Goal: Task Accomplishment & Management: Complete application form

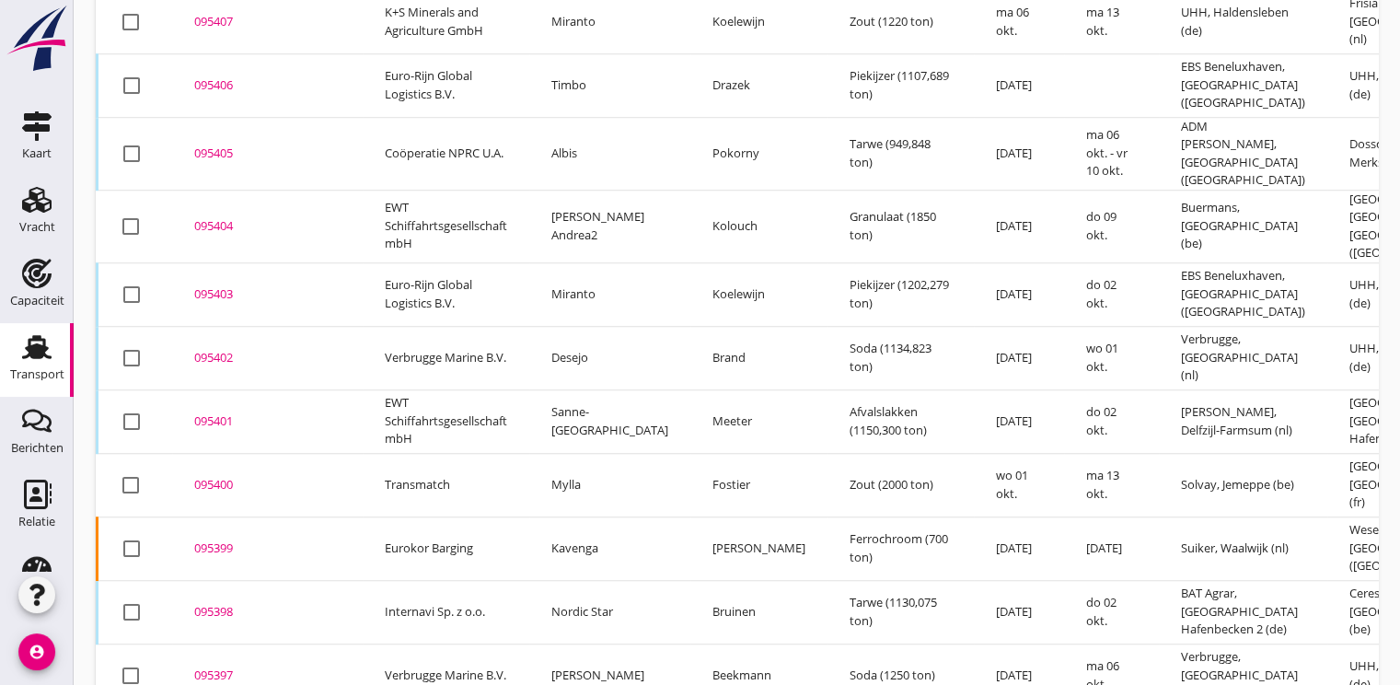
scroll to position [1587, 0]
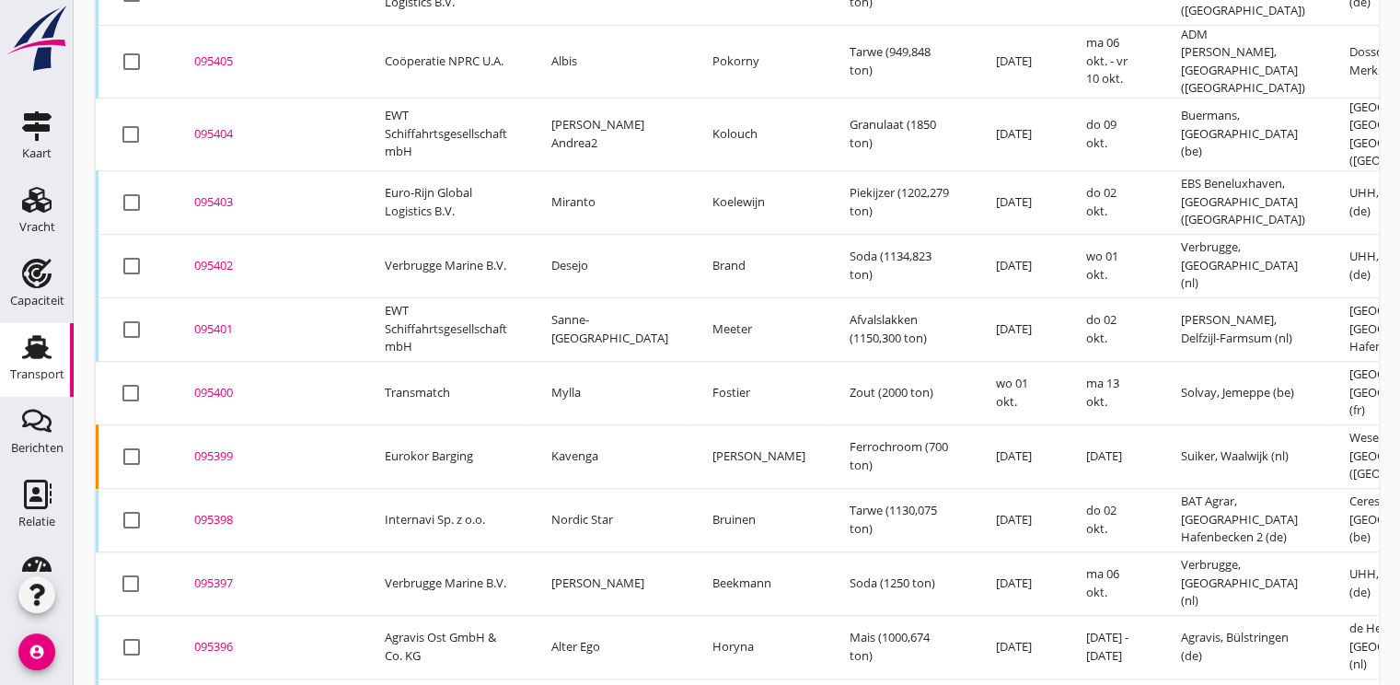
click at [226, 574] on div "095397" at bounding box center [267, 583] width 146 height 18
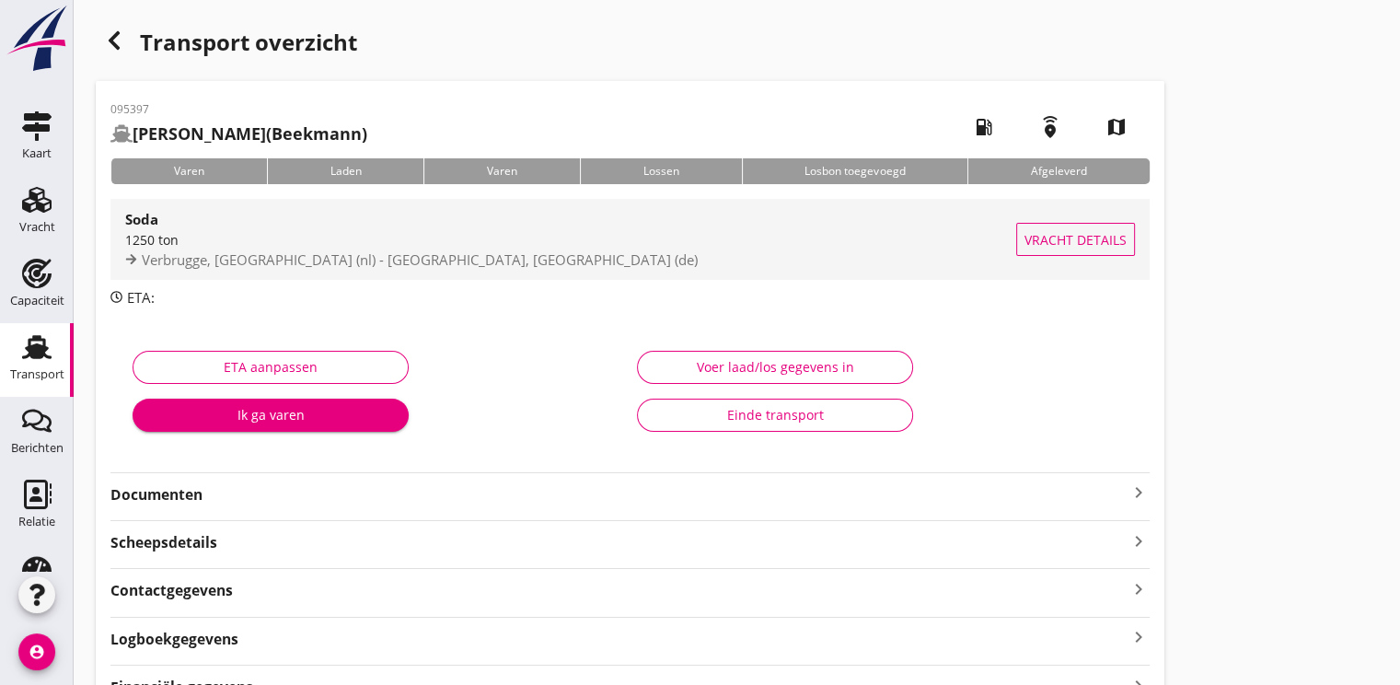
click at [287, 231] on div "1250 ton" at bounding box center [570, 239] width 891 height 19
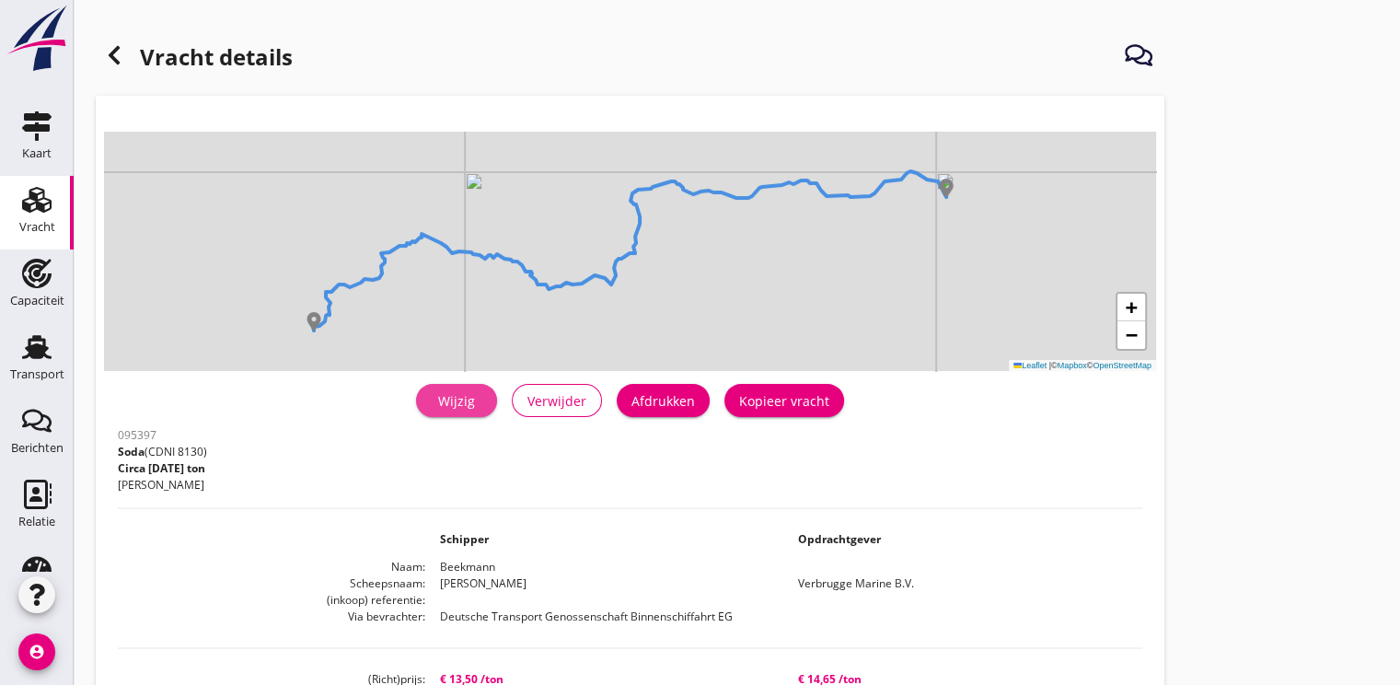
click at [449, 401] on div "Wijzig" at bounding box center [457, 400] width 52 height 19
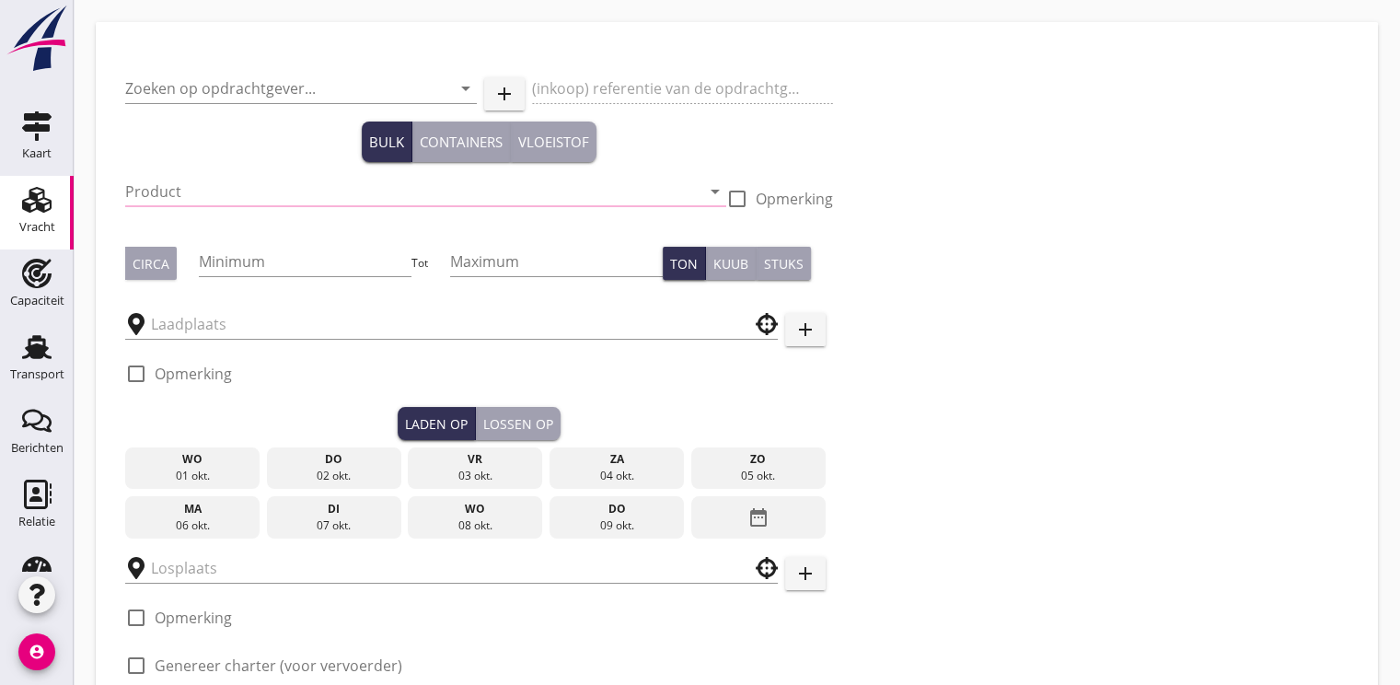
type input "Verbrugge Marine B.V."
type input "Soda (8130)"
type input "1250"
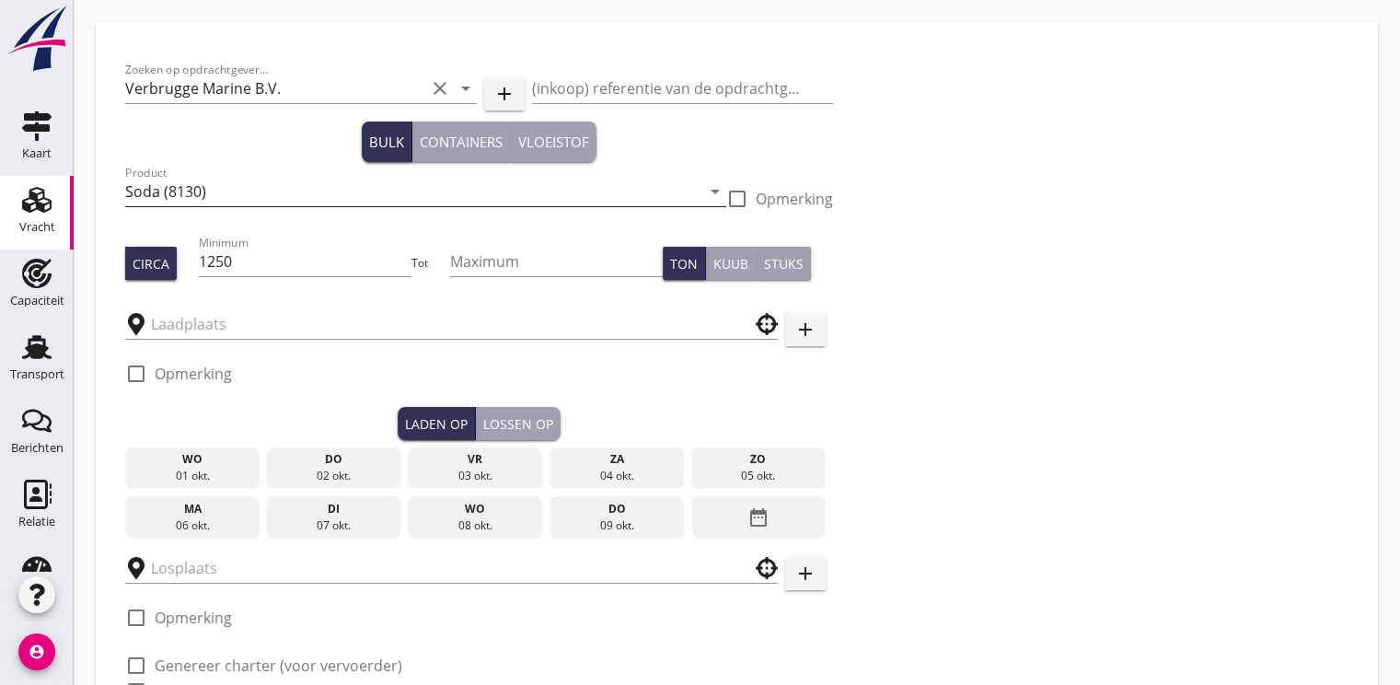
type input "Verbrugge"
type input "UHH"
checkbox input "true"
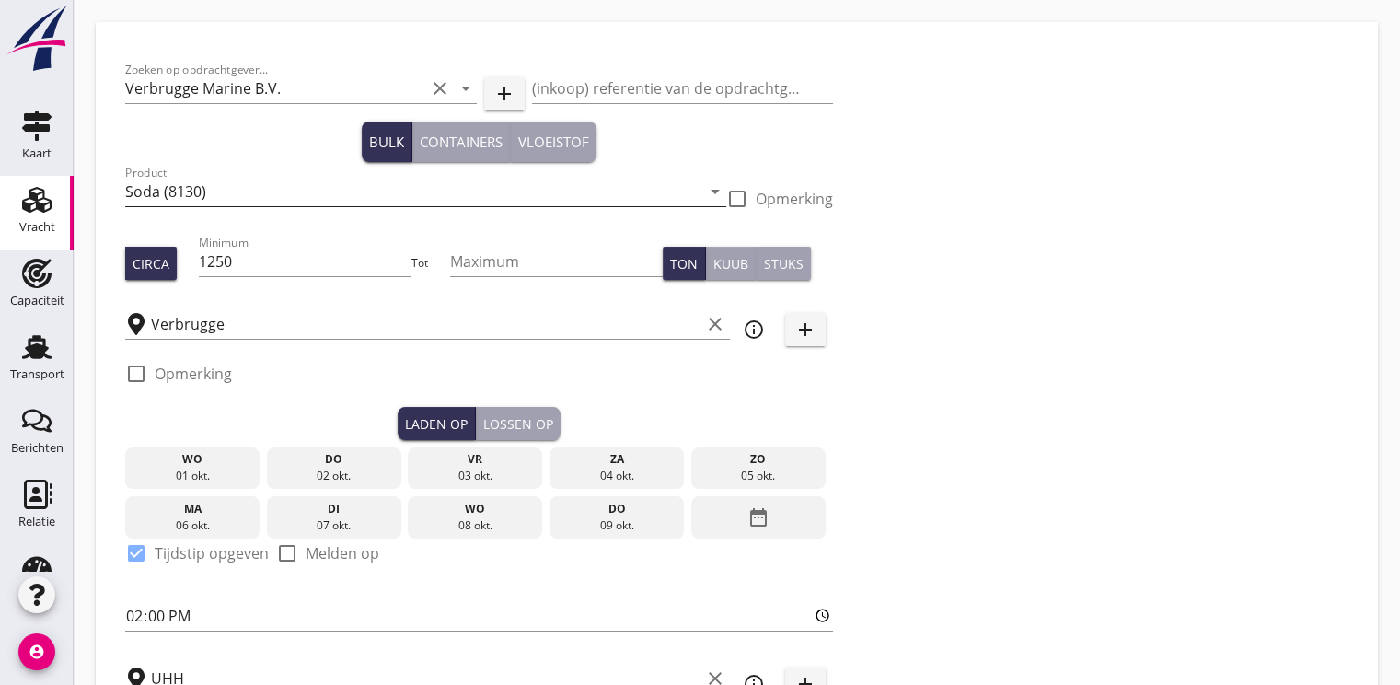
type input "13.5"
checkbox input "false"
radio input "false"
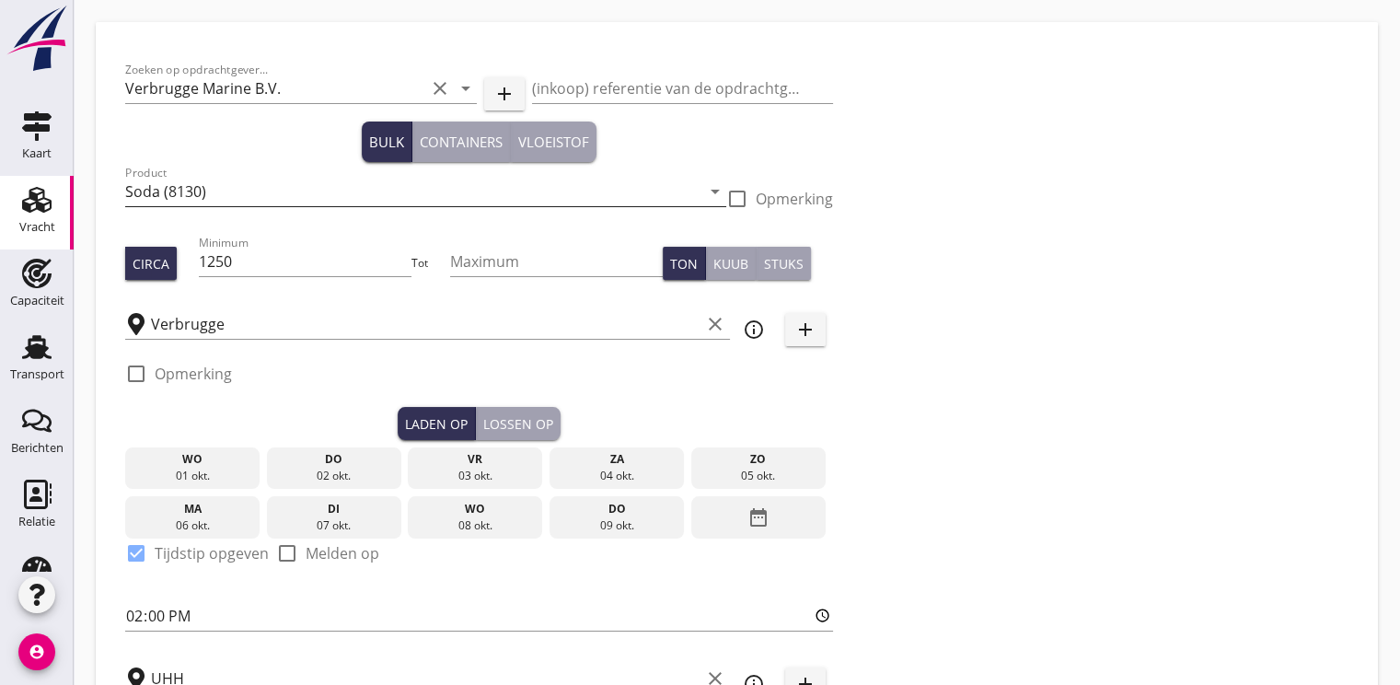
checkbox input "true"
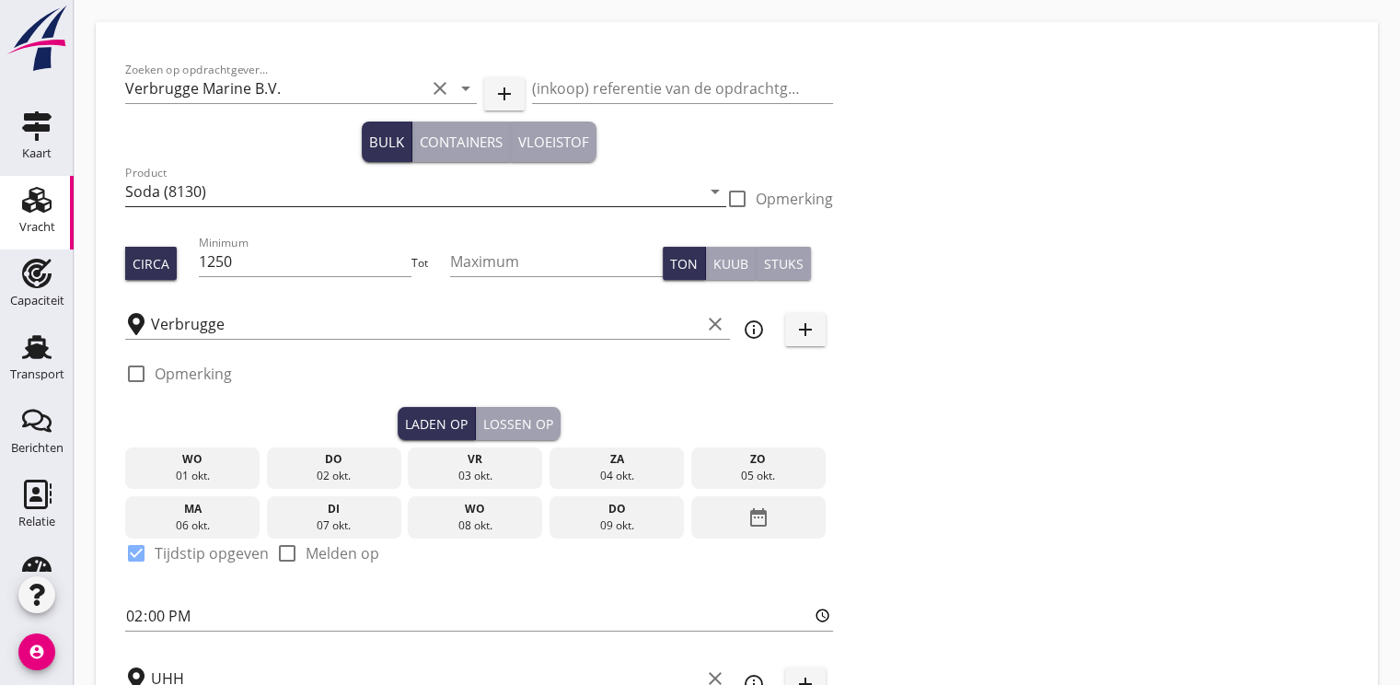
type input "24"
type input "2"
type input "21"
type input "14.65"
checkbox input "false"
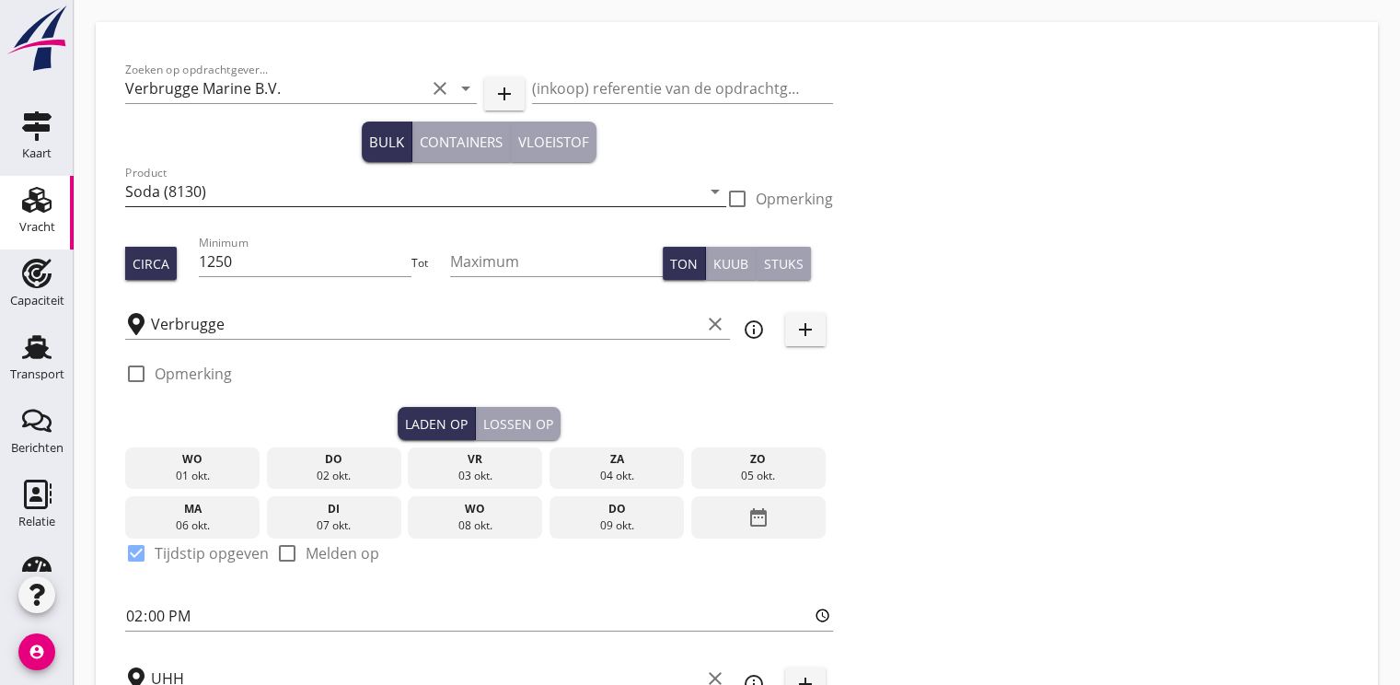
radio input "false"
checkbox input "true"
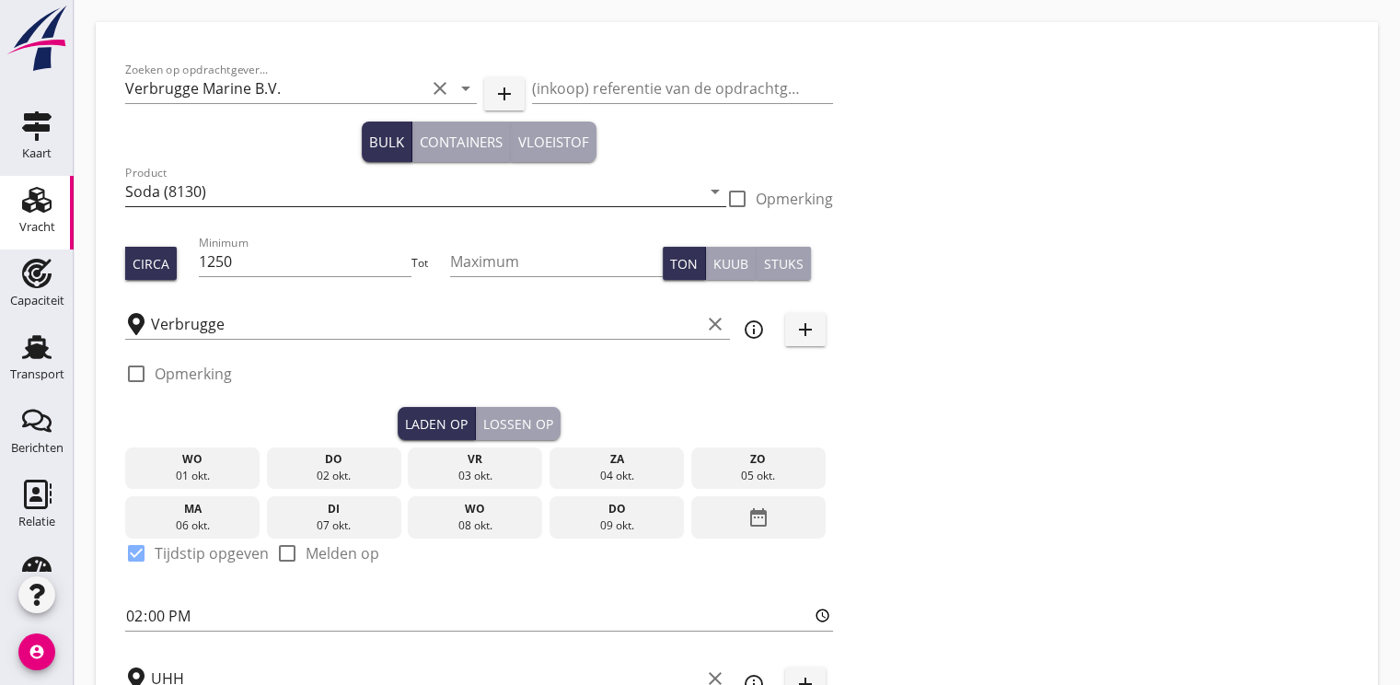
checkbox input "true"
type input "48"
type input "2"
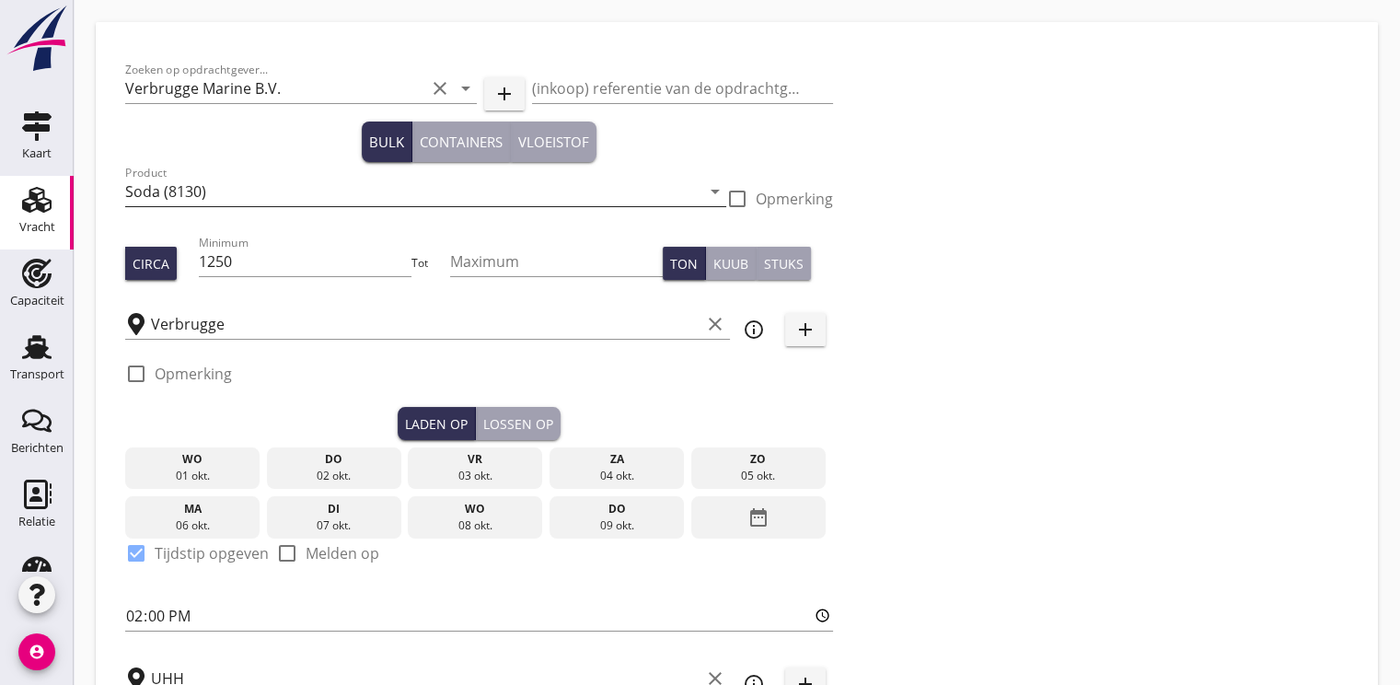
type input "21"
click at [302, 101] on input "Verbrugge Marine B.V." at bounding box center [275, 88] width 300 height 29
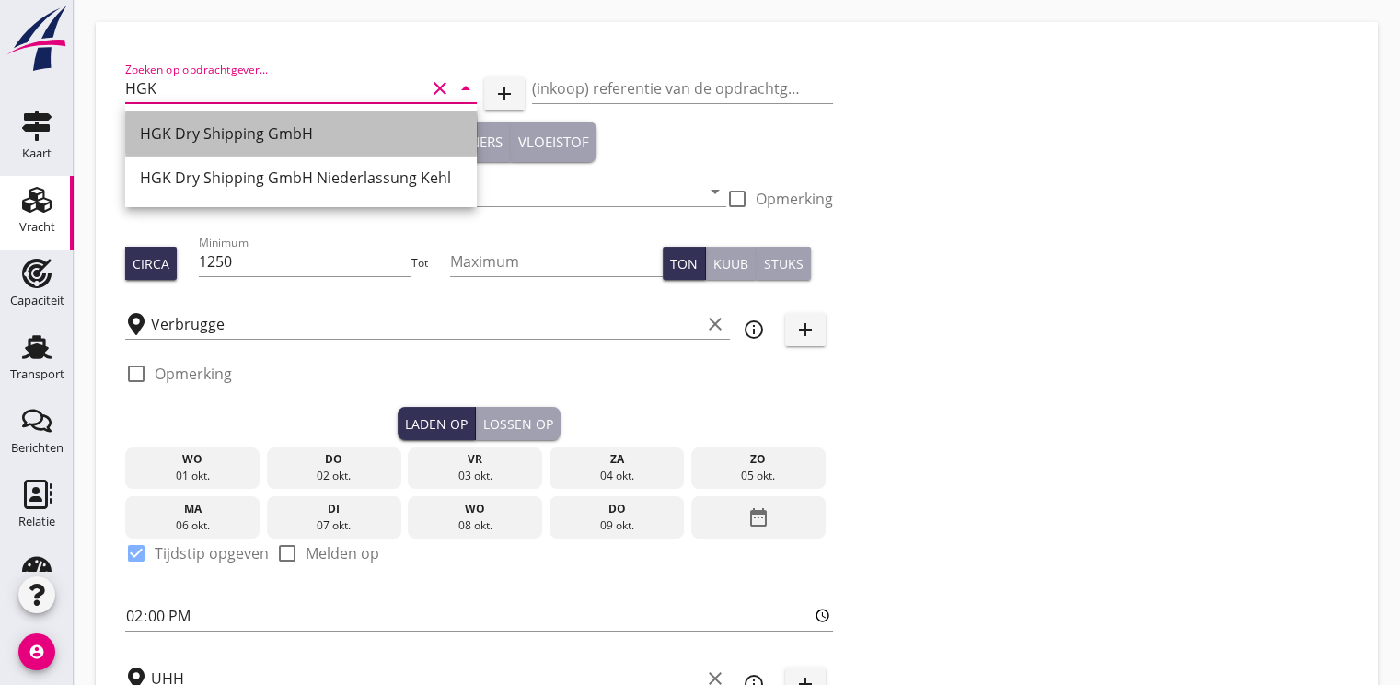
click at [314, 126] on div "HGK Dry Shipping GmbH" at bounding box center [301, 133] width 322 height 22
type input "HGK Dry Shipping GmbH"
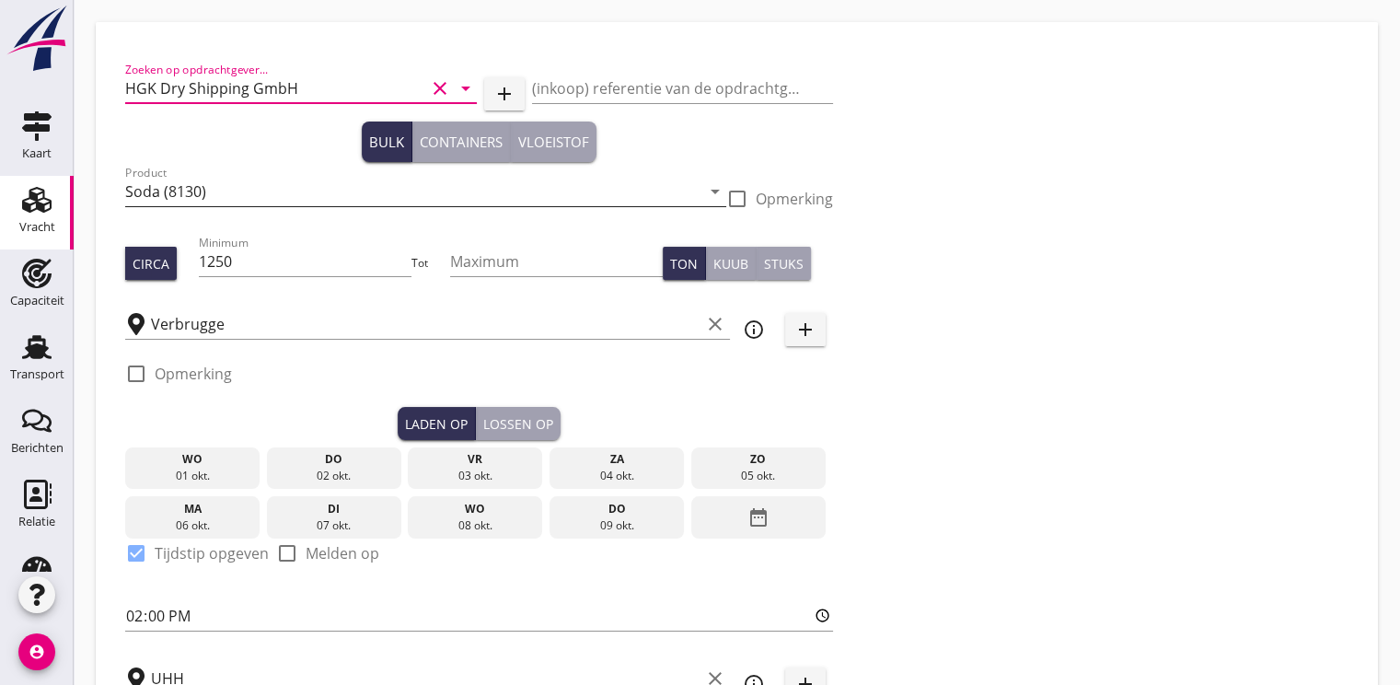
type input "HGK Dry Shipping GmbH"
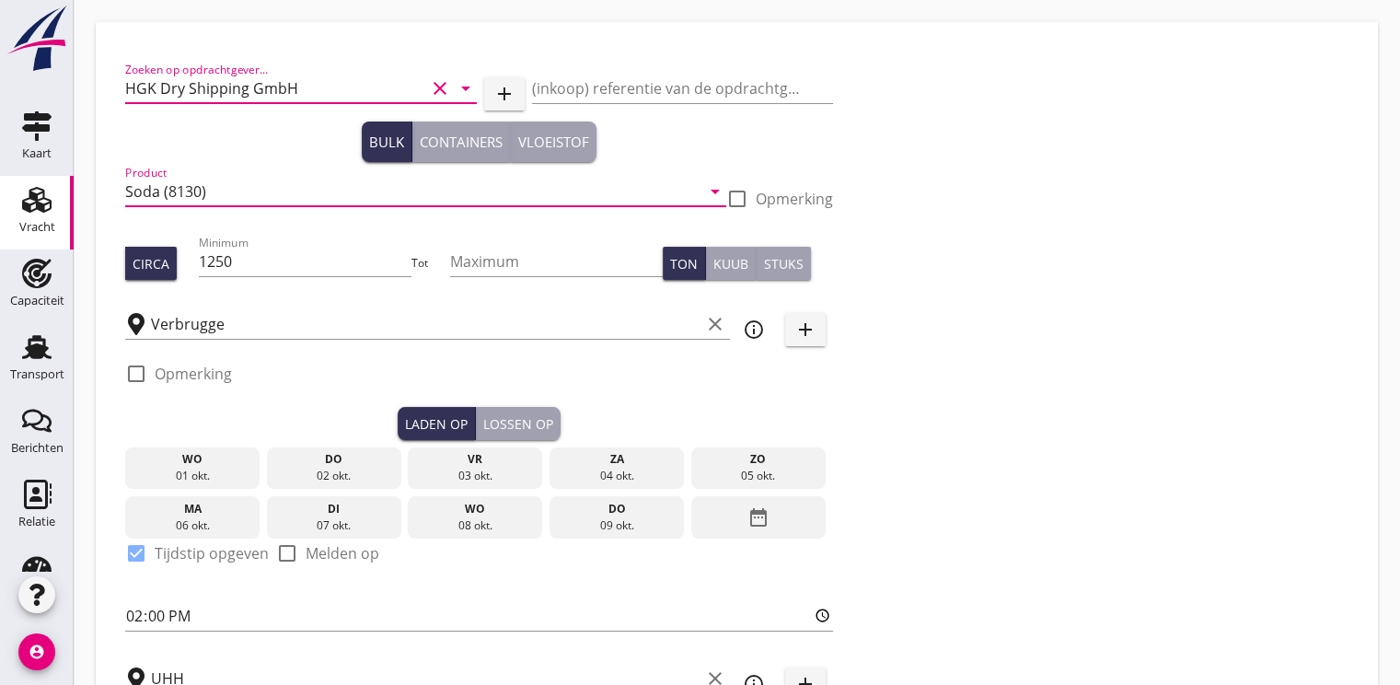
click at [258, 188] on input "Soda (8130)" at bounding box center [412, 191] width 575 height 29
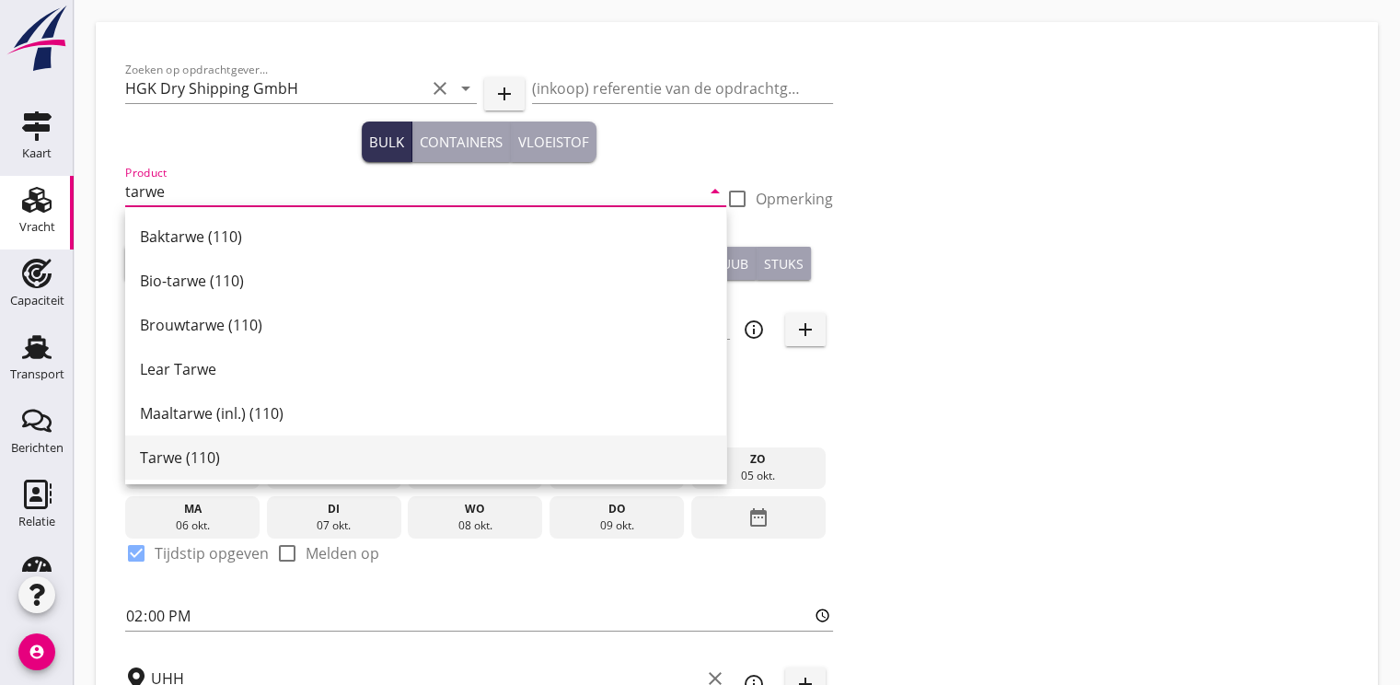
click at [203, 459] on div "Tarwe (110)" at bounding box center [425, 457] width 571 height 22
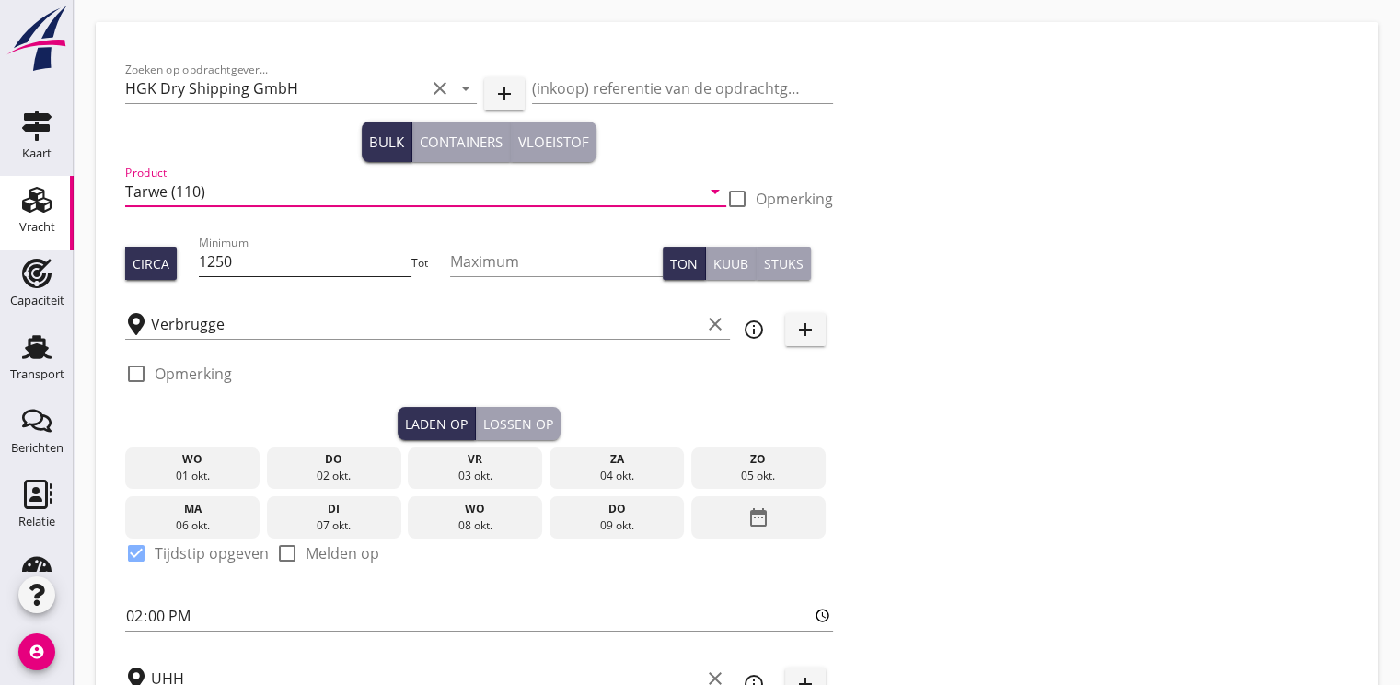
type input "Tarwe (110)"
click at [244, 254] on input "1250" at bounding box center [306, 261] width 214 height 29
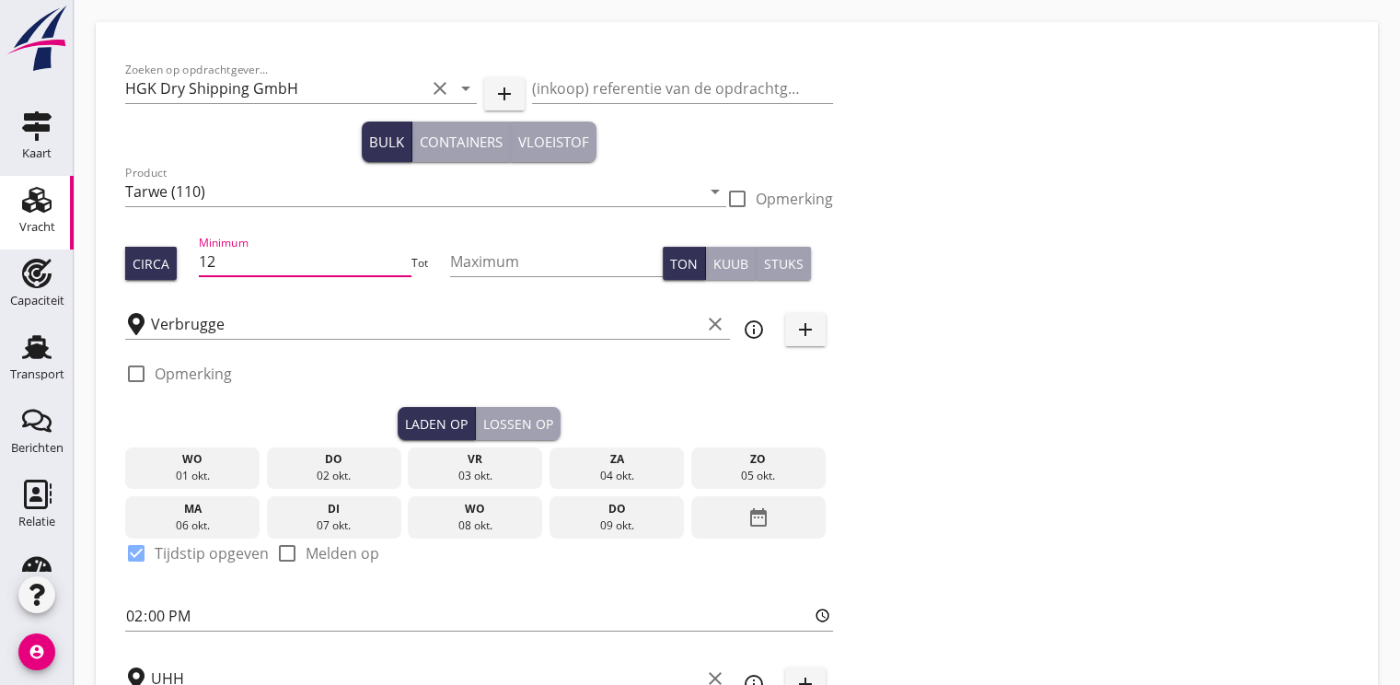
type input "1"
type input "1000"
click at [236, 324] on input "Verbrugge" at bounding box center [425, 323] width 549 height 29
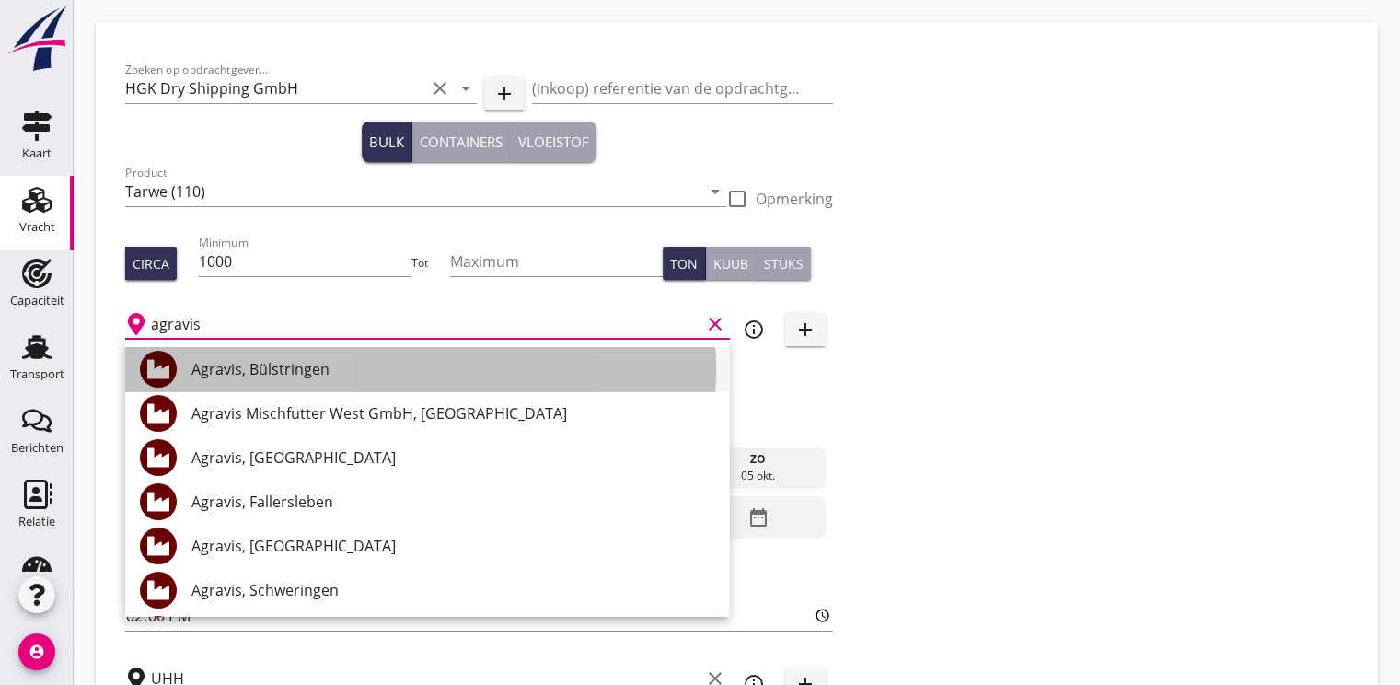
click at [301, 372] on div "Agravis, Bülstringen" at bounding box center [452, 369] width 523 height 22
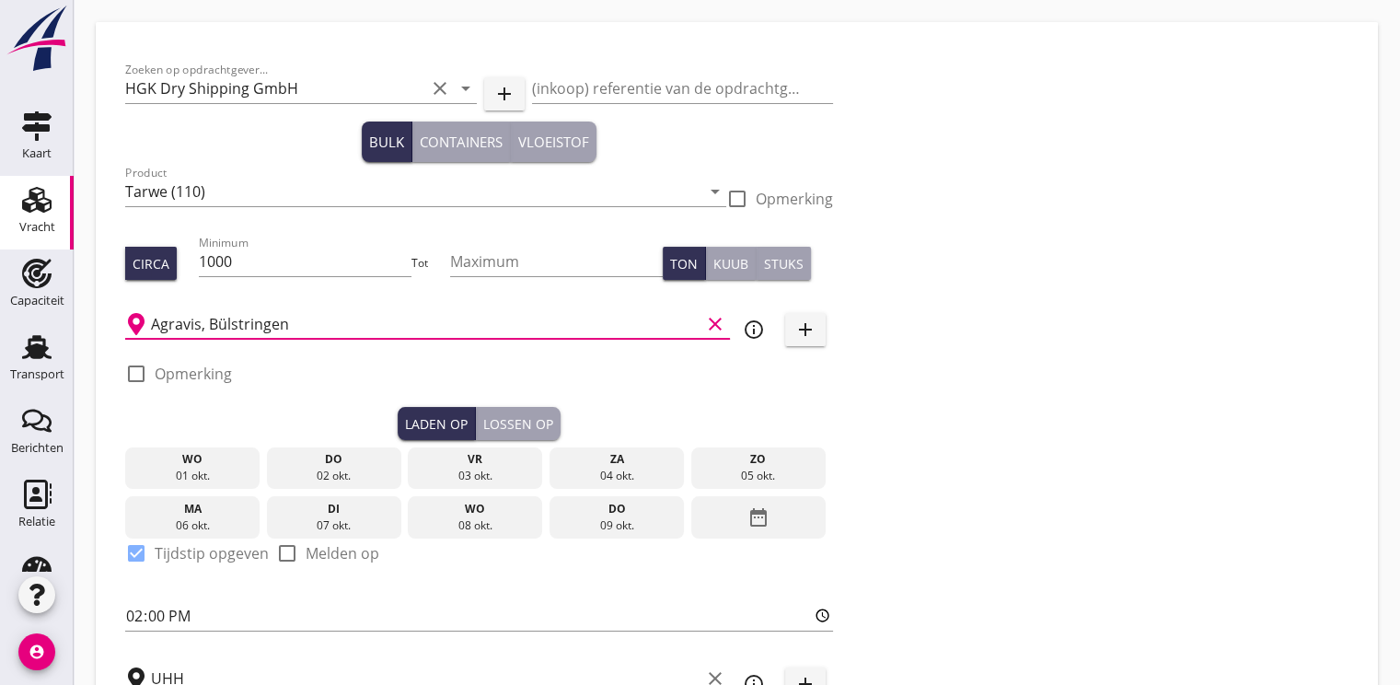
type input "Agravis, Bülstringen"
click at [353, 458] on div "do" at bounding box center [333, 459] width 125 height 17
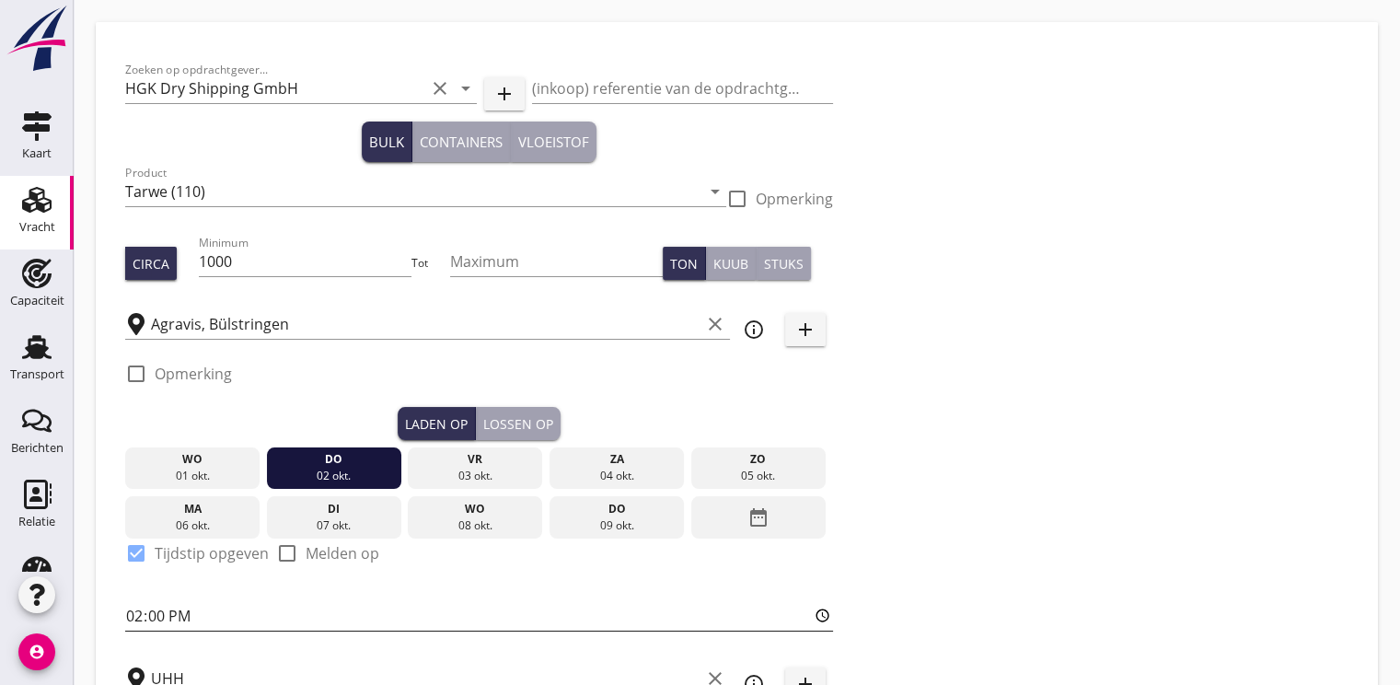
click at [145, 626] on input "14:00" at bounding box center [479, 615] width 708 height 29
type input "06:00"
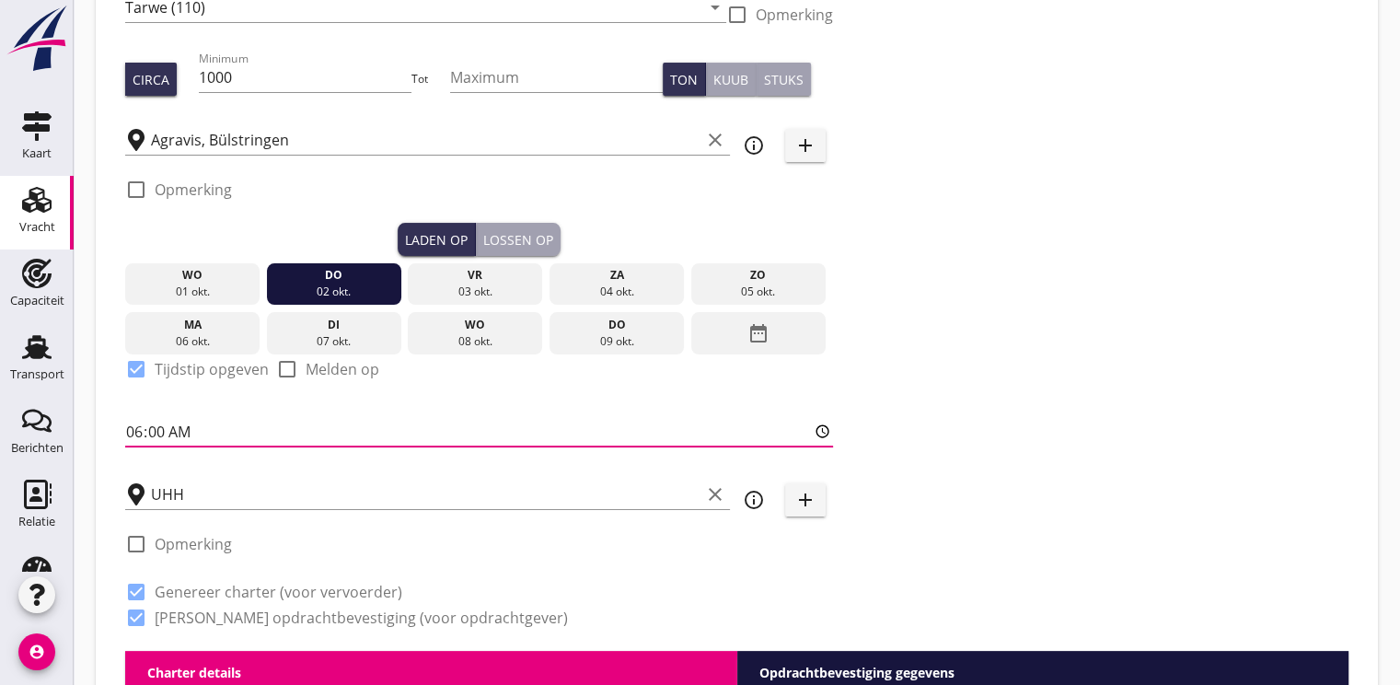
click at [510, 242] on div "Lossen op" at bounding box center [518, 239] width 70 height 19
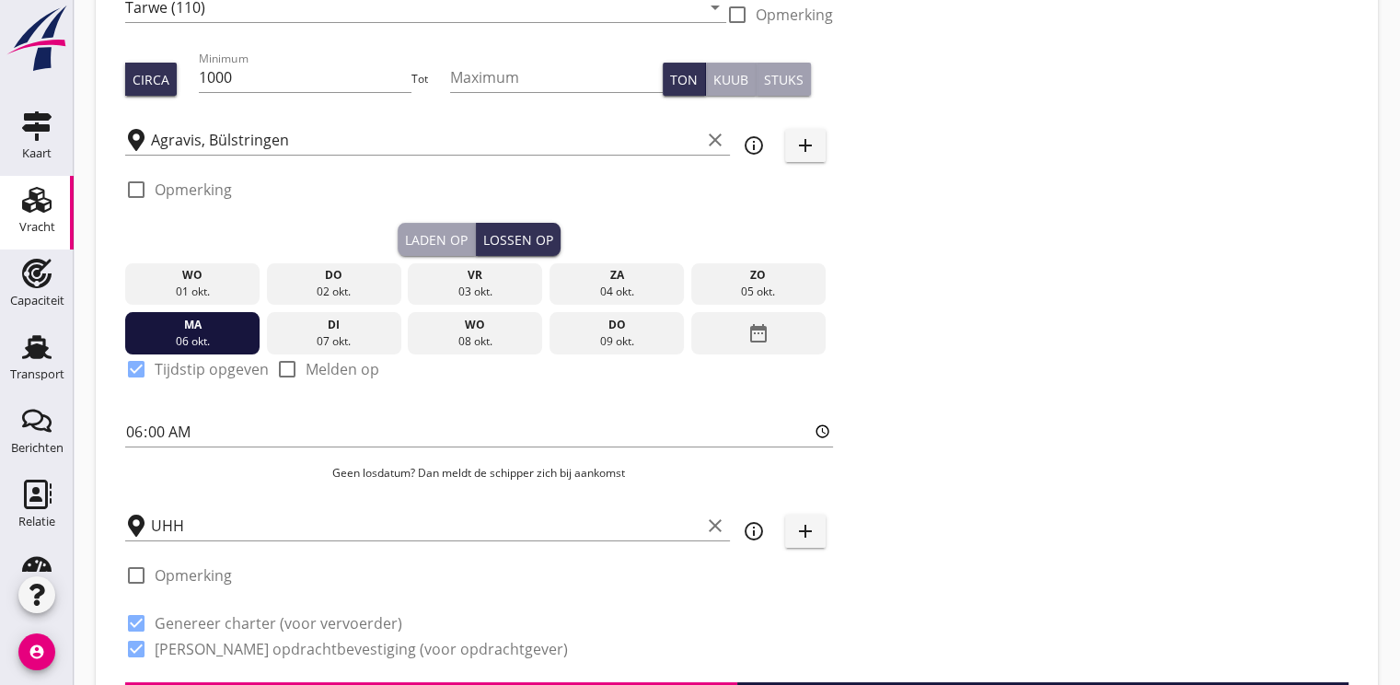
click at [755, 328] on icon "date_range" at bounding box center [758, 333] width 22 height 33
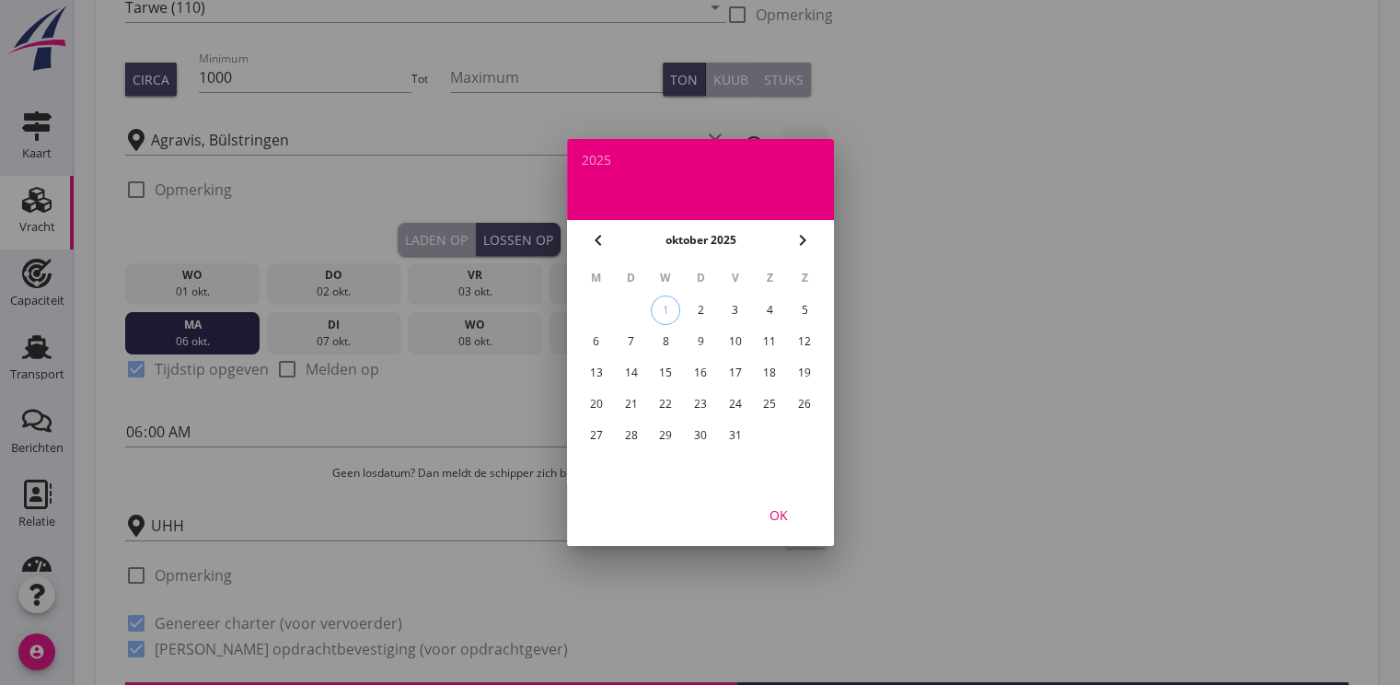
click at [742, 340] on div "10" at bounding box center [734, 341] width 29 height 29
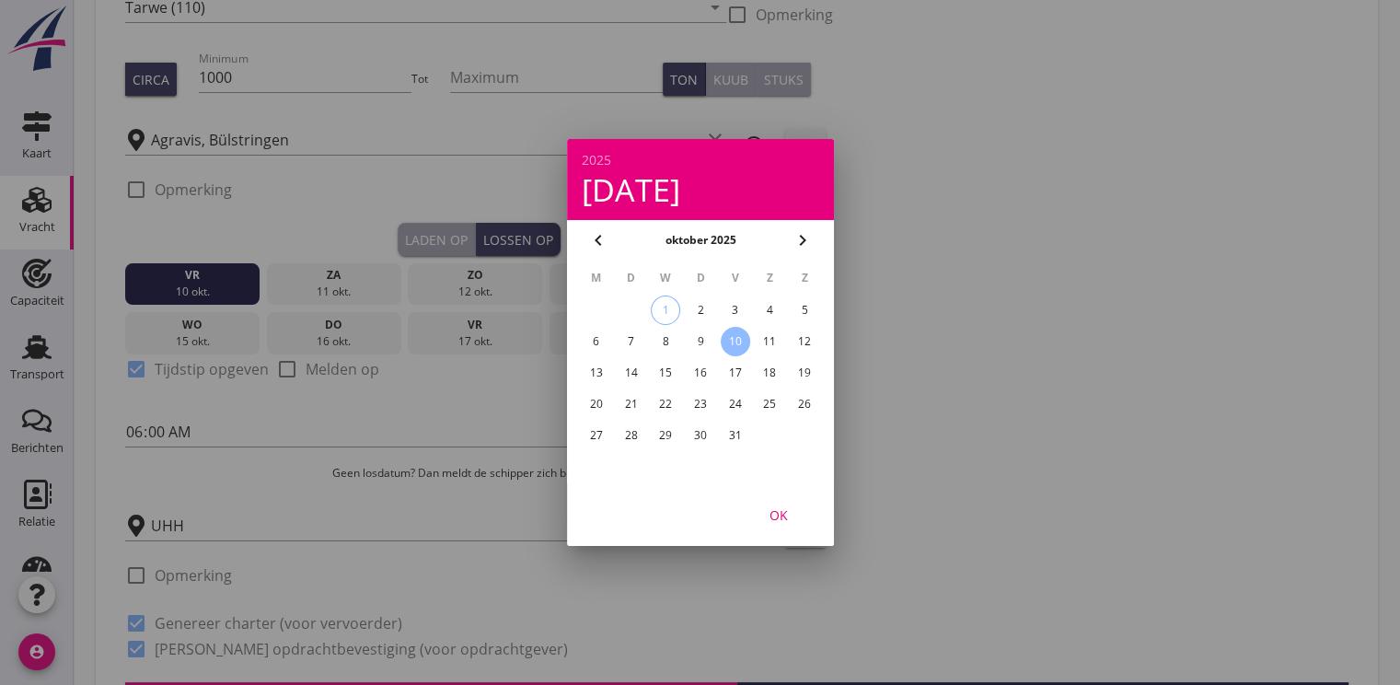
click at [786, 516] on div "OK" at bounding box center [779, 514] width 52 height 19
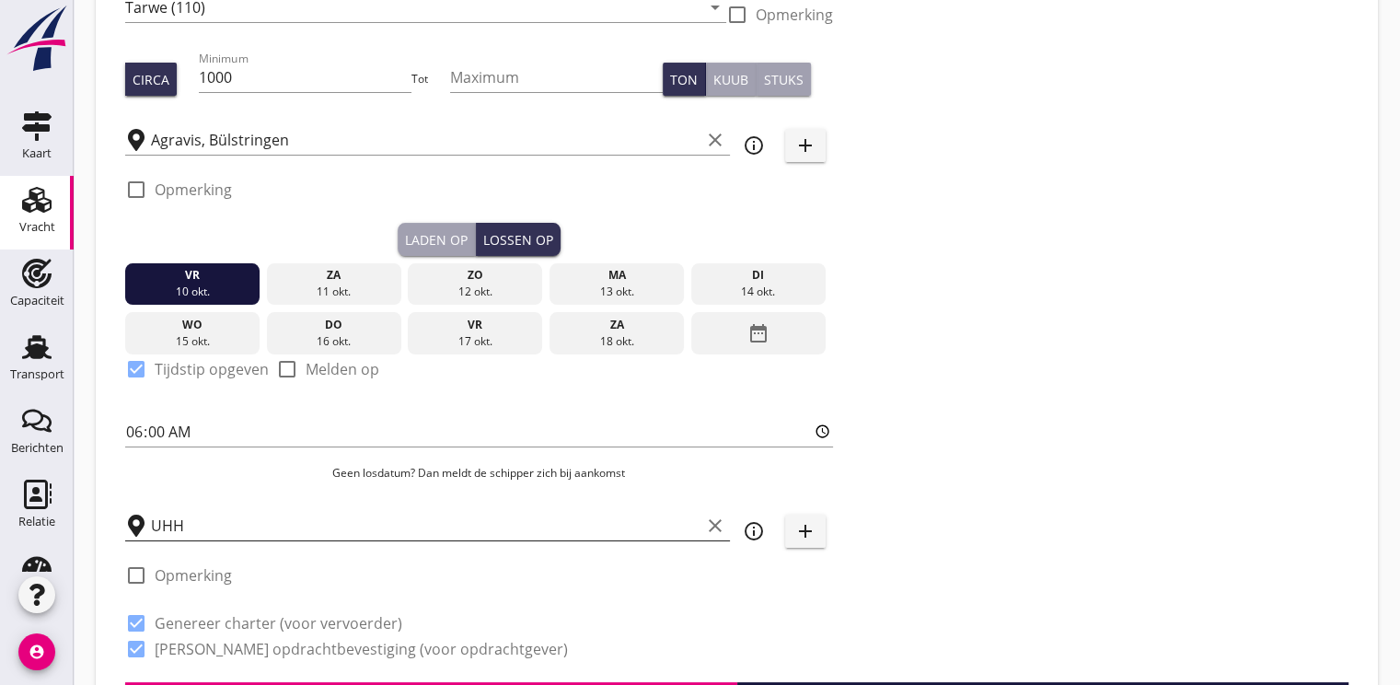
click at [238, 524] on input "UHH" at bounding box center [425, 525] width 549 height 29
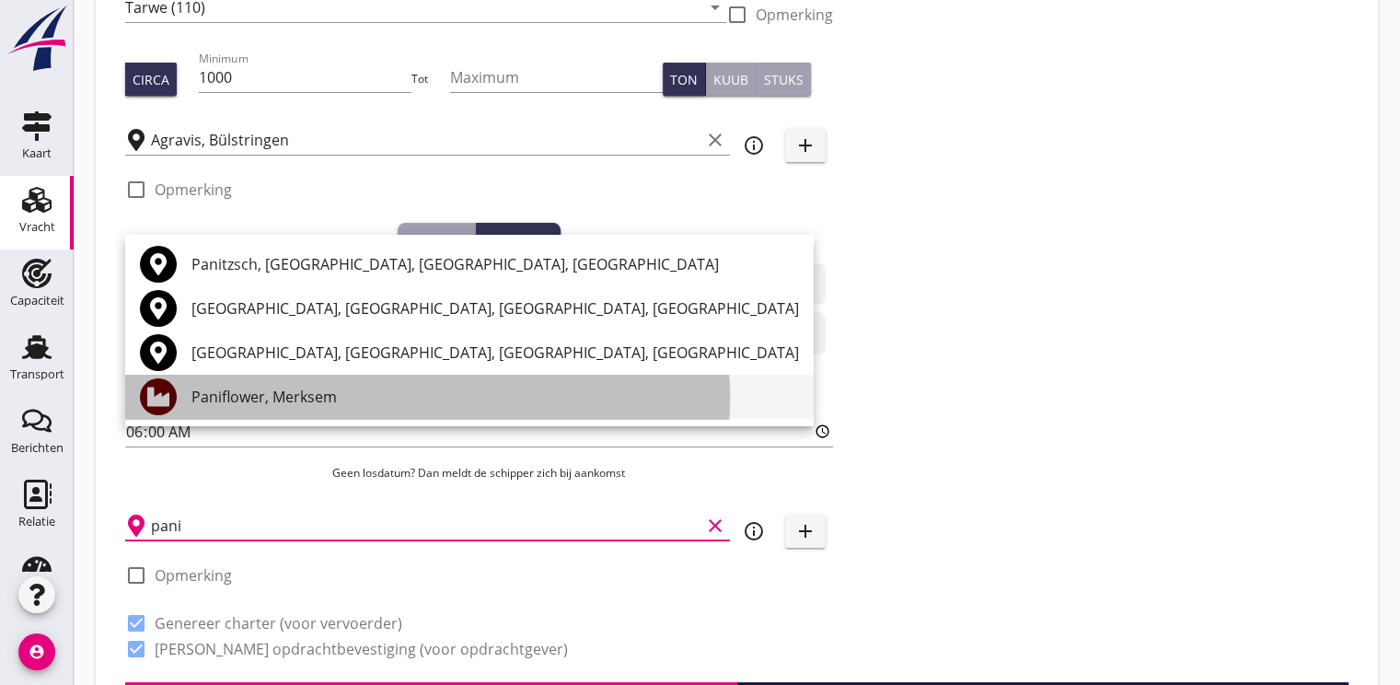
click at [248, 390] on div "Paniflower, Merksem" at bounding box center [494, 397] width 607 height 22
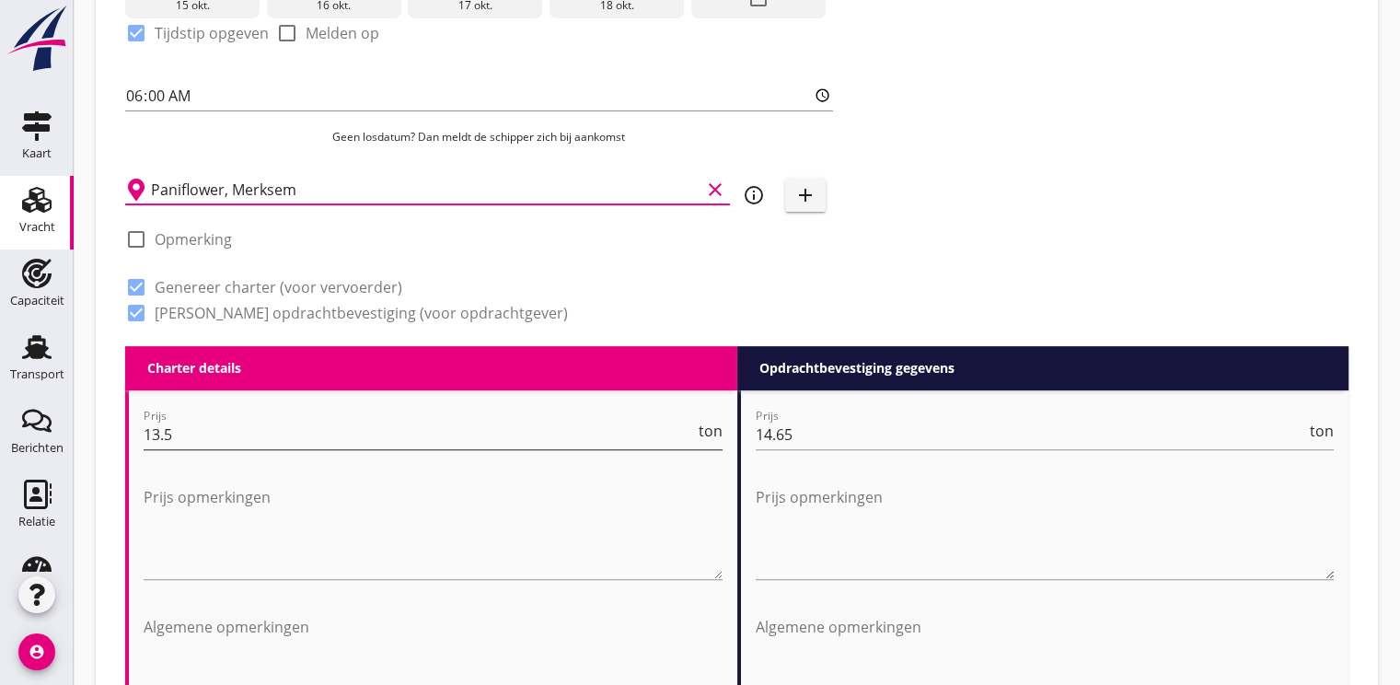
scroll to position [552, 0]
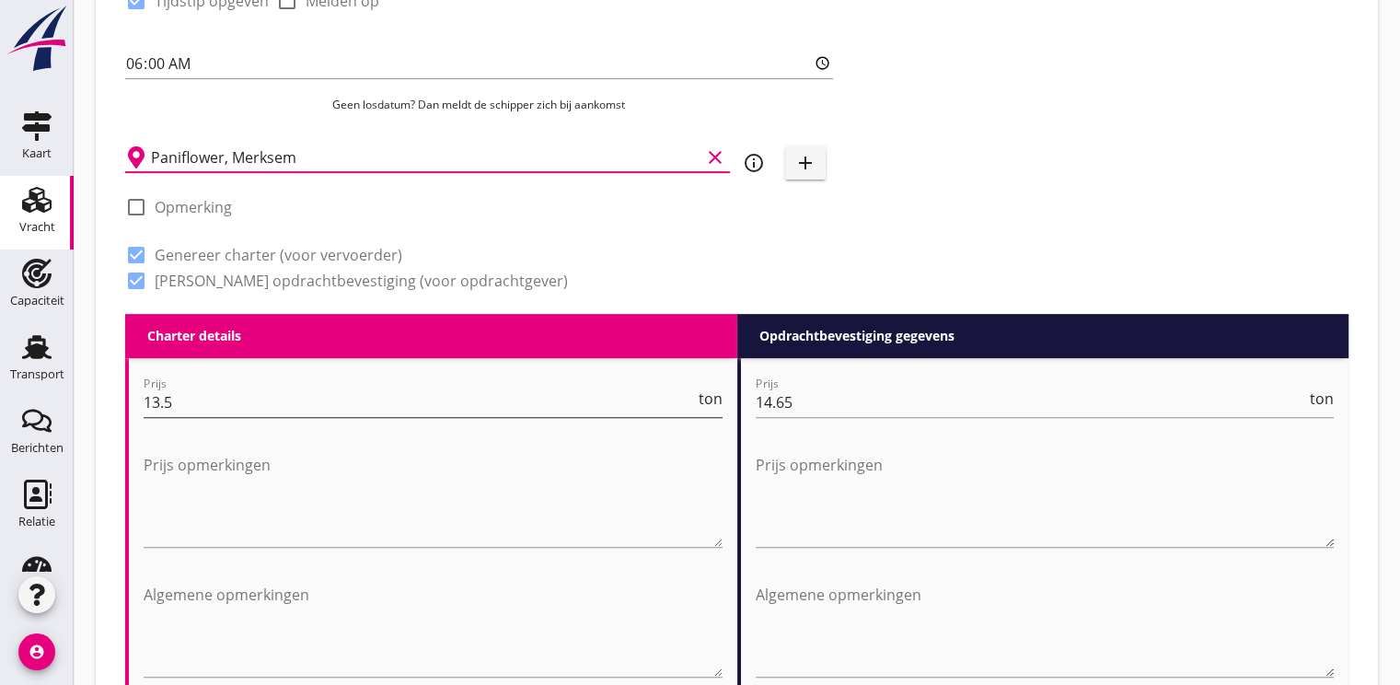
type input "Paniflower, Merksem"
click at [183, 412] on input "13.5" at bounding box center [419, 401] width 551 height 29
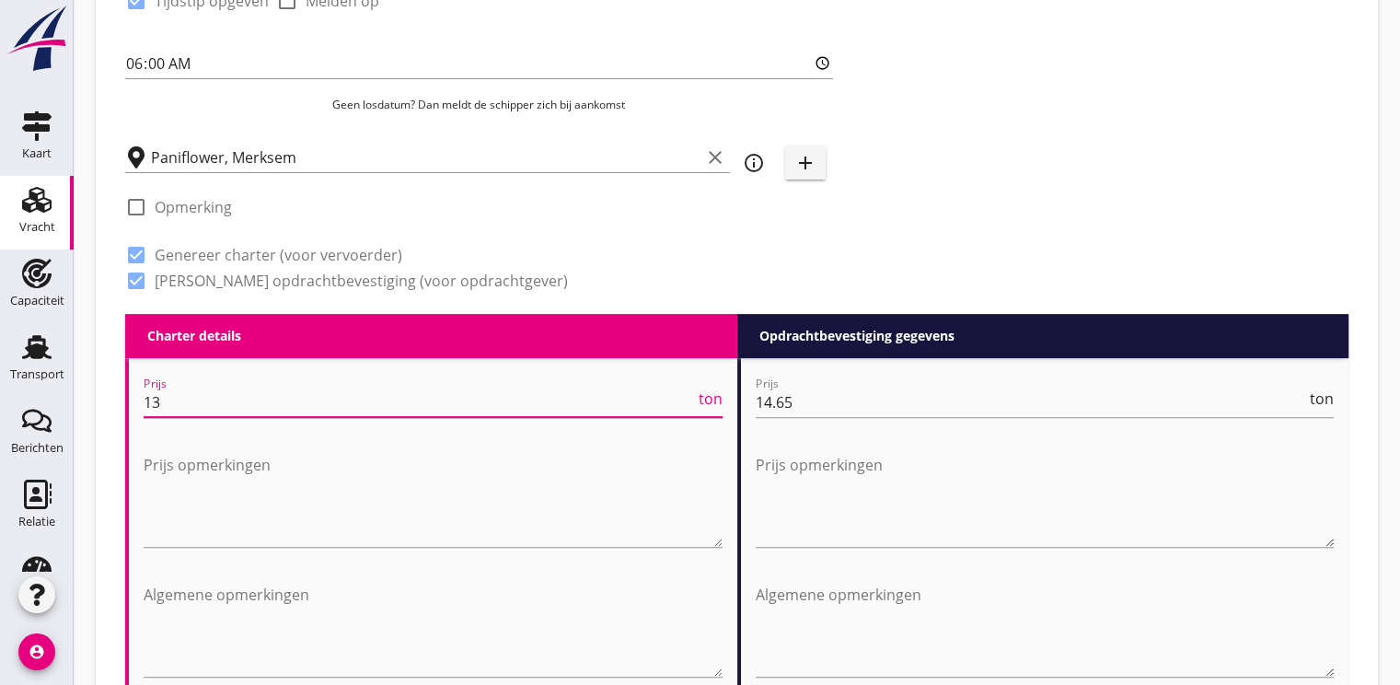
type input "1"
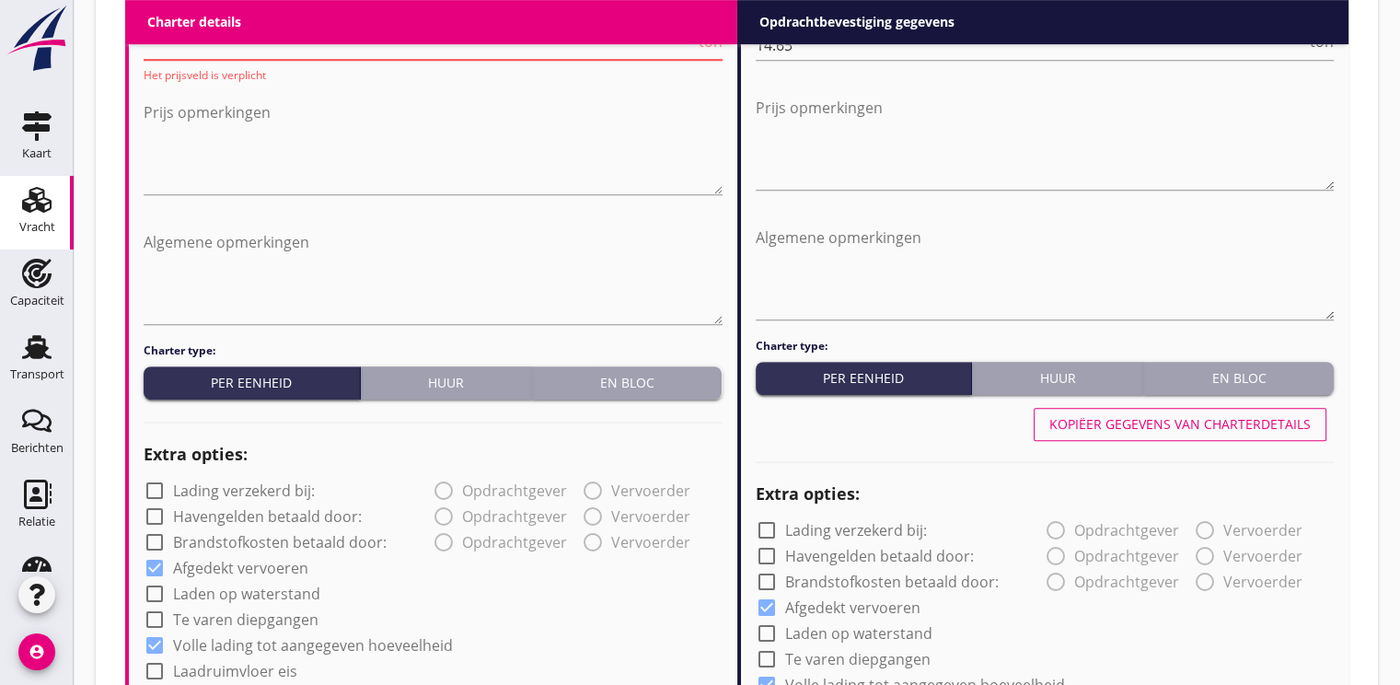
scroll to position [920, 0]
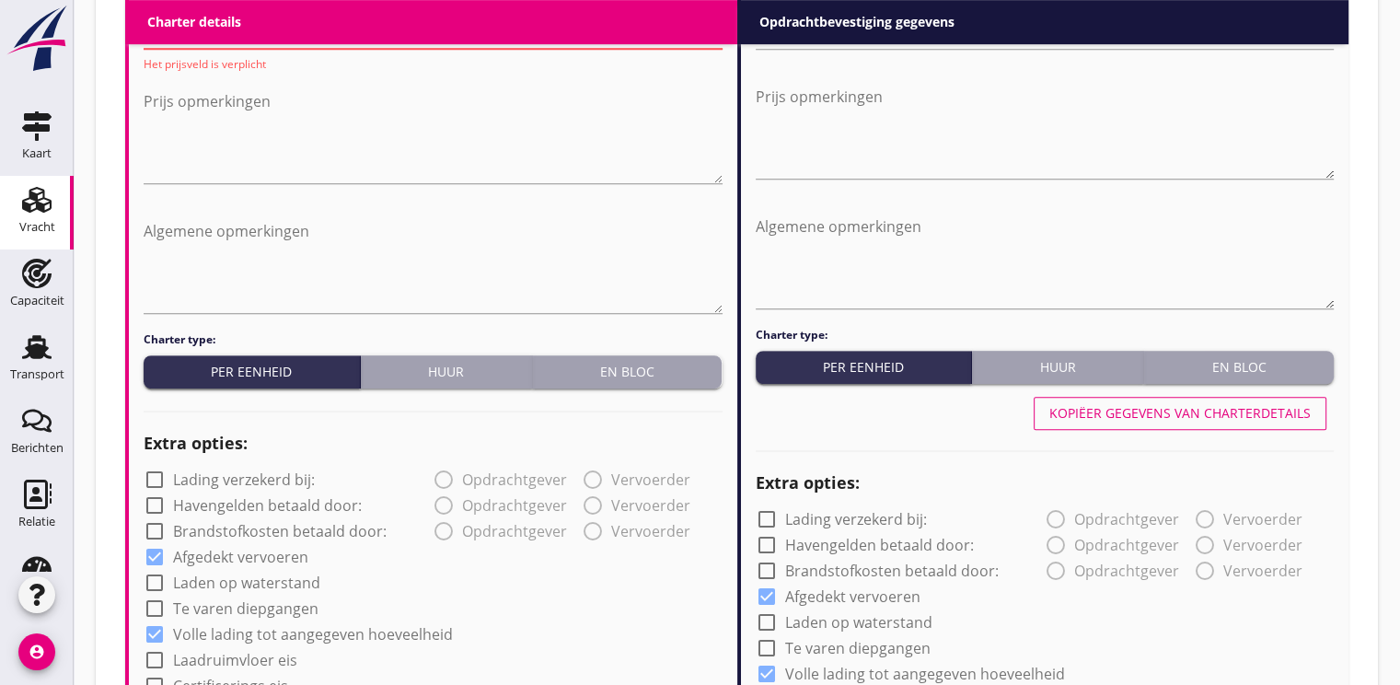
click at [436, 363] on div "Huur" at bounding box center [446, 371] width 156 height 19
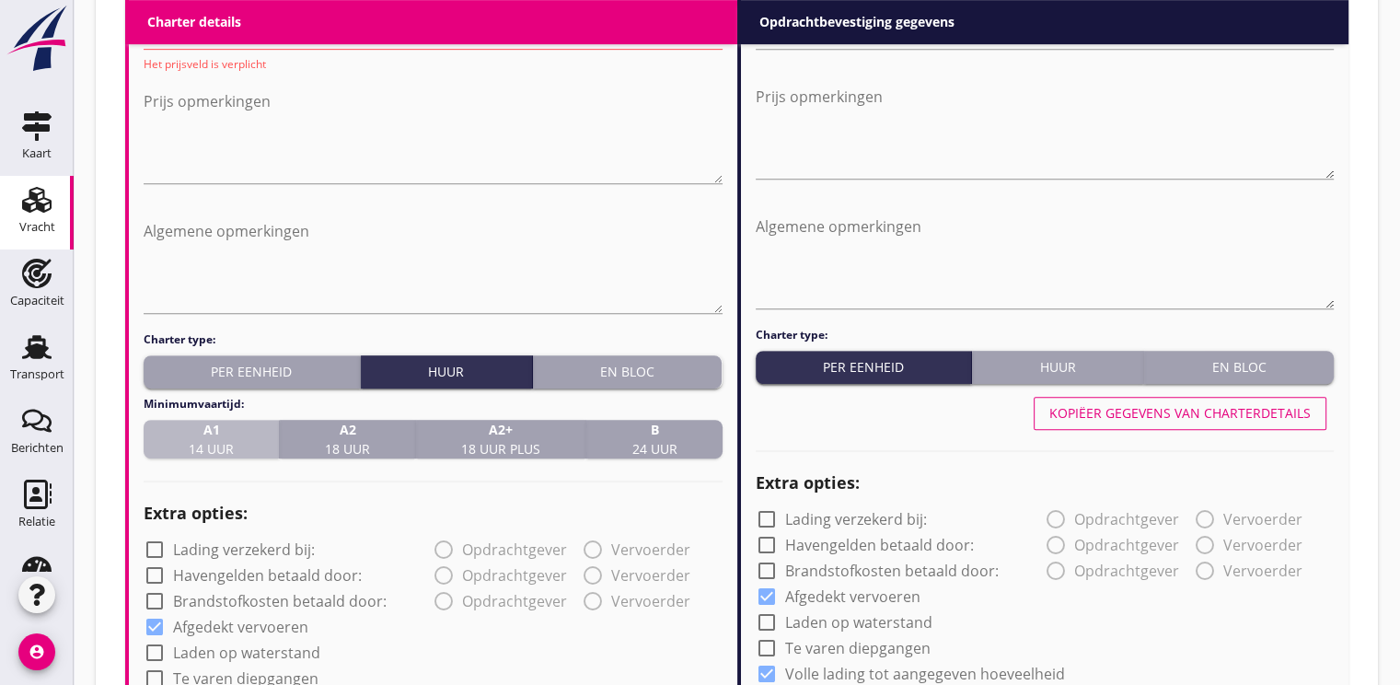
click at [184, 442] on div "A1 14 uur" at bounding box center [211, 439] width 121 height 39
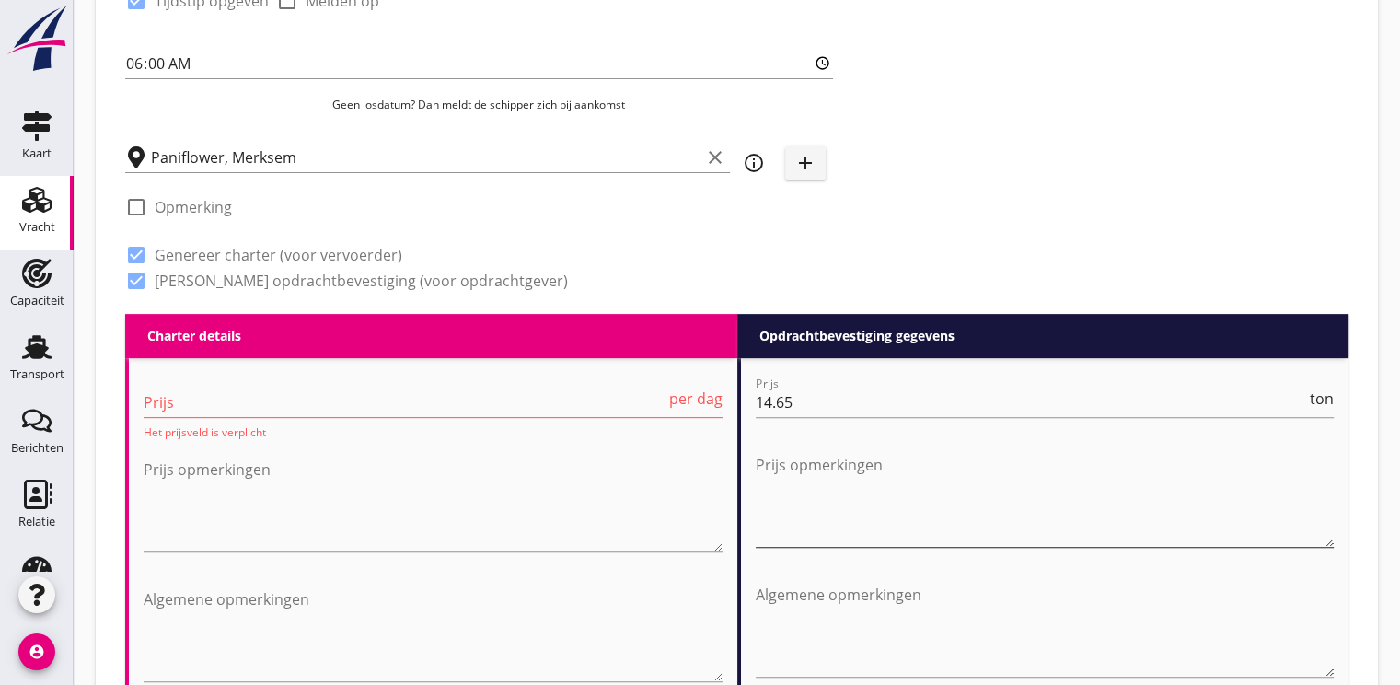
scroll to position [552, 0]
click at [832, 406] on input "14.65" at bounding box center [1031, 401] width 551 height 29
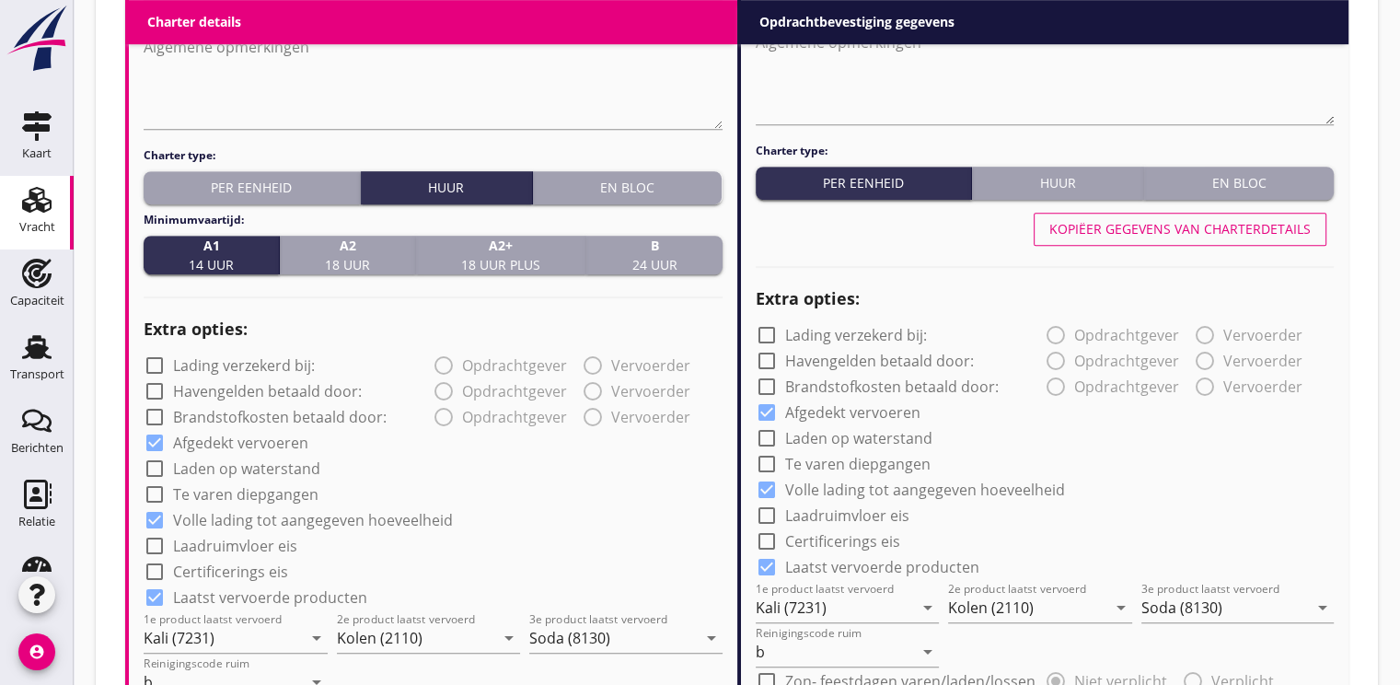
scroll to position [1380, 0]
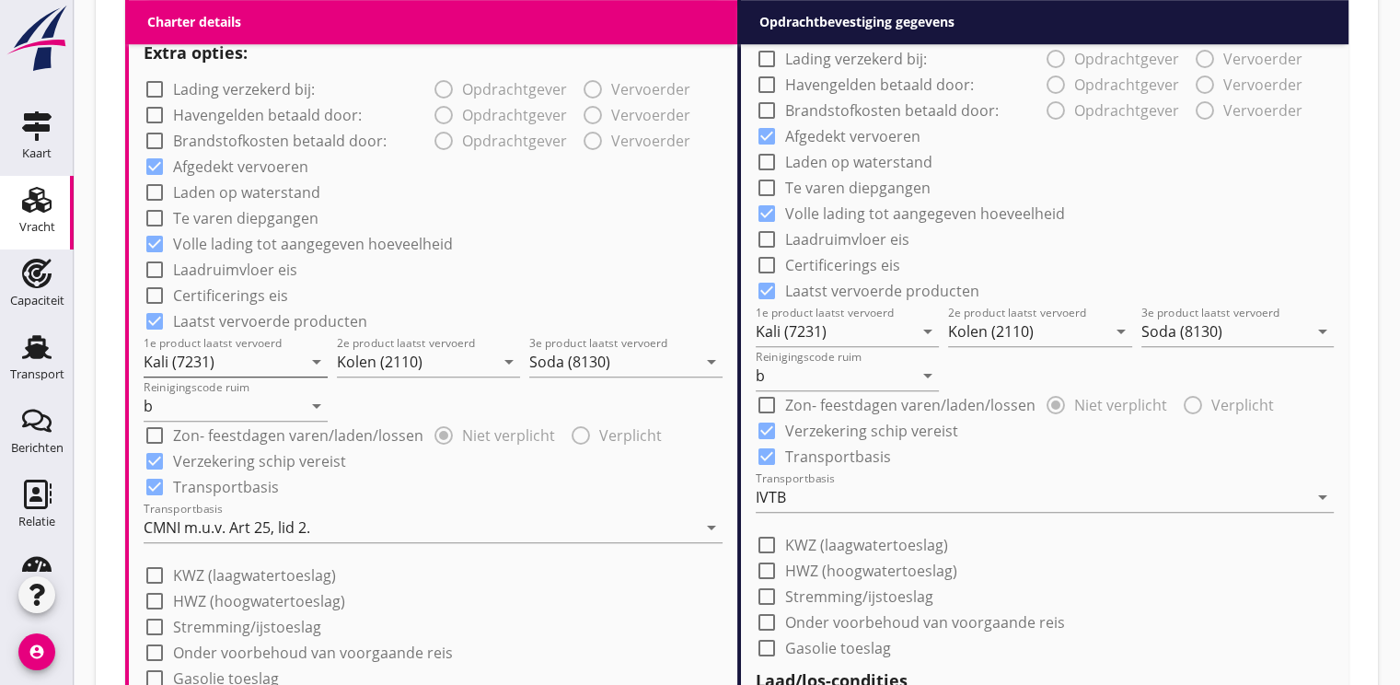
type input "18.50"
click at [206, 368] on input "Kali (7231)" at bounding box center [223, 361] width 158 height 29
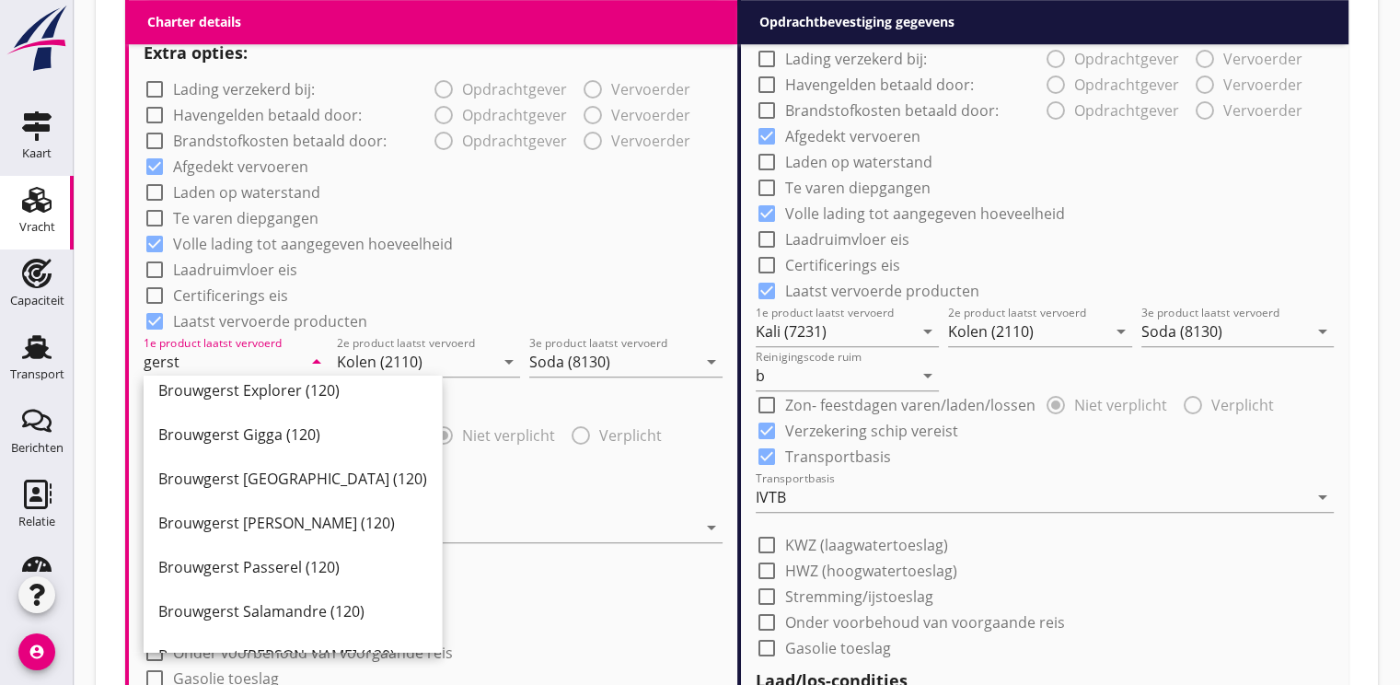
scroll to position [552, 0]
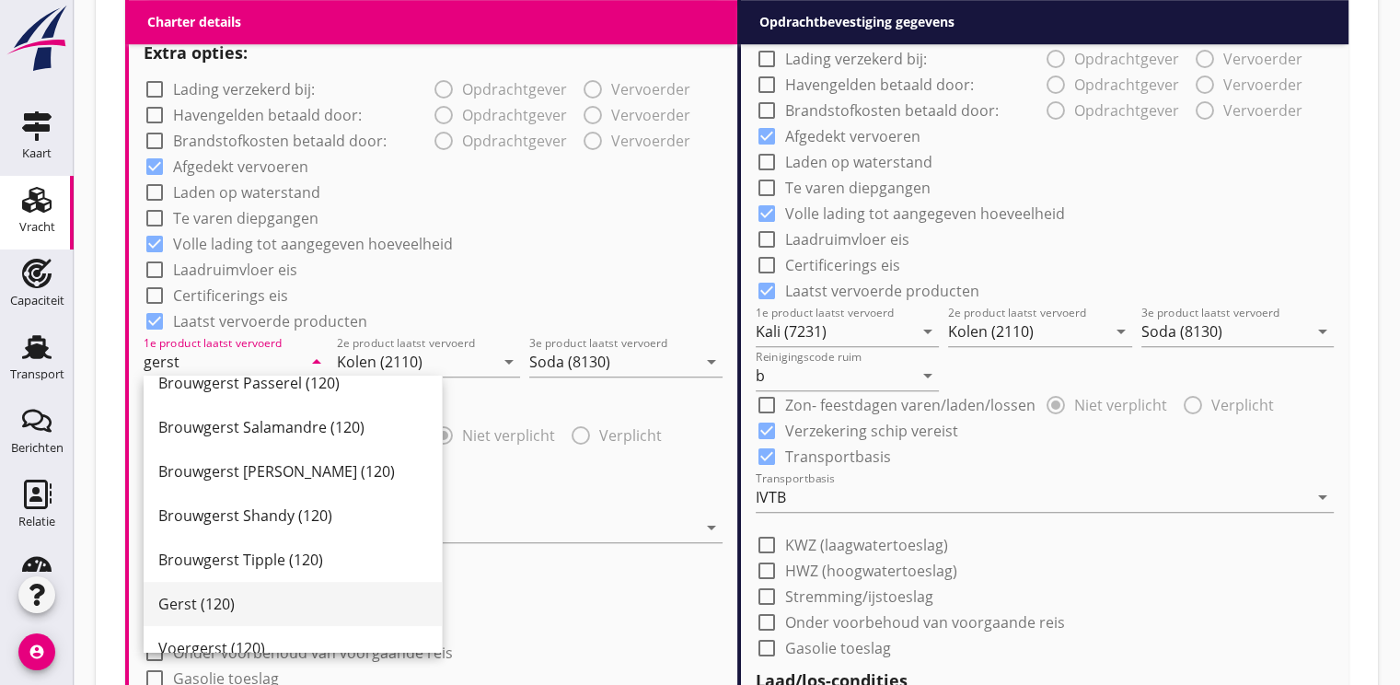
click at [219, 598] on div "Gerst (120)" at bounding box center [292, 604] width 269 height 22
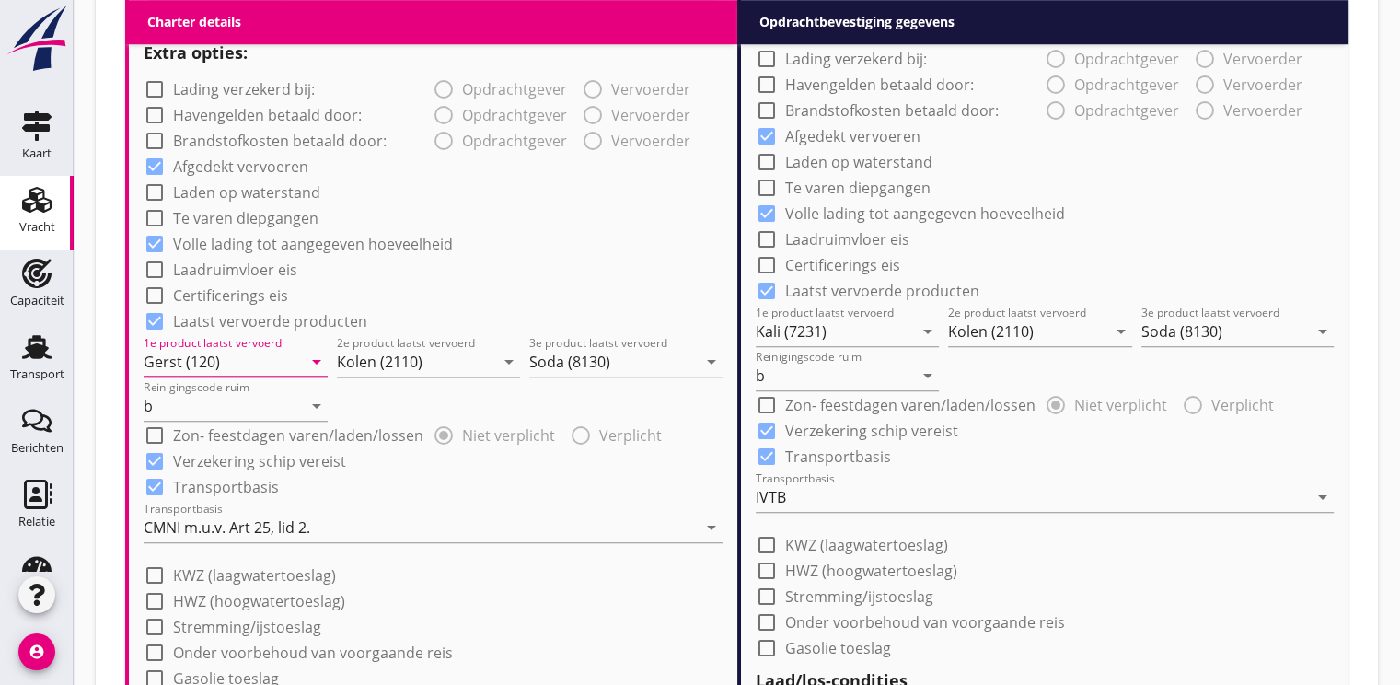
type input "Gerst (120)"
click at [363, 368] on input "Kolen (2110)" at bounding box center [416, 361] width 158 height 29
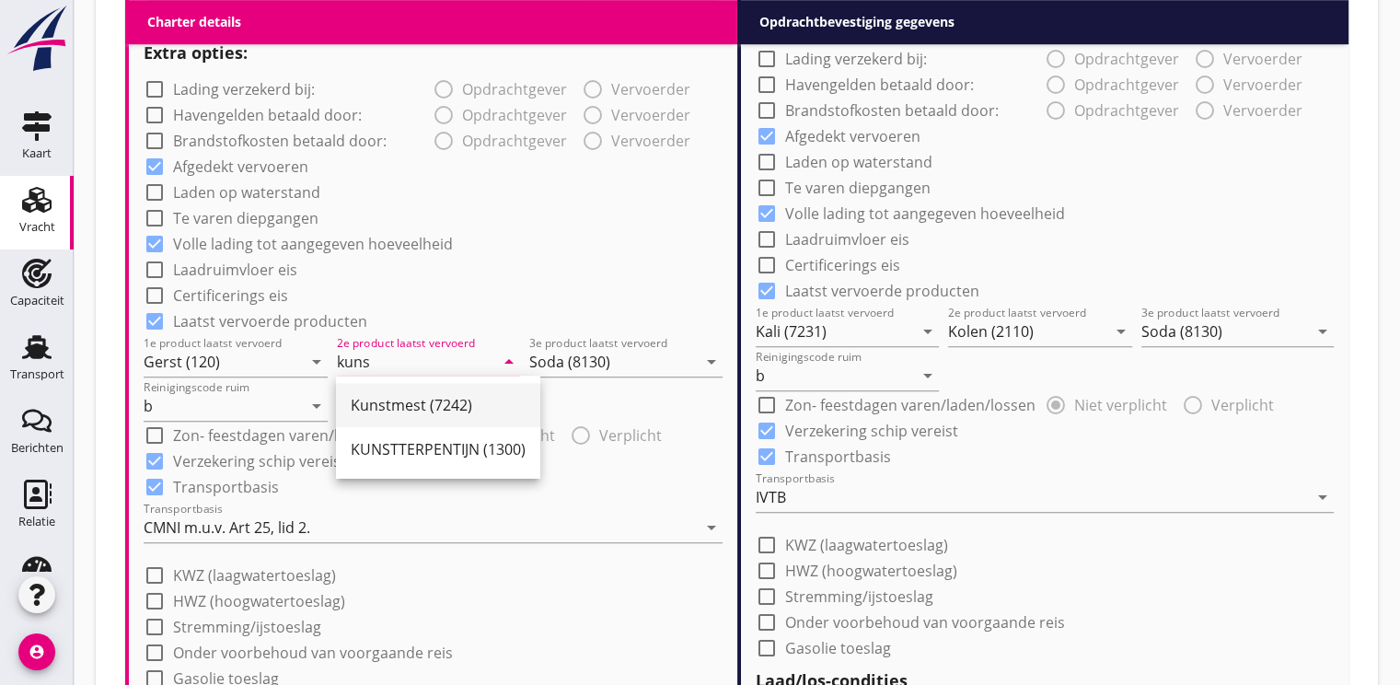
drag, startPoint x: 384, startPoint y: 406, endPoint x: 438, endPoint y: 375, distance: 62.2
click at [384, 405] on div "Kunstmest (7242)" at bounding box center [438, 405] width 175 height 22
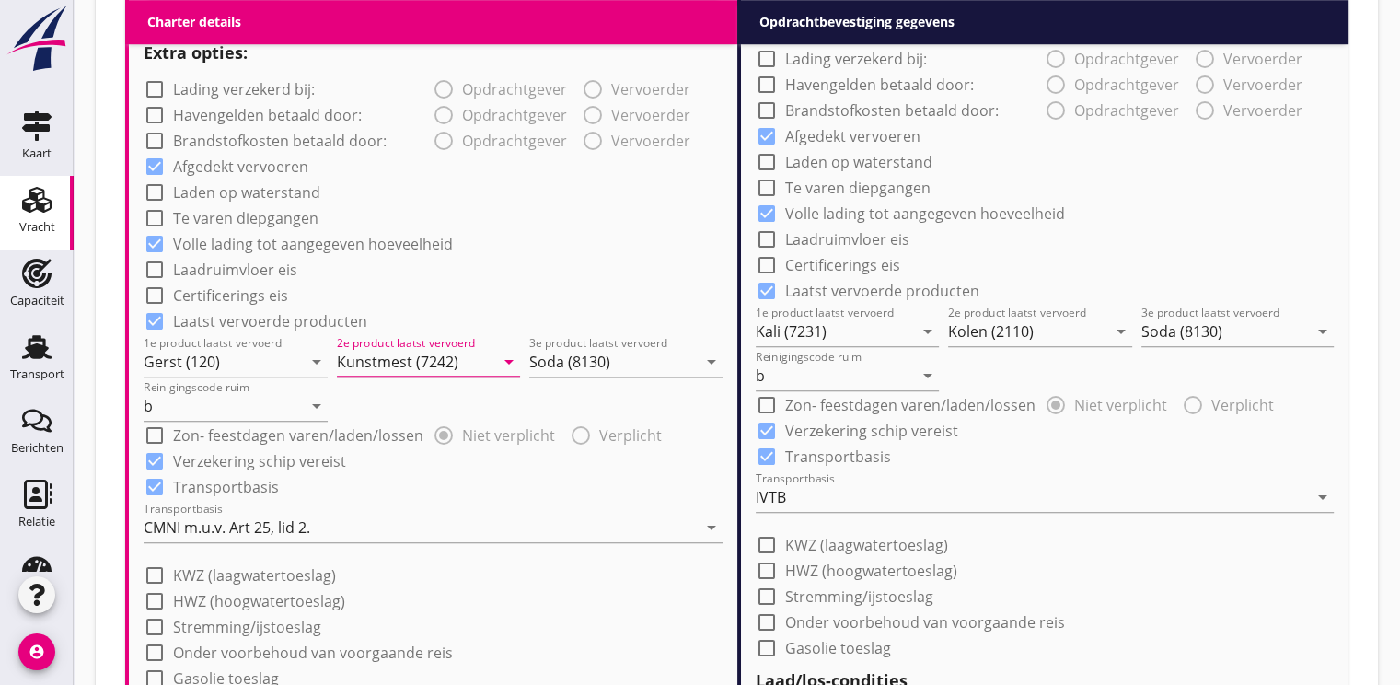
type input "Kunstmest (7242)"
click at [548, 364] on input "Soda (8130)" at bounding box center [612, 361] width 167 height 29
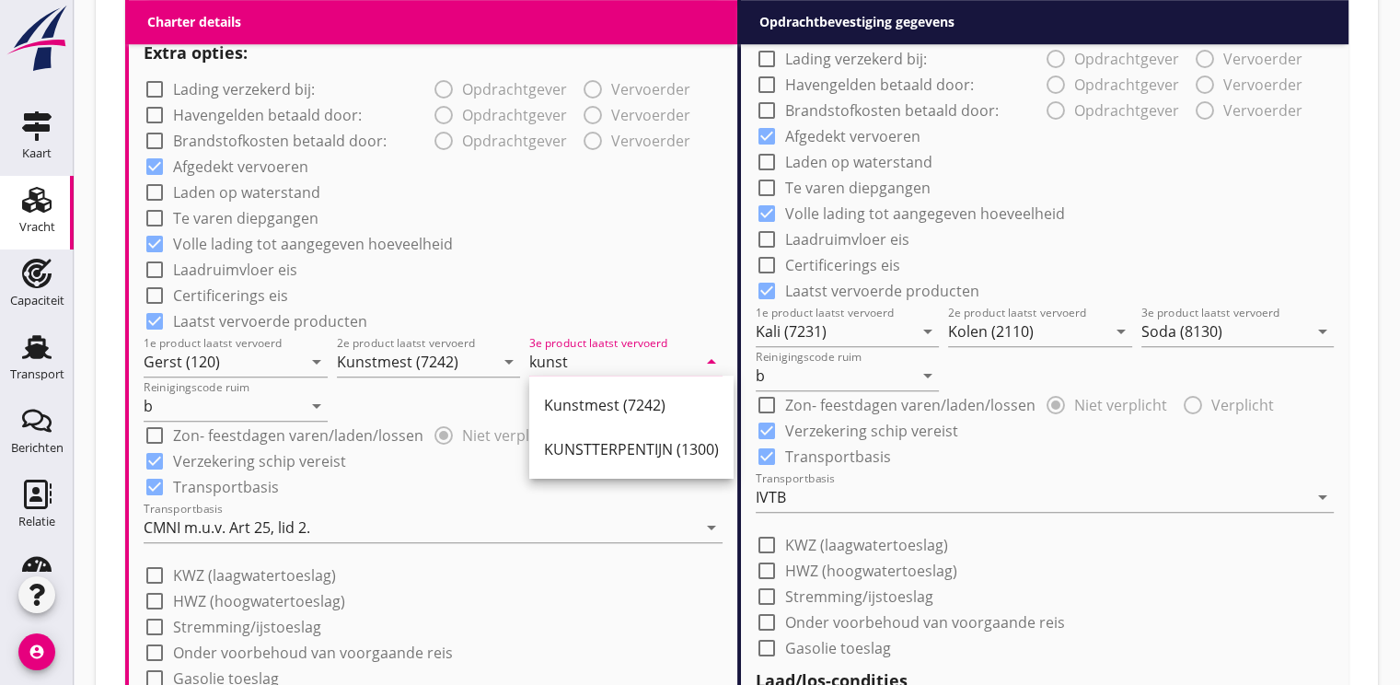
drag, startPoint x: 582, startPoint y: 409, endPoint x: 681, endPoint y: 375, distance: 105.1
click at [581, 409] on div "Kunstmest (7242)" at bounding box center [631, 405] width 175 height 22
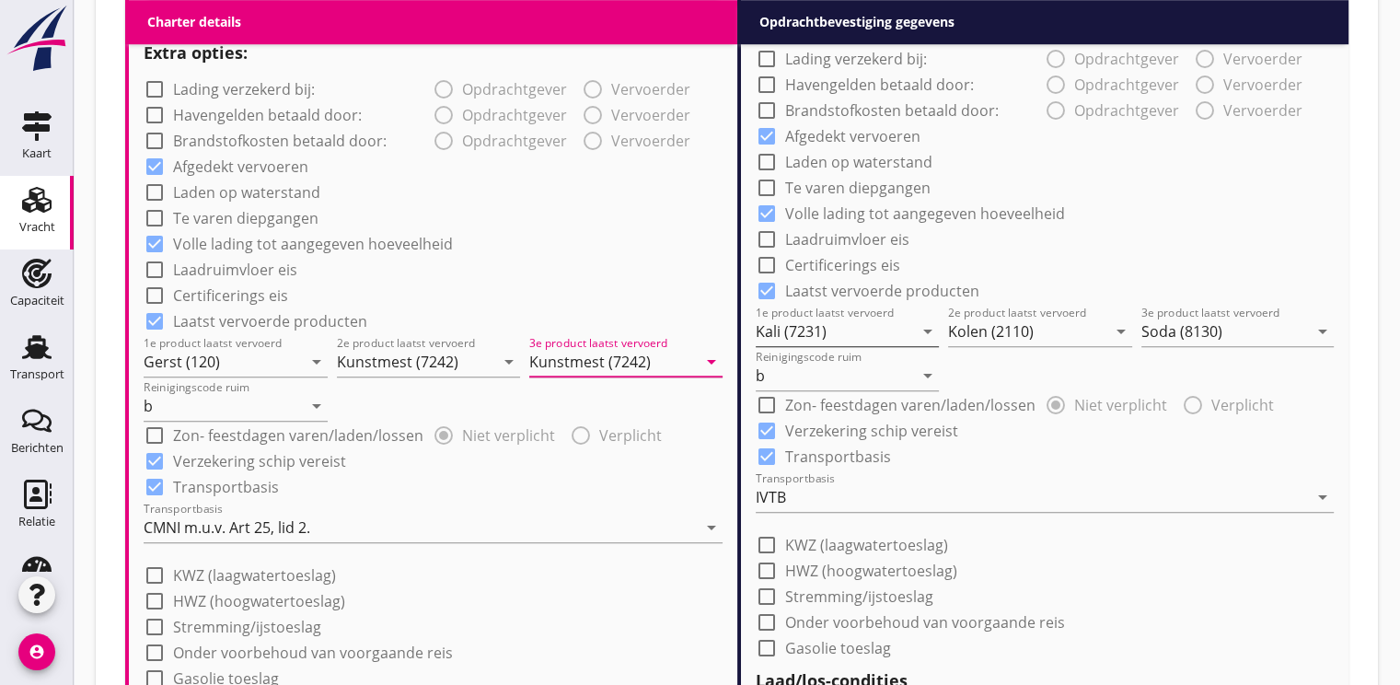
type input "Kunstmest (7242)"
click at [810, 339] on input "Kali (7231)" at bounding box center [835, 331] width 158 height 29
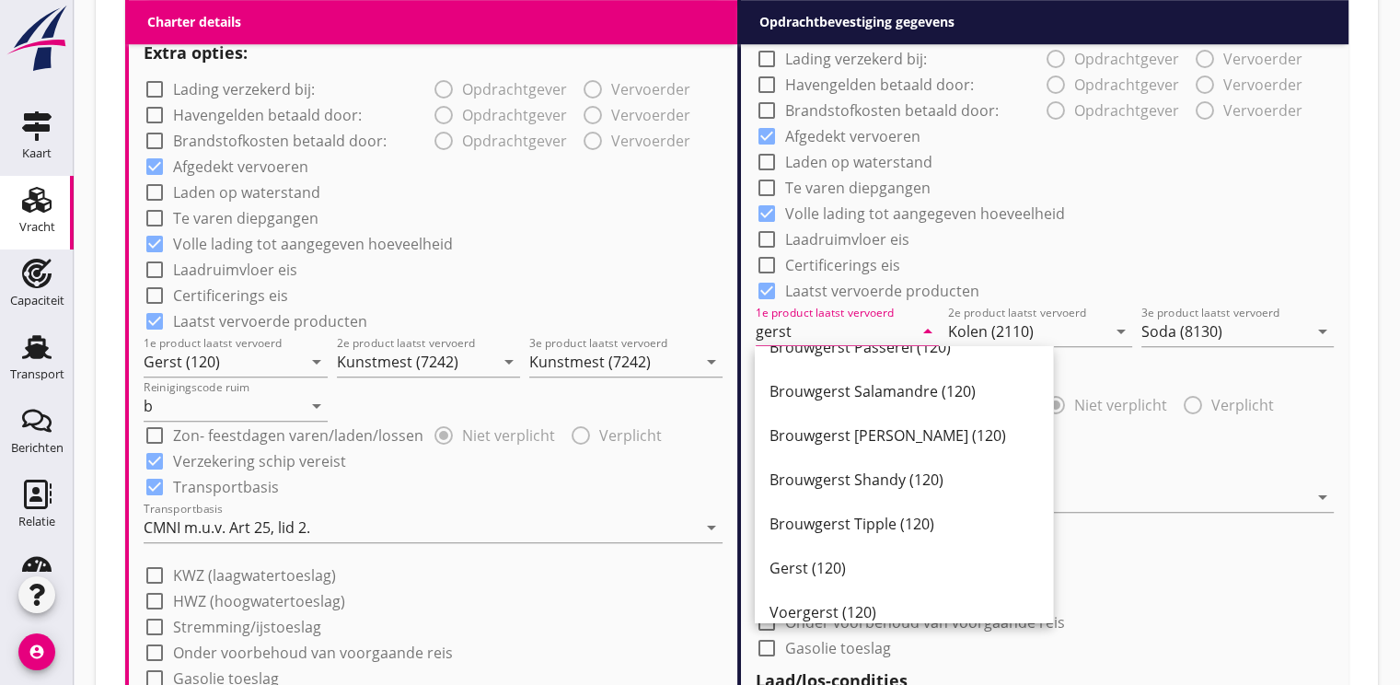
scroll to position [578, 0]
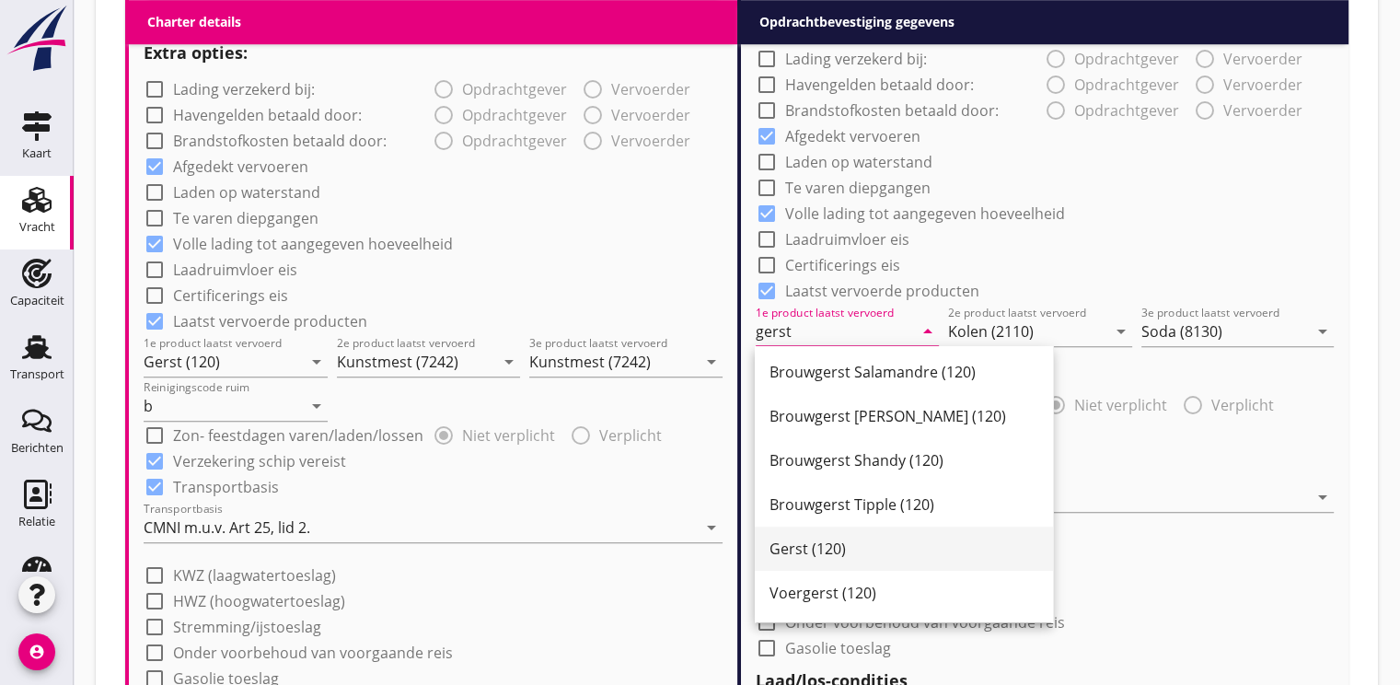
click at [801, 538] on div "Gerst (120)" at bounding box center [903, 548] width 269 height 22
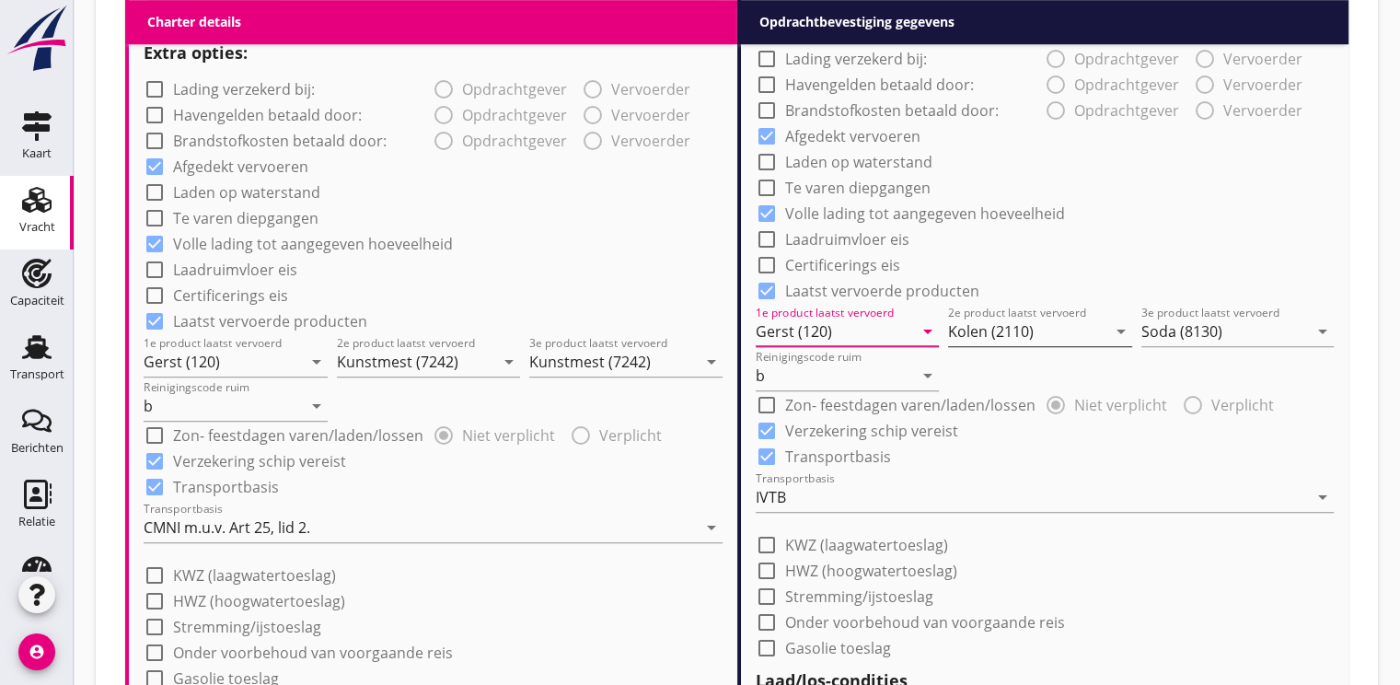
type input "Gerst (120)"
click at [962, 340] on input "Kolen (2110)" at bounding box center [1027, 331] width 158 height 29
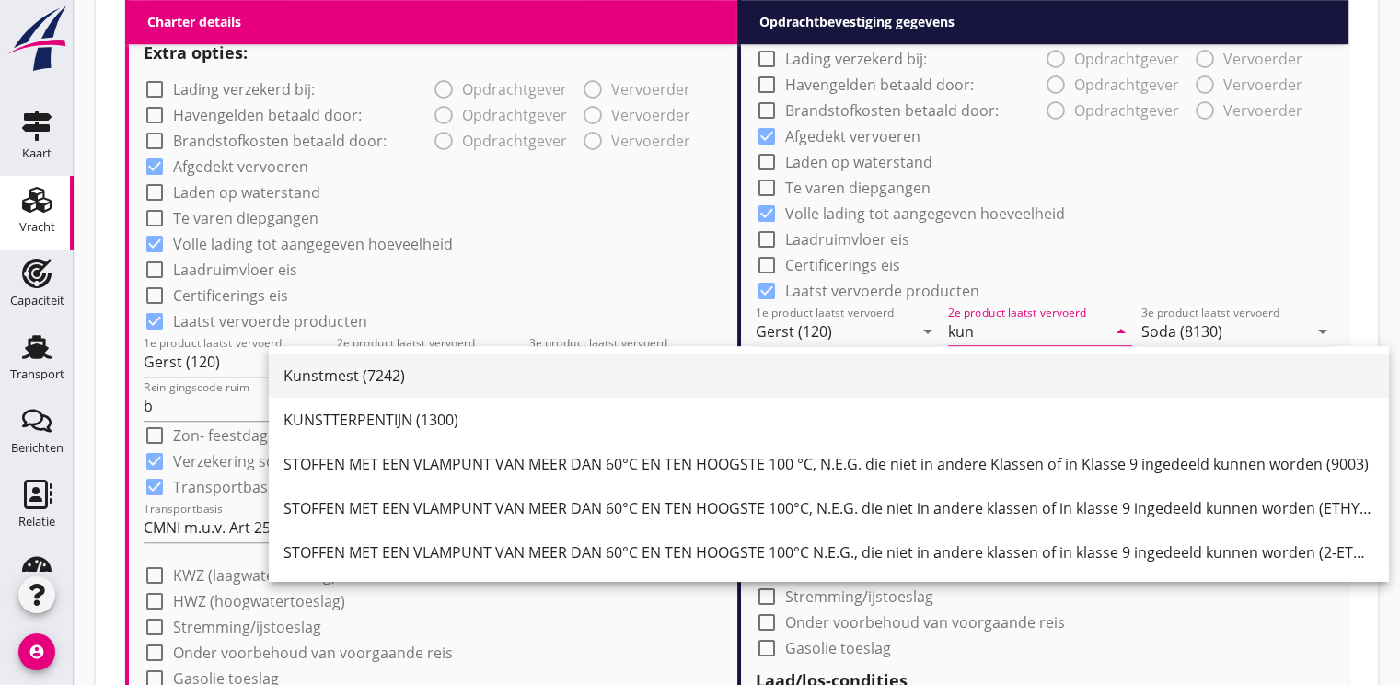
click at [368, 380] on div "Kunstmest (7242)" at bounding box center [828, 375] width 1091 height 22
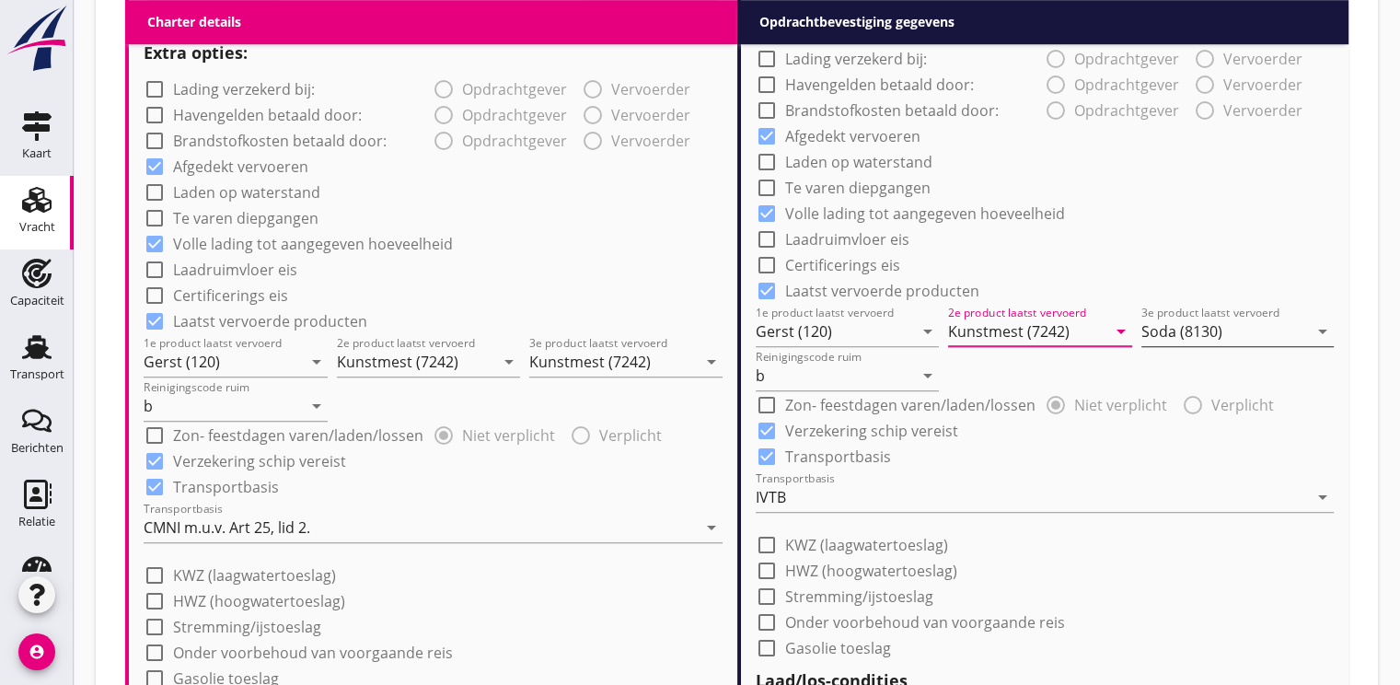
type input "Kunstmest (7242)"
click at [1151, 331] on input "Soda (8130)" at bounding box center [1224, 331] width 167 height 29
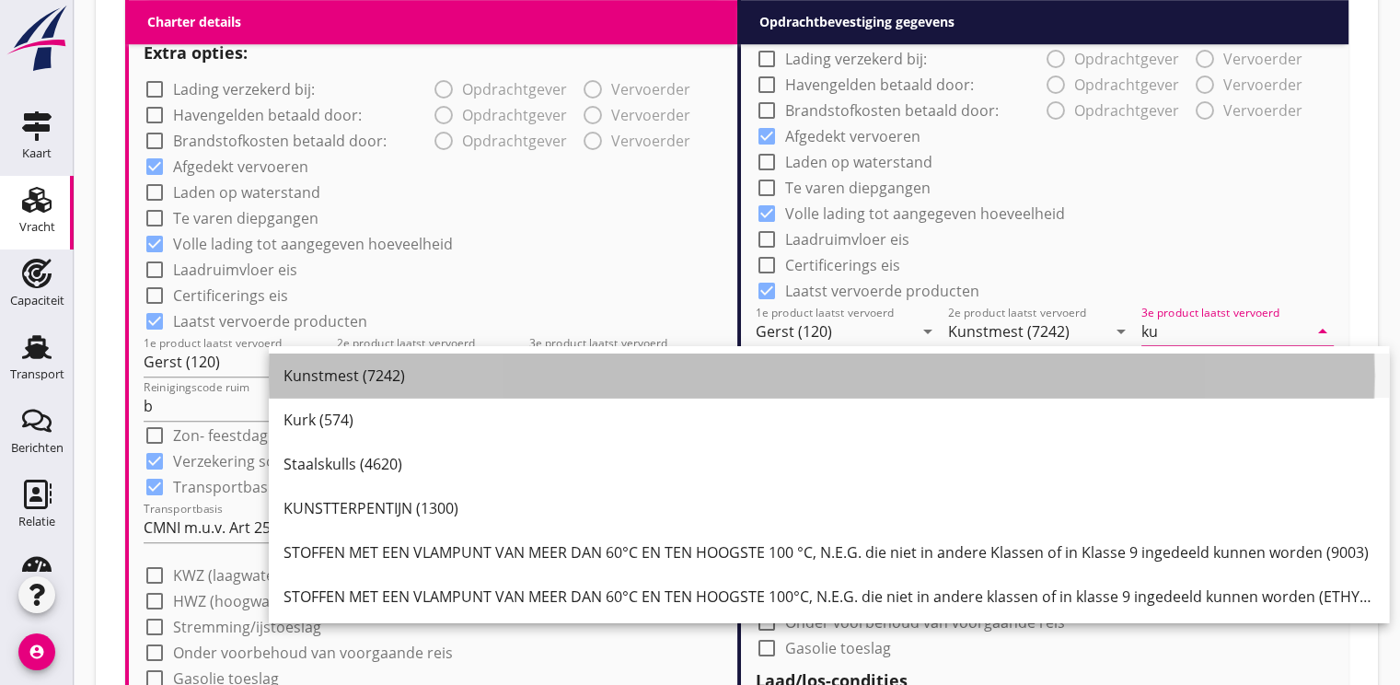
click at [335, 374] on div "Kunstmest (7242)" at bounding box center [828, 375] width 1091 height 22
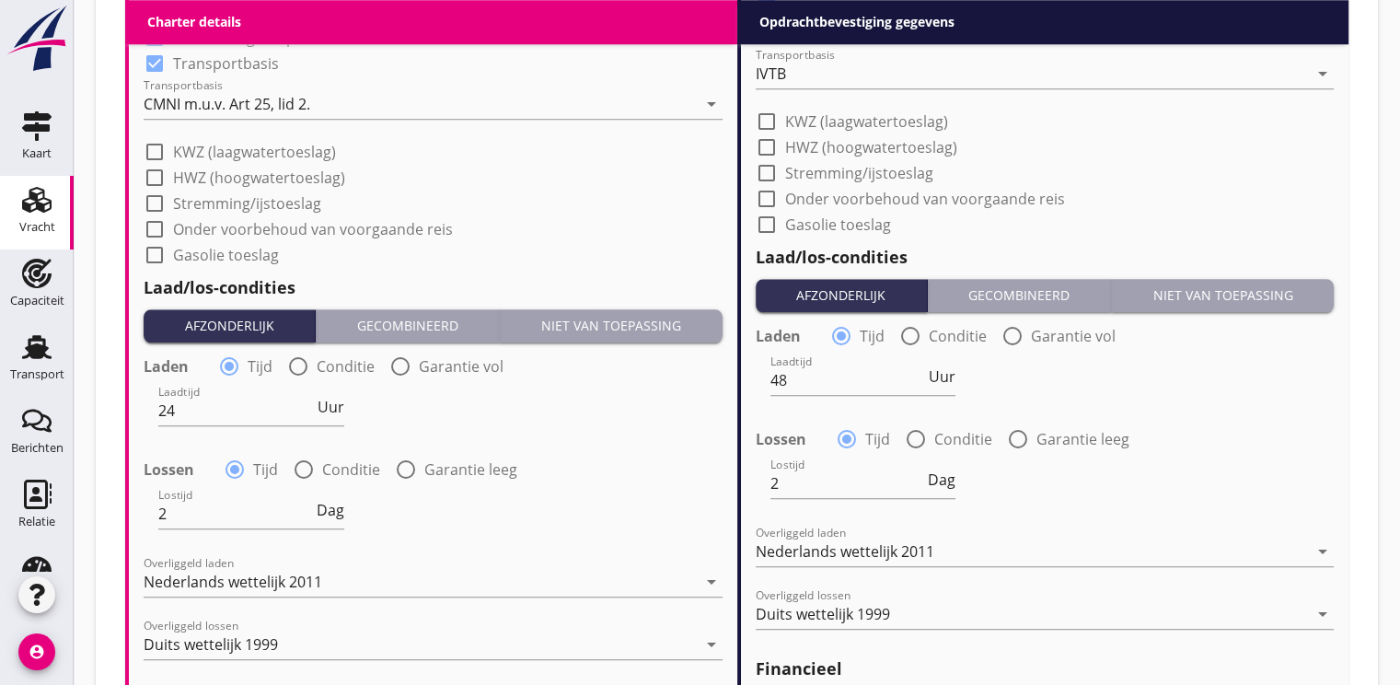
scroll to position [1933, 0]
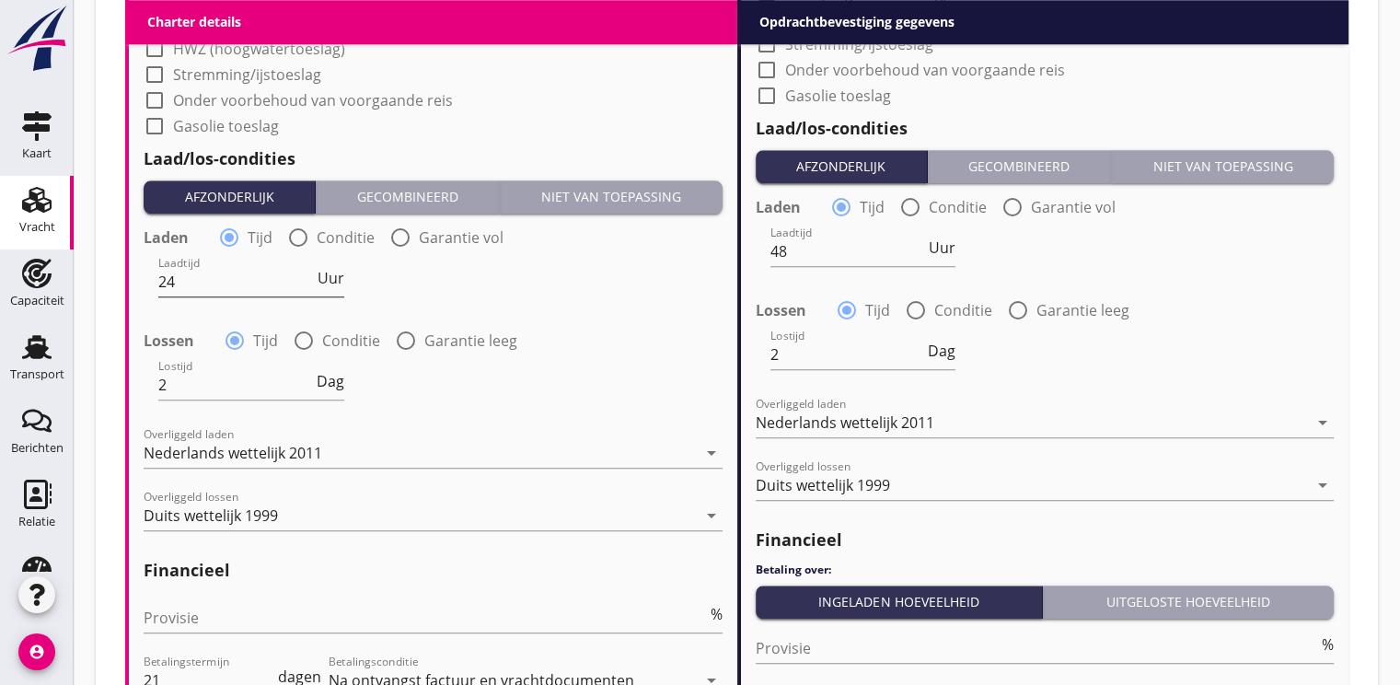
type input "Kunstmest (7242)"
click at [237, 282] on input "24" at bounding box center [236, 281] width 156 height 29
type input "2"
click at [335, 283] on span "Uur" at bounding box center [330, 278] width 27 height 15
type input "2"
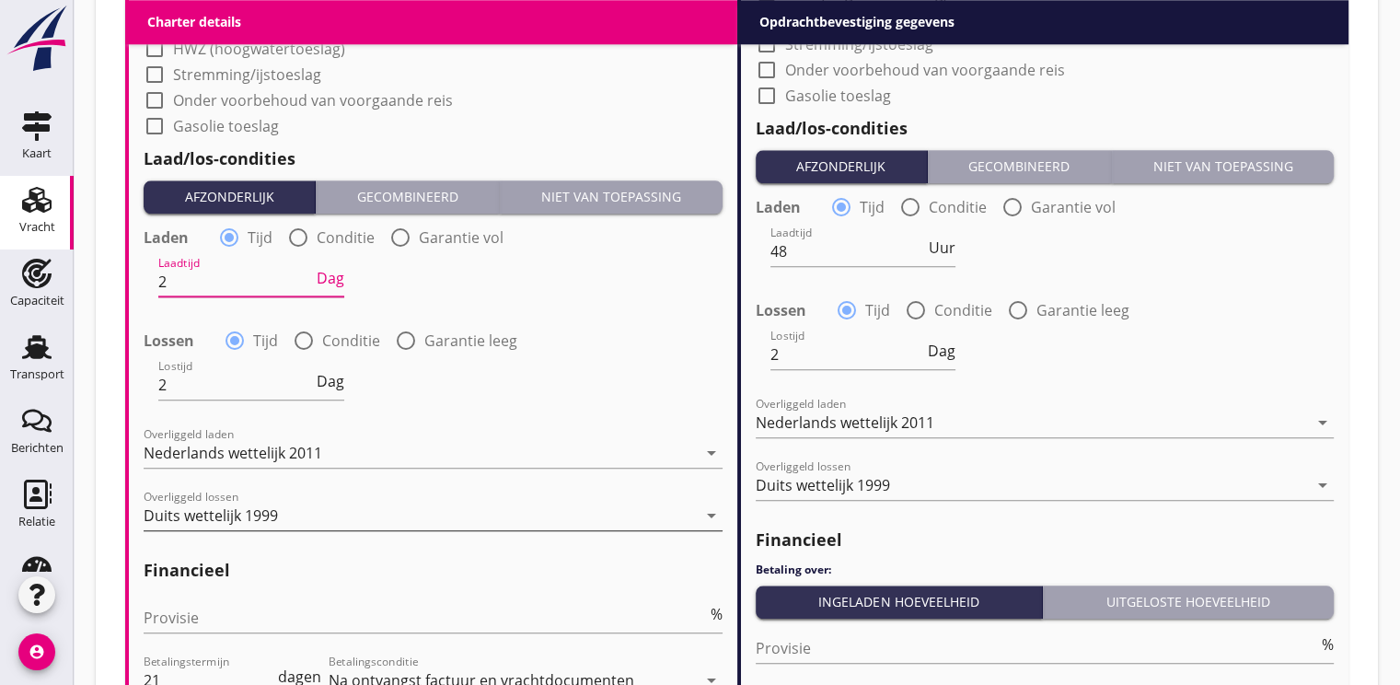
click at [239, 510] on div "Duits wettelijk 1999" at bounding box center [211, 515] width 134 height 17
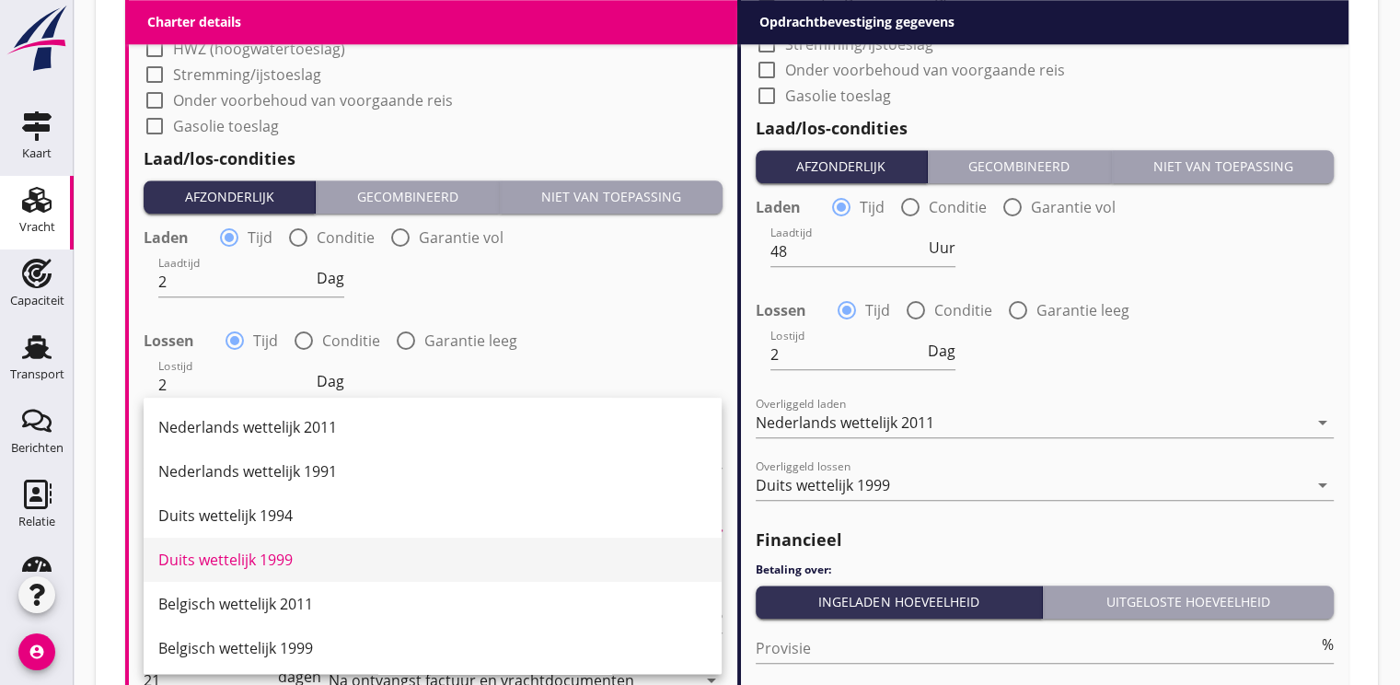
click at [277, 561] on div "Duits wettelijk 1999" at bounding box center [432, 559] width 548 height 22
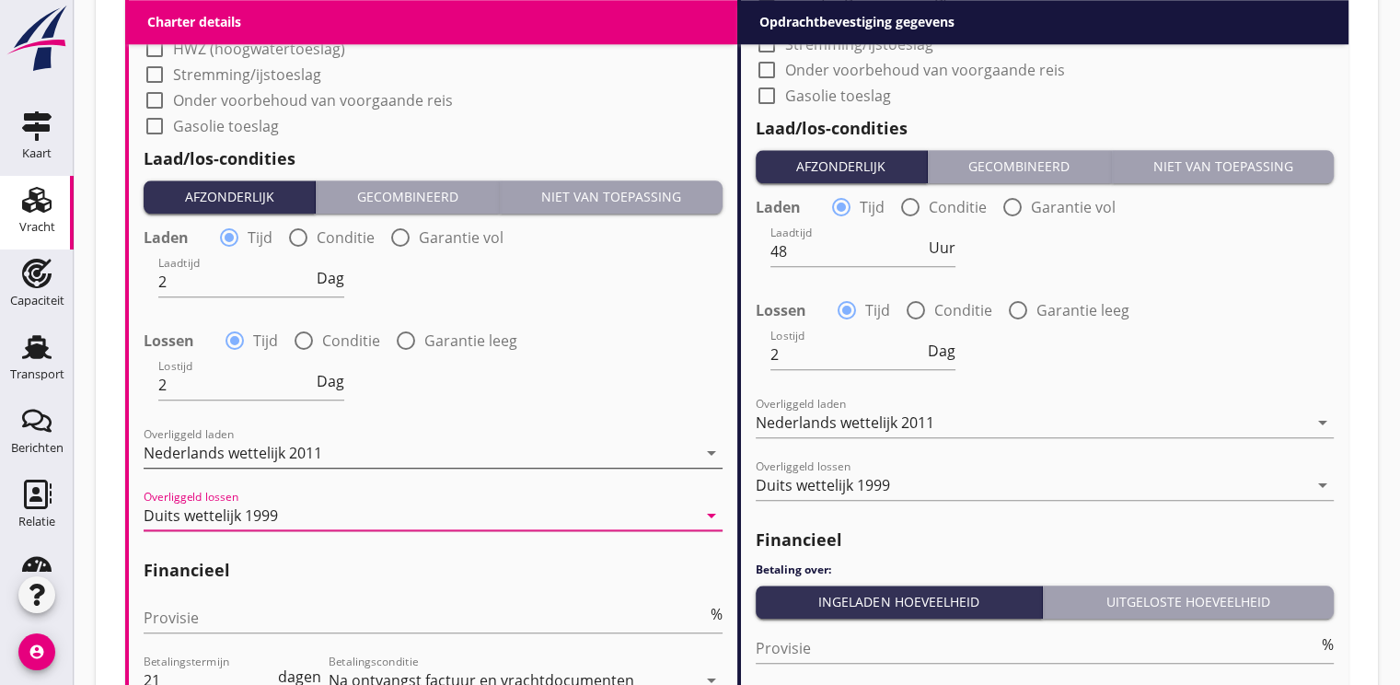
click at [294, 450] on div "Nederlands wettelijk 2011" at bounding box center [233, 452] width 179 height 17
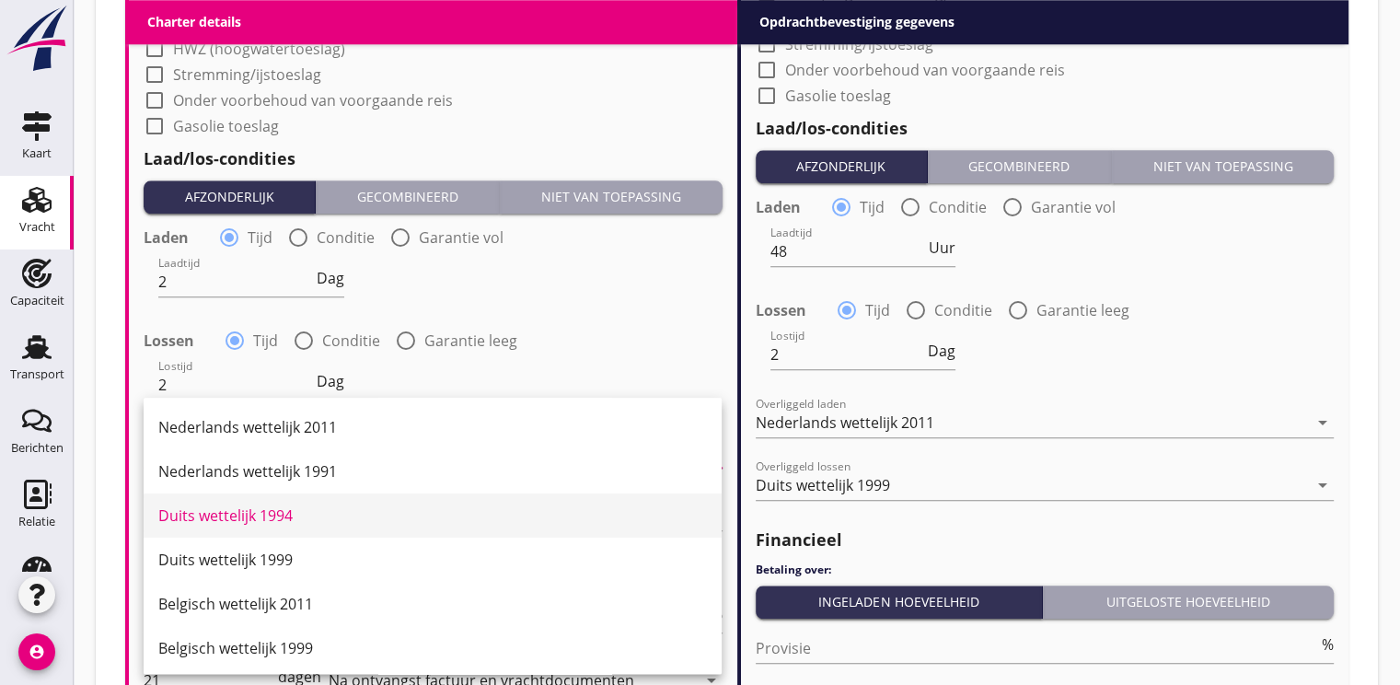
scroll to position [52, 0]
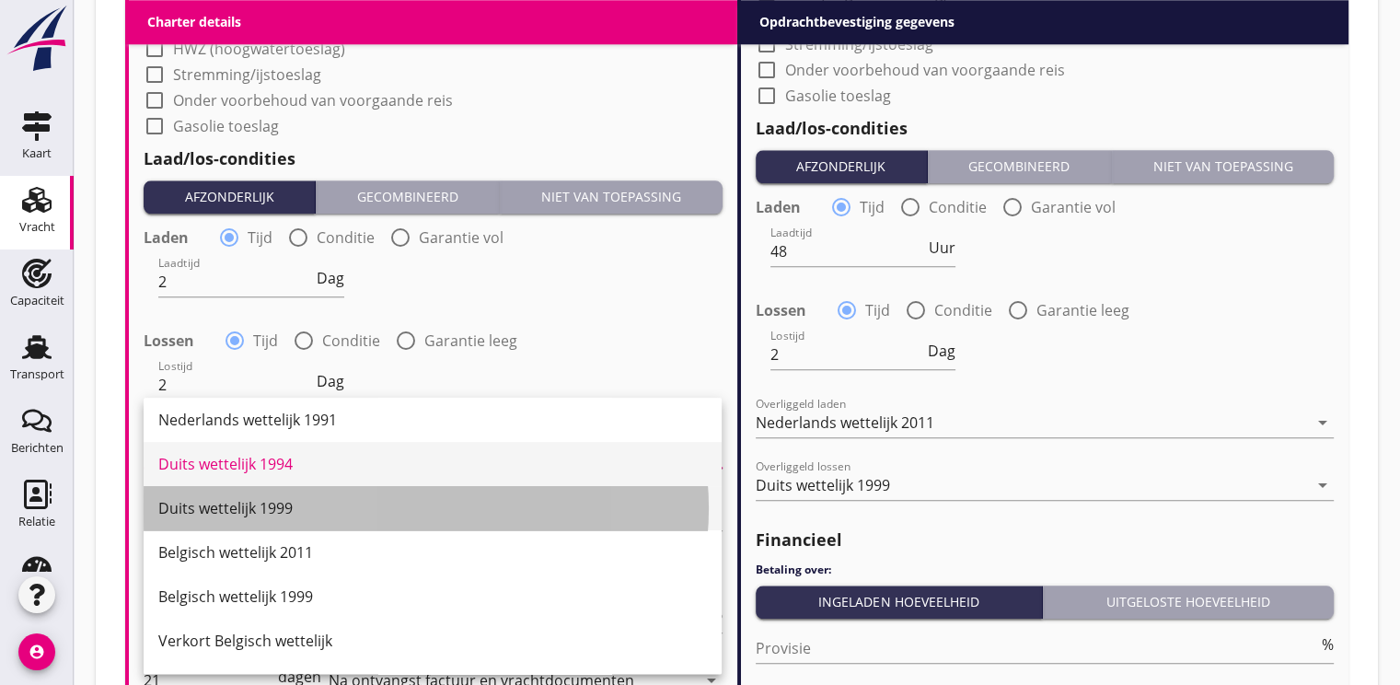
click at [246, 511] on div "Duits wettelijk 1999" at bounding box center [432, 508] width 548 height 22
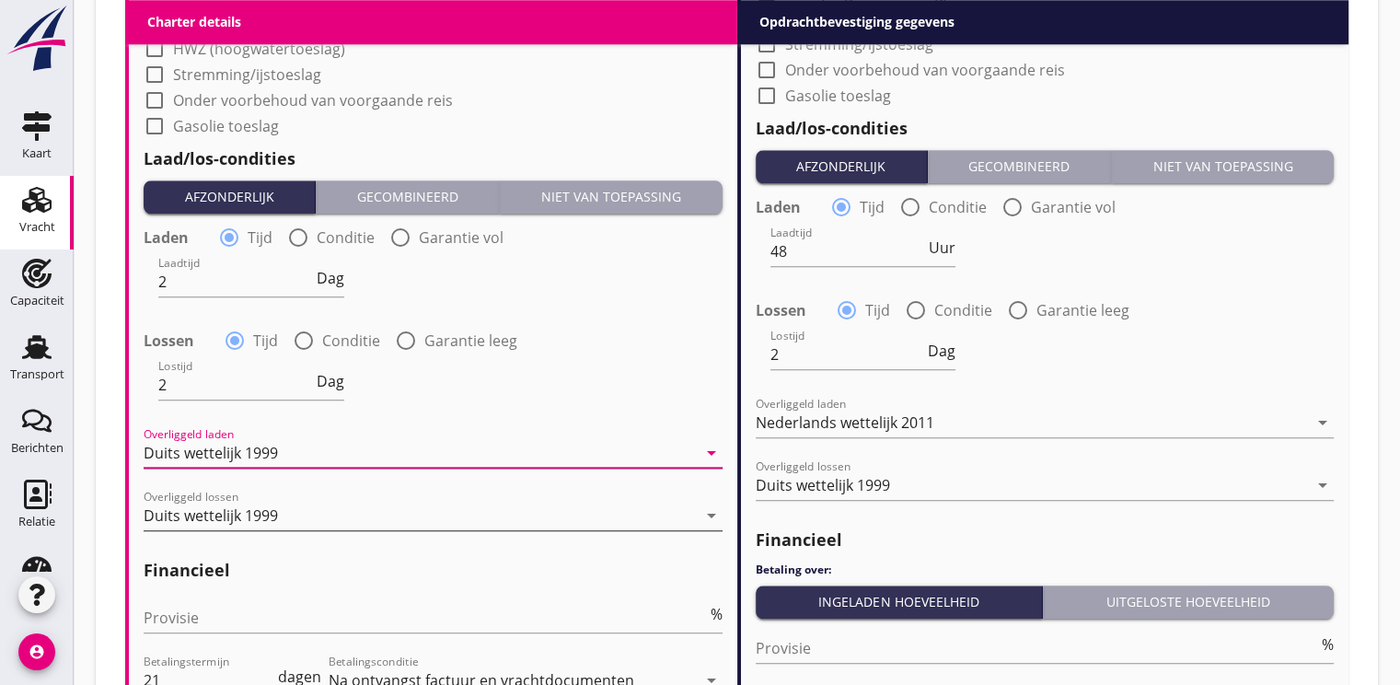
click at [246, 510] on div "Duits wettelijk 1999" at bounding box center [211, 515] width 134 height 17
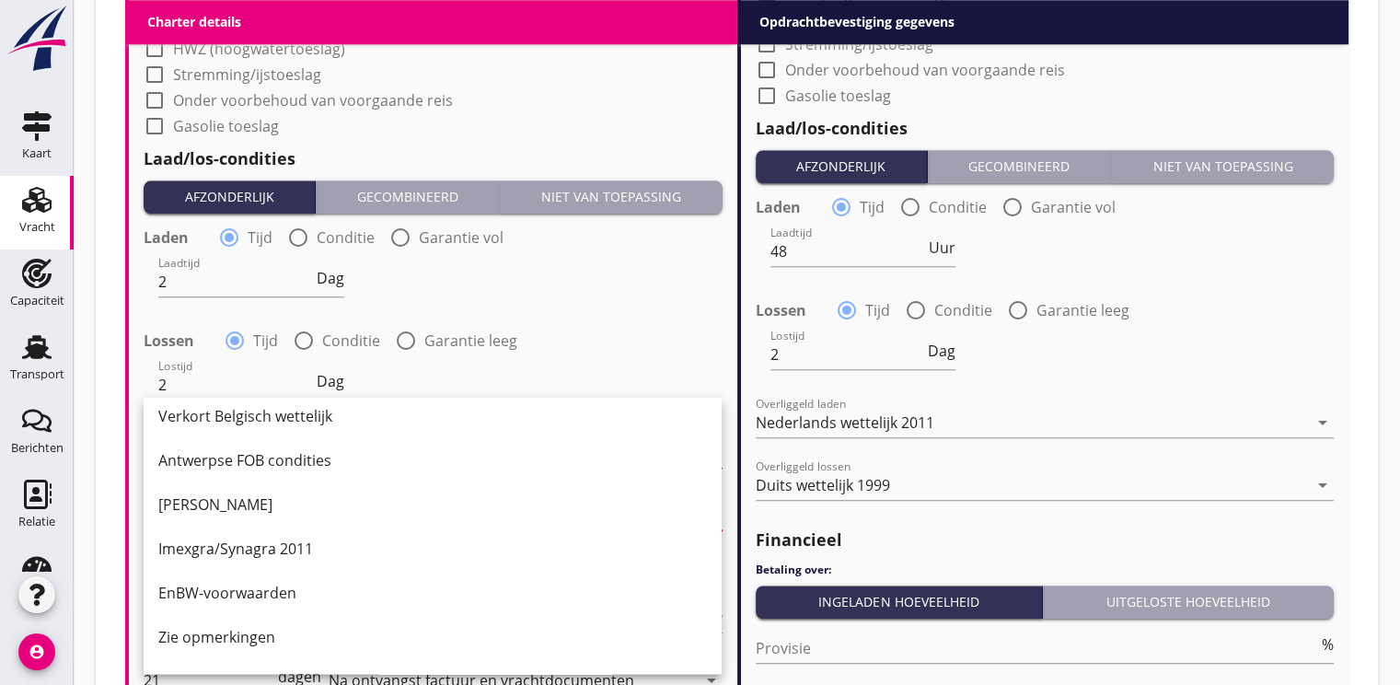
scroll to position [460, 0]
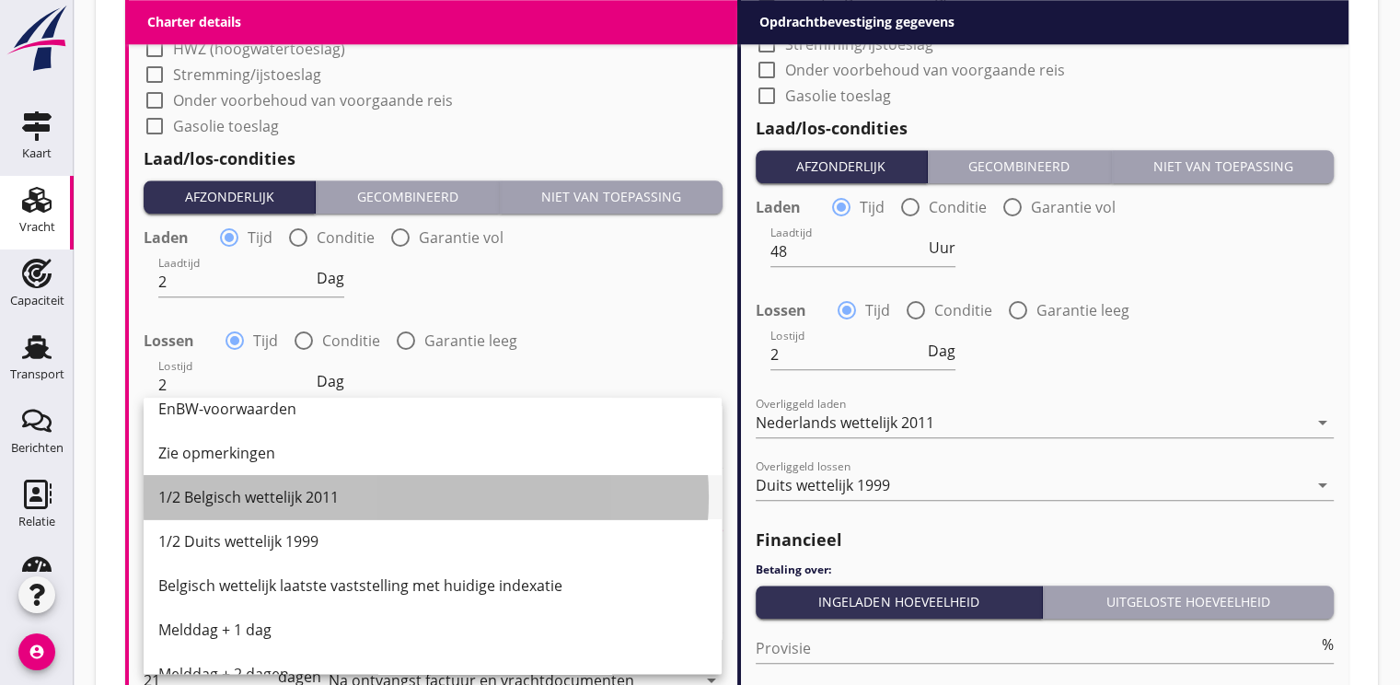
click at [261, 494] on div "1/2 Belgisch wettelijk 2011" at bounding box center [432, 497] width 548 height 22
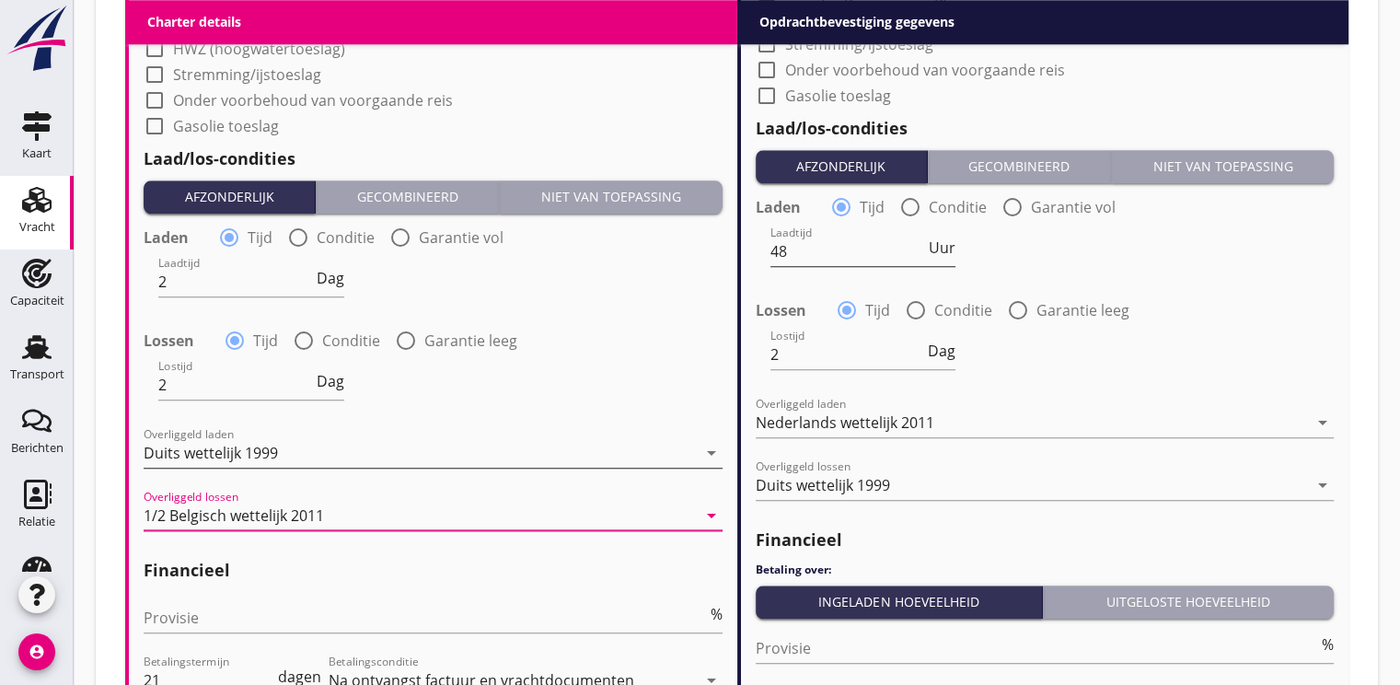
click at [812, 242] on input "48" at bounding box center [848, 251] width 156 height 29
type input "4"
click at [951, 245] on span "Uur" at bounding box center [942, 247] width 27 height 15
type input "2"
click at [821, 360] on input "2" at bounding box center [847, 354] width 155 height 29
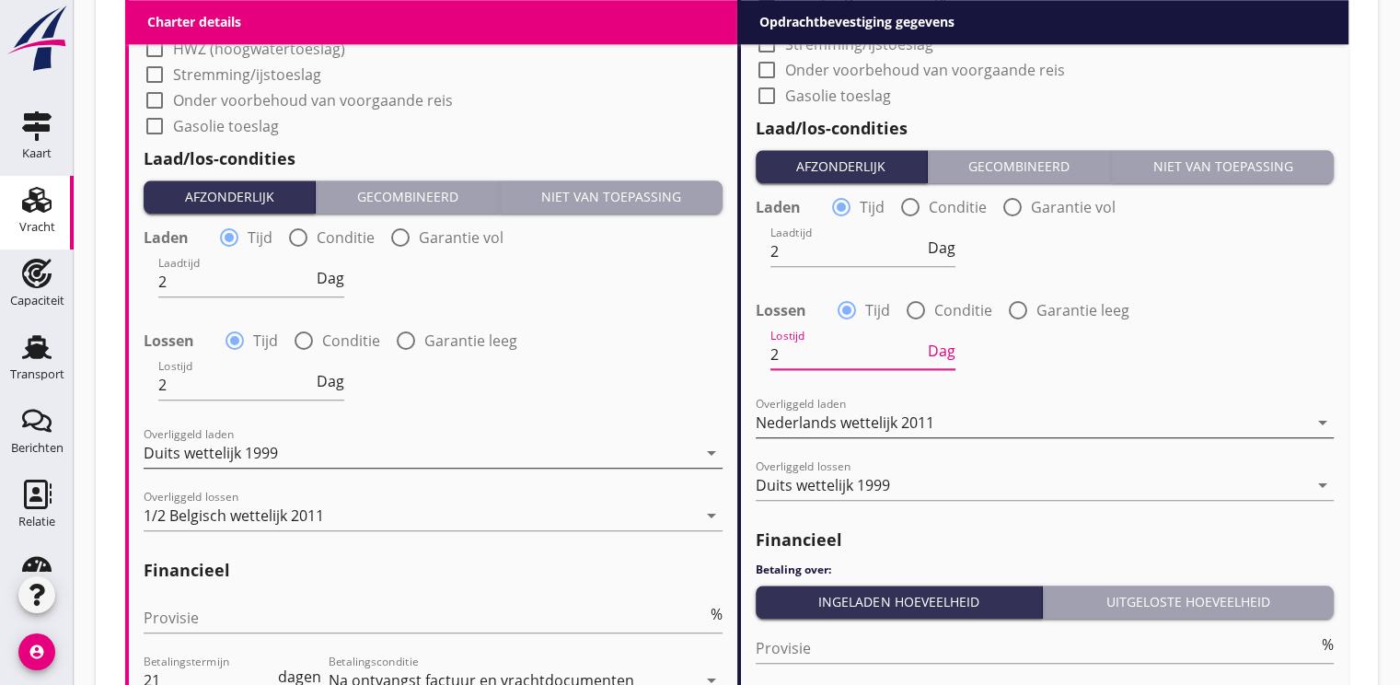
click at [808, 427] on div "Nederlands wettelijk 2011" at bounding box center [845, 422] width 179 height 17
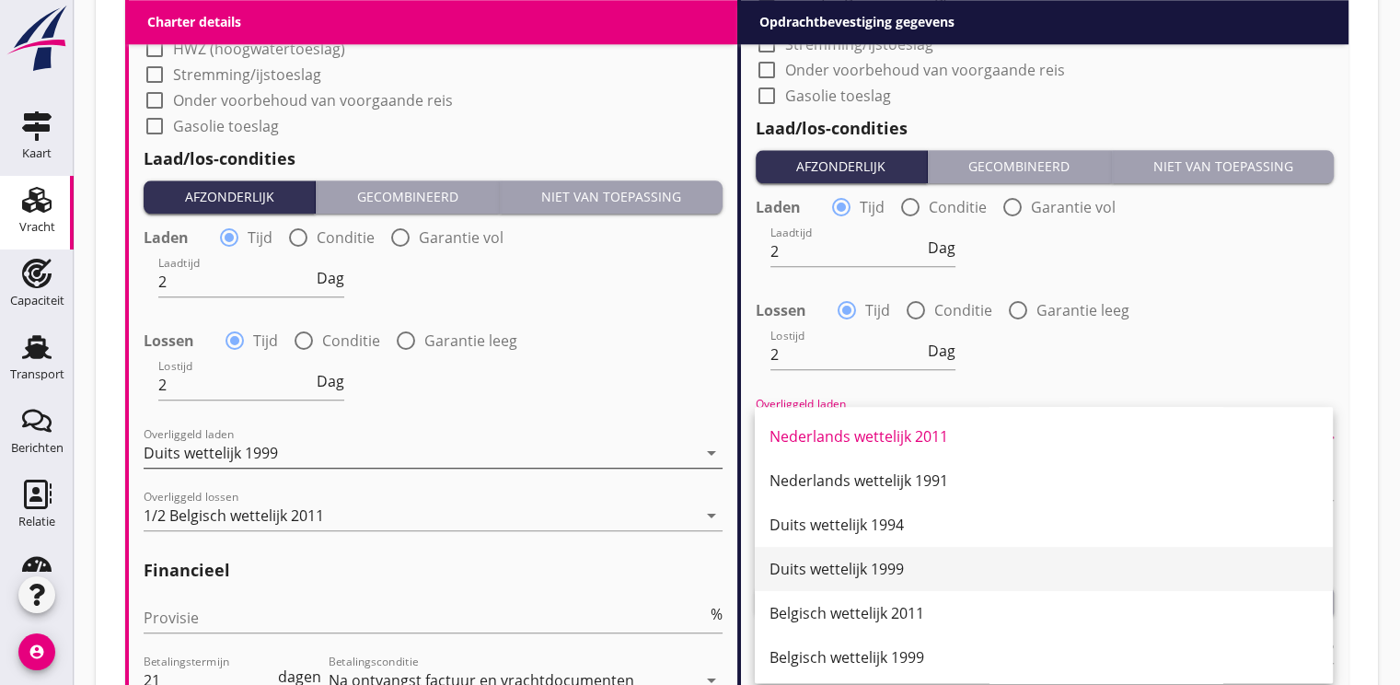
click at [819, 553] on div "Duits wettelijk 1999" at bounding box center [1043, 569] width 548 height 44
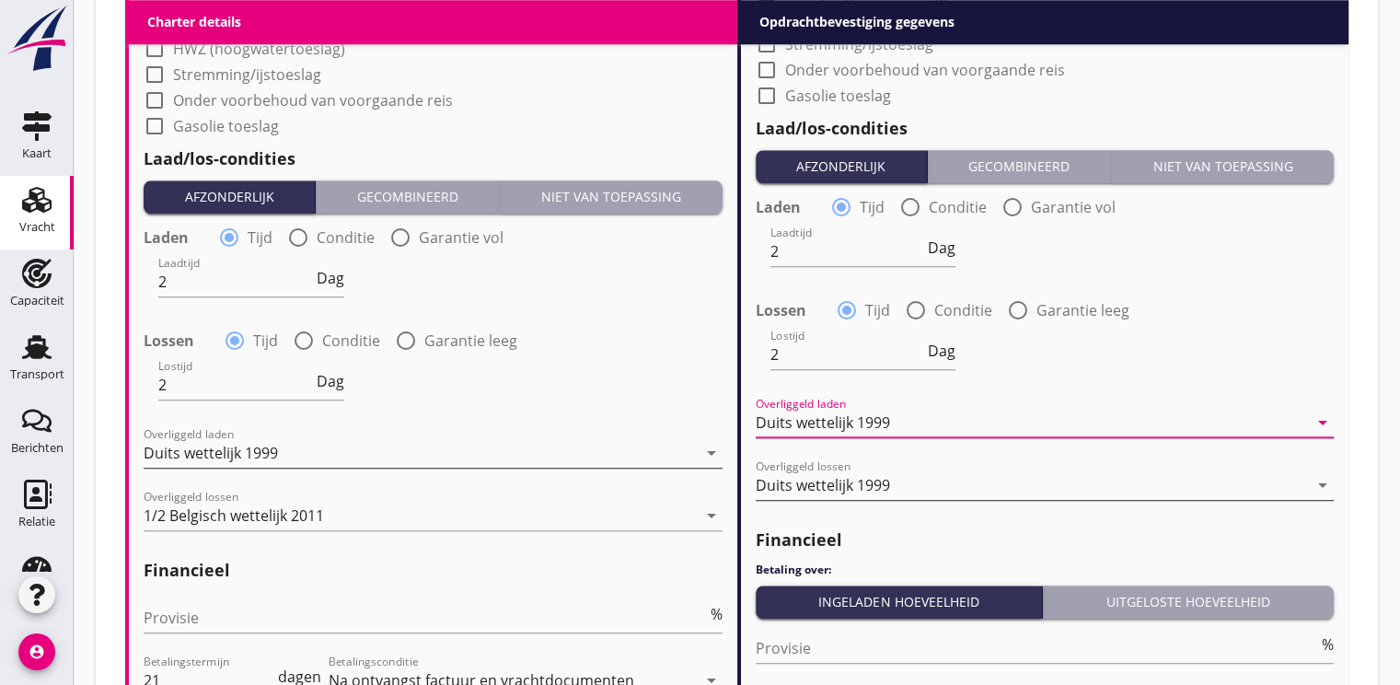
click at [831, 477] on div "Duits wettelijk 1999" at bounding box center [823, 485] width 134 height 17
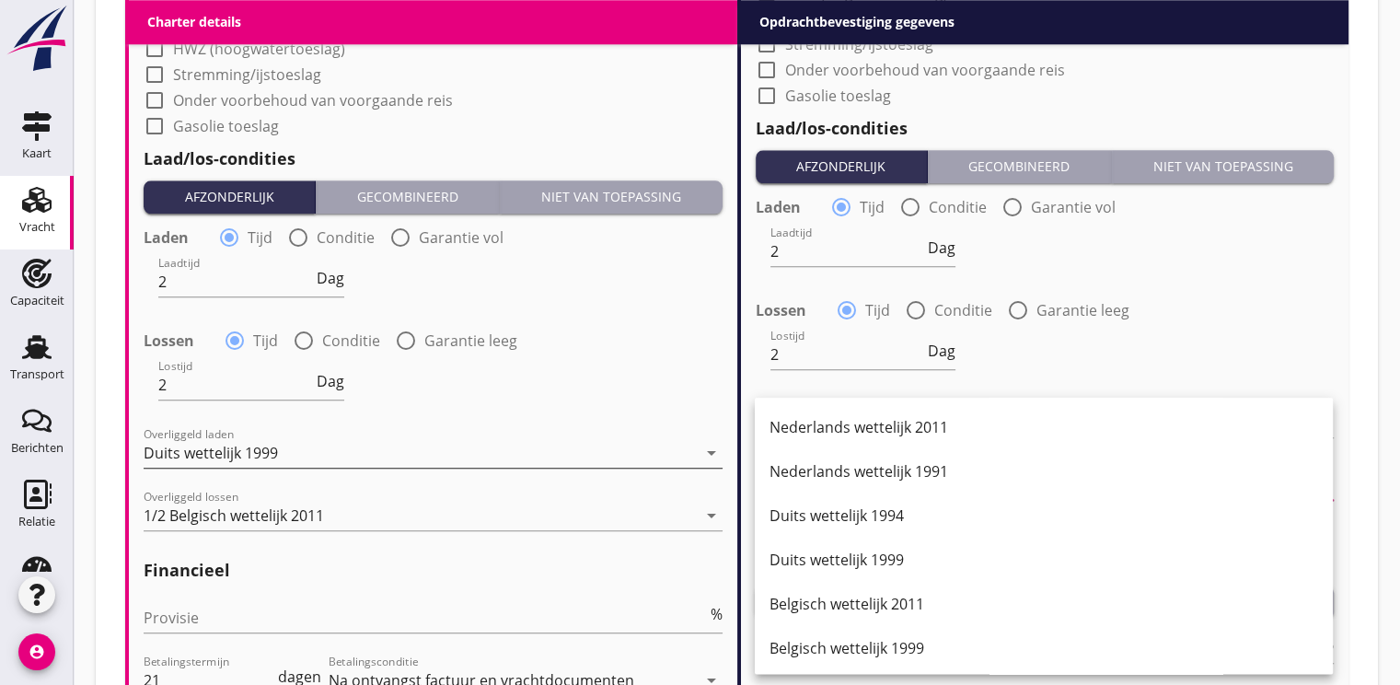
scroll to position [493, 0]
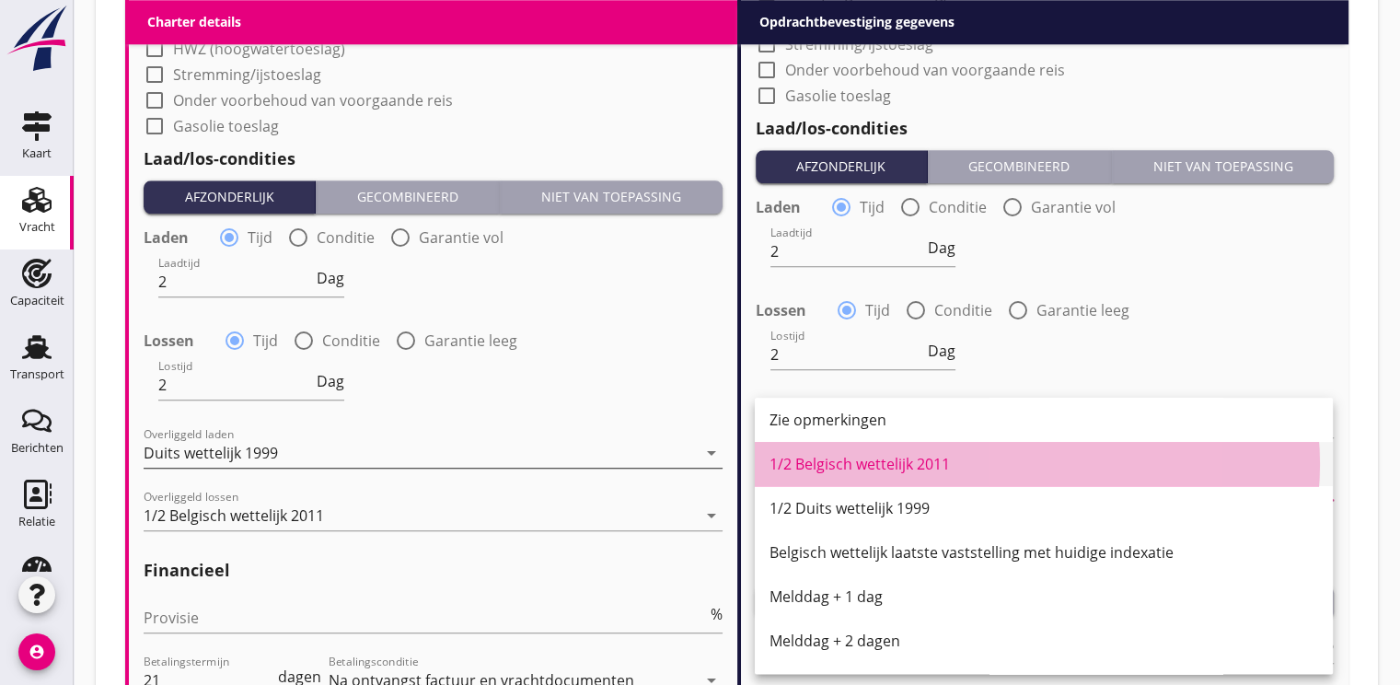
click at [831, 475] on div "1/2 Belgisch wettelijk 2011" at bounding box center [1043, 464] width 548 height 44
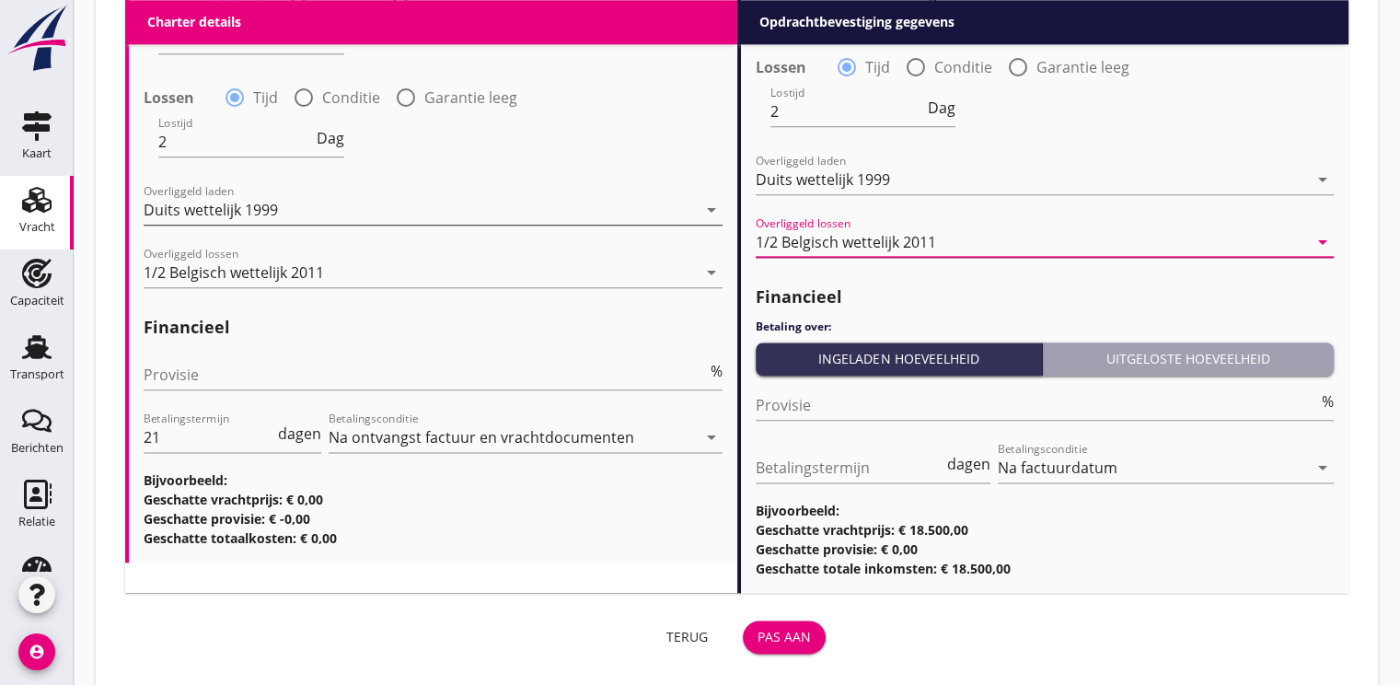
scroll to position [2208, 0]
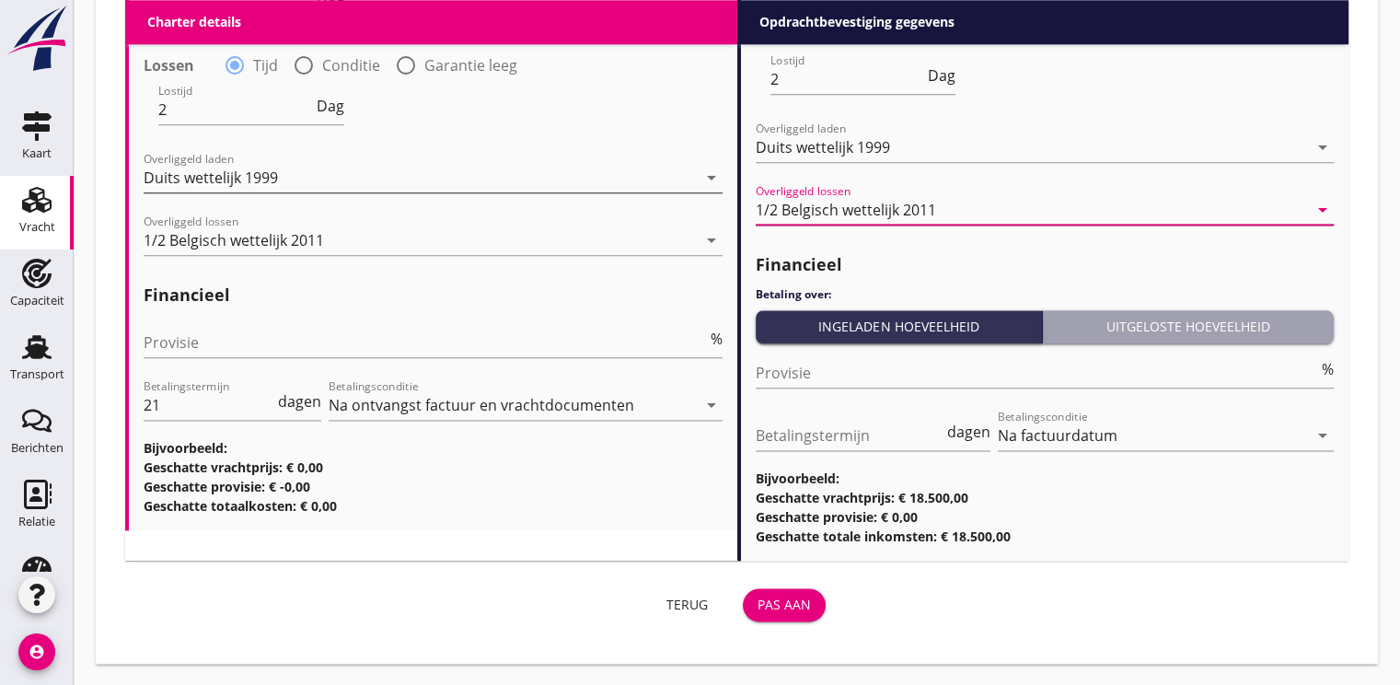
click at [791, 607] on div "Pas aan" at bounding box center [783, 603] width 53 height 19
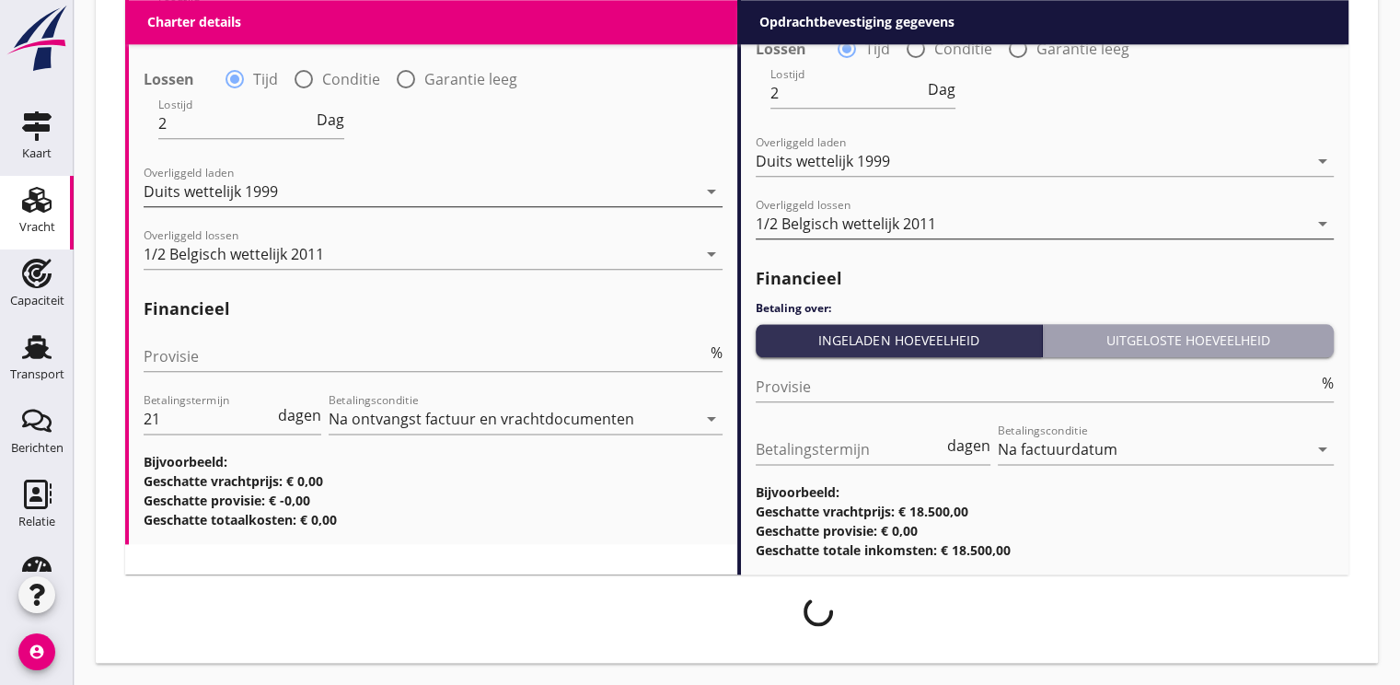
scroll to position [2193, 0]
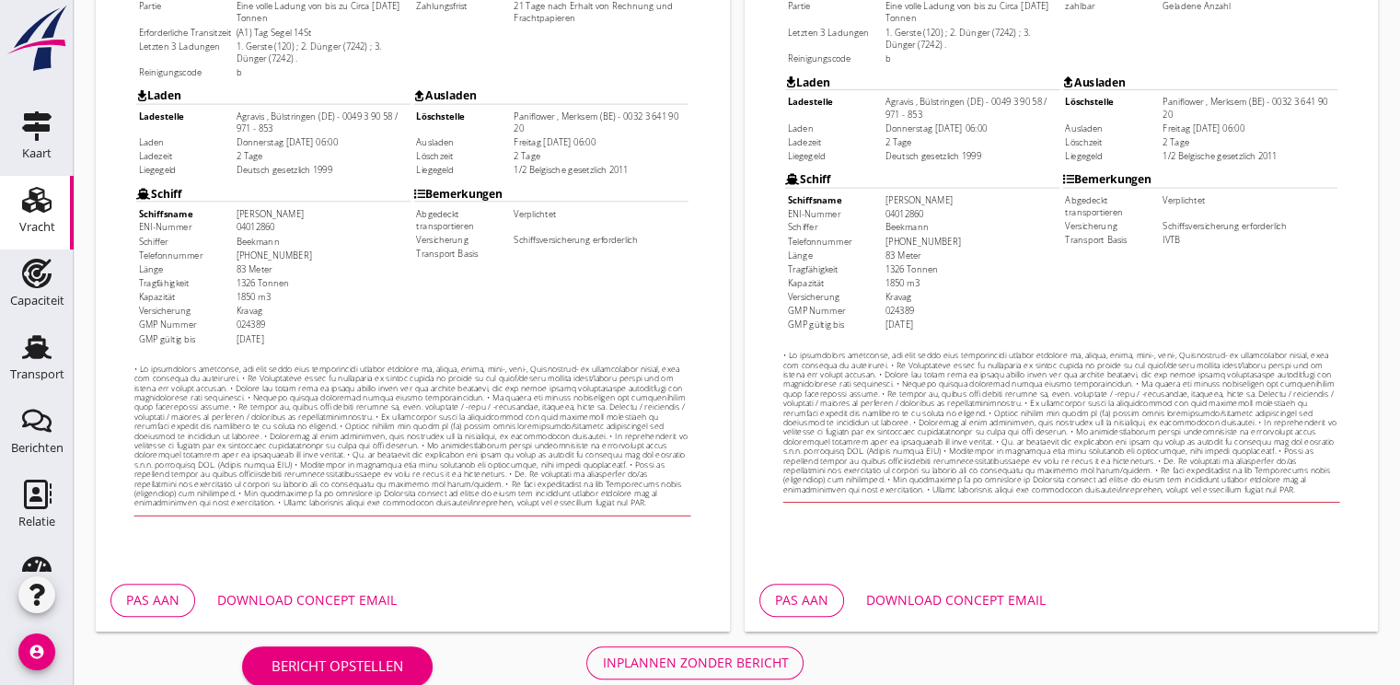
scroll to position [540, 0]
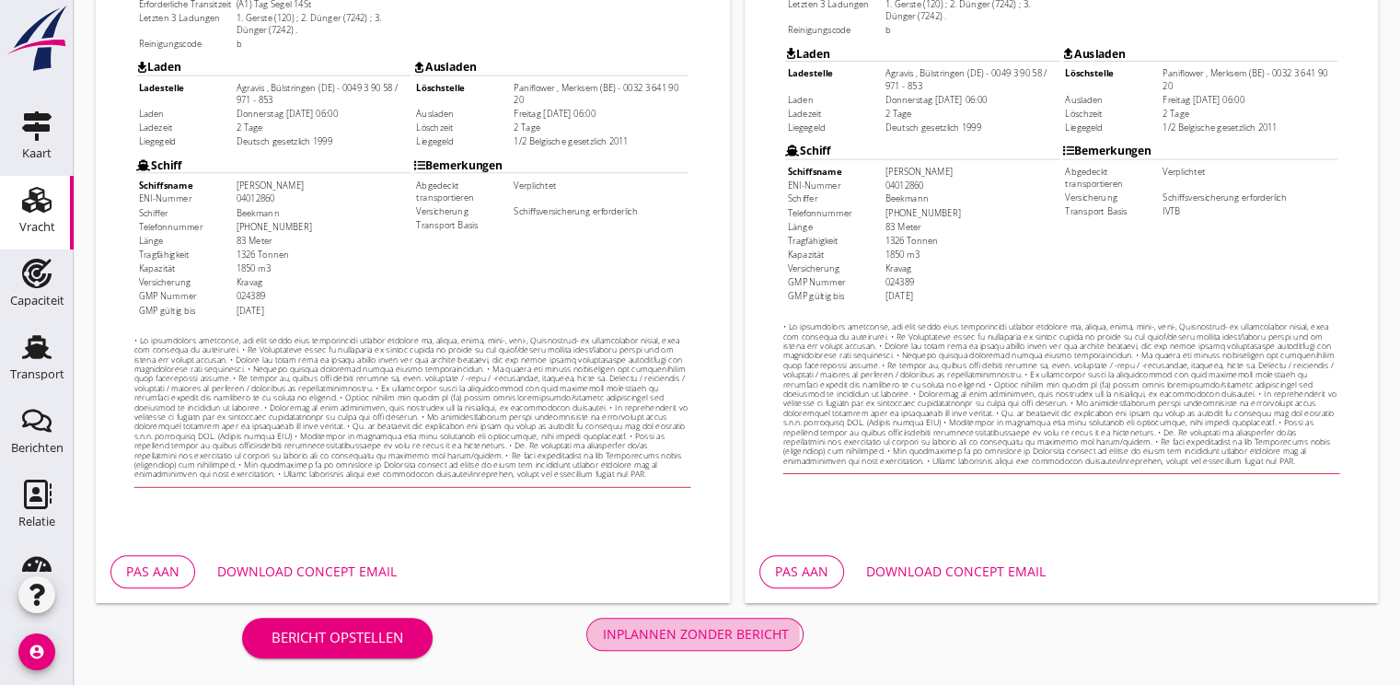
click at [761, 639] on div "Inplannen zonder bericht" at bounding box center [695, 633] width 186 height 19
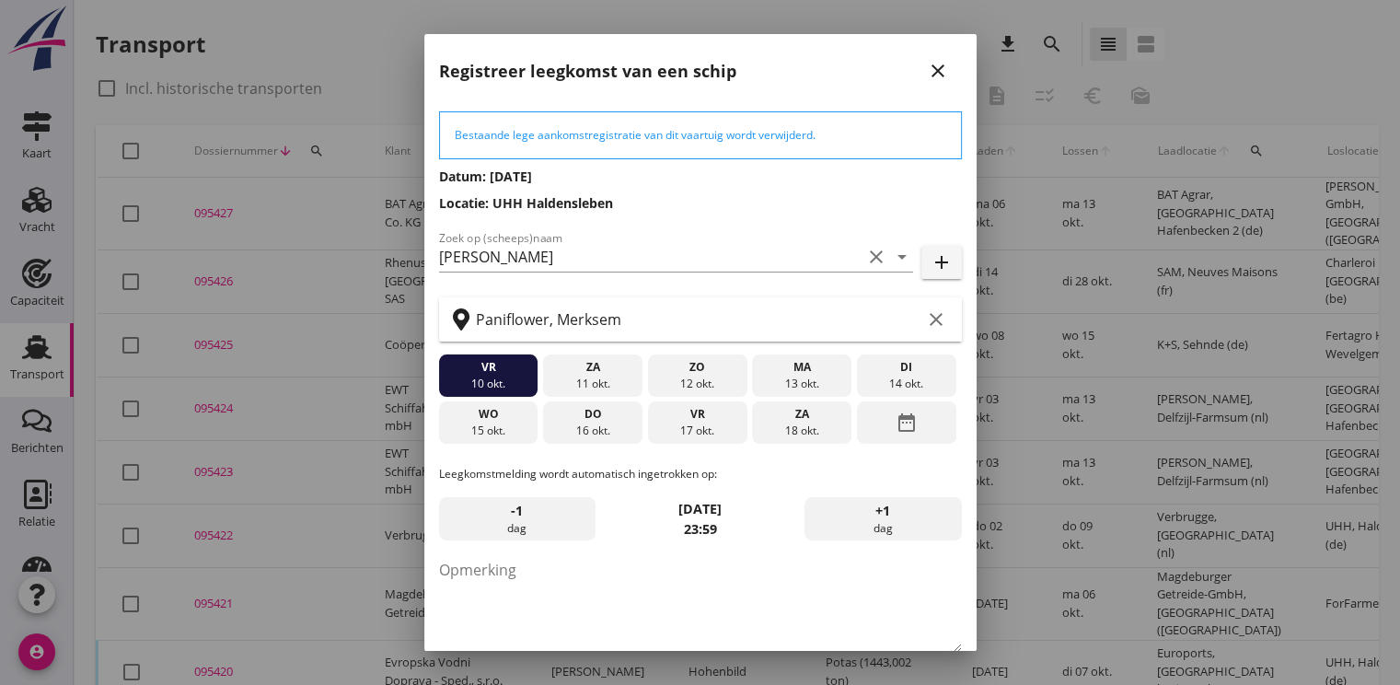
scroll to position [96, 0]
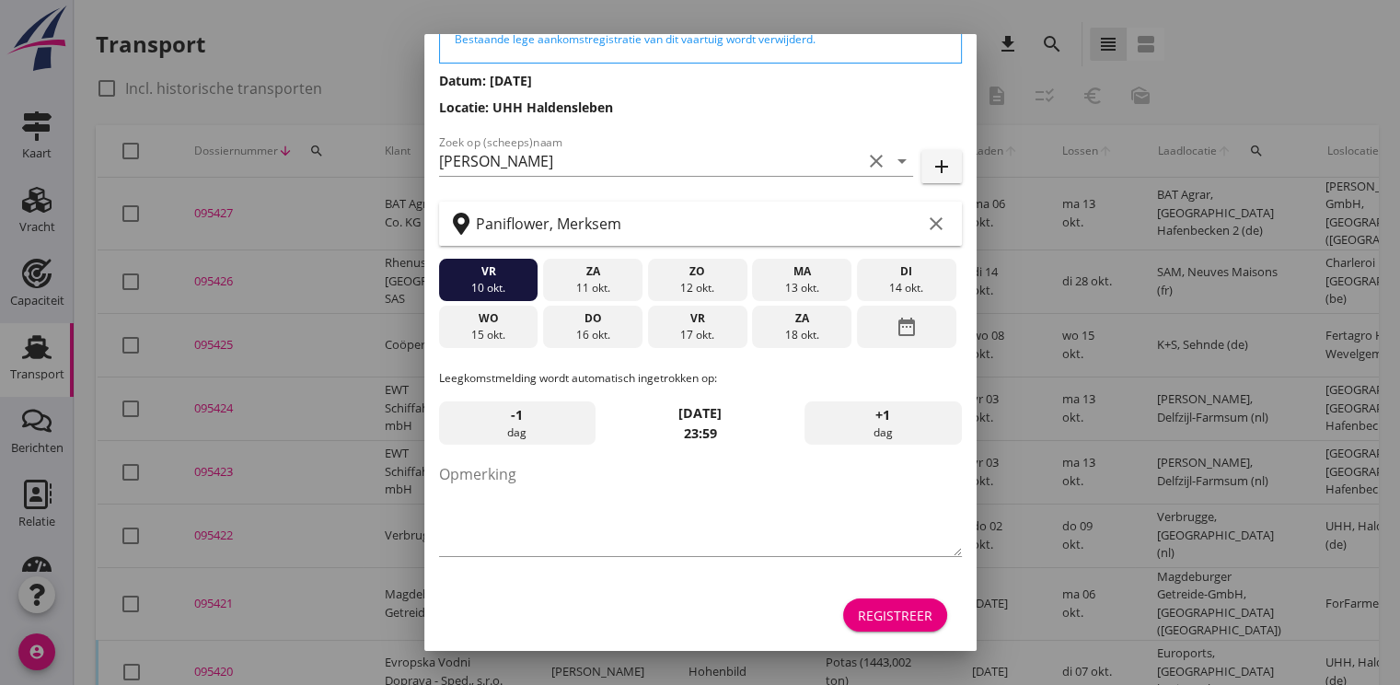
click at [893, 612] on div "Registreer" at bounding box center [895, 615] width 75 height 19
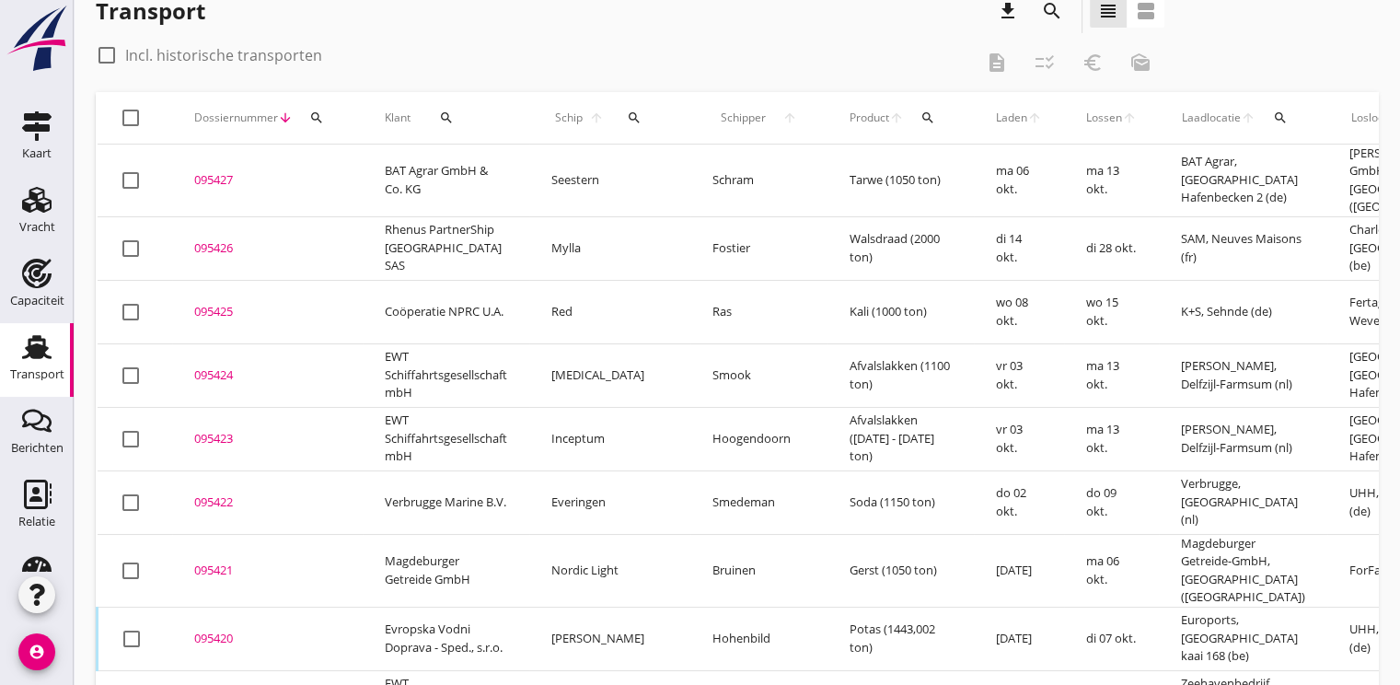
scroll to position [0, 0]
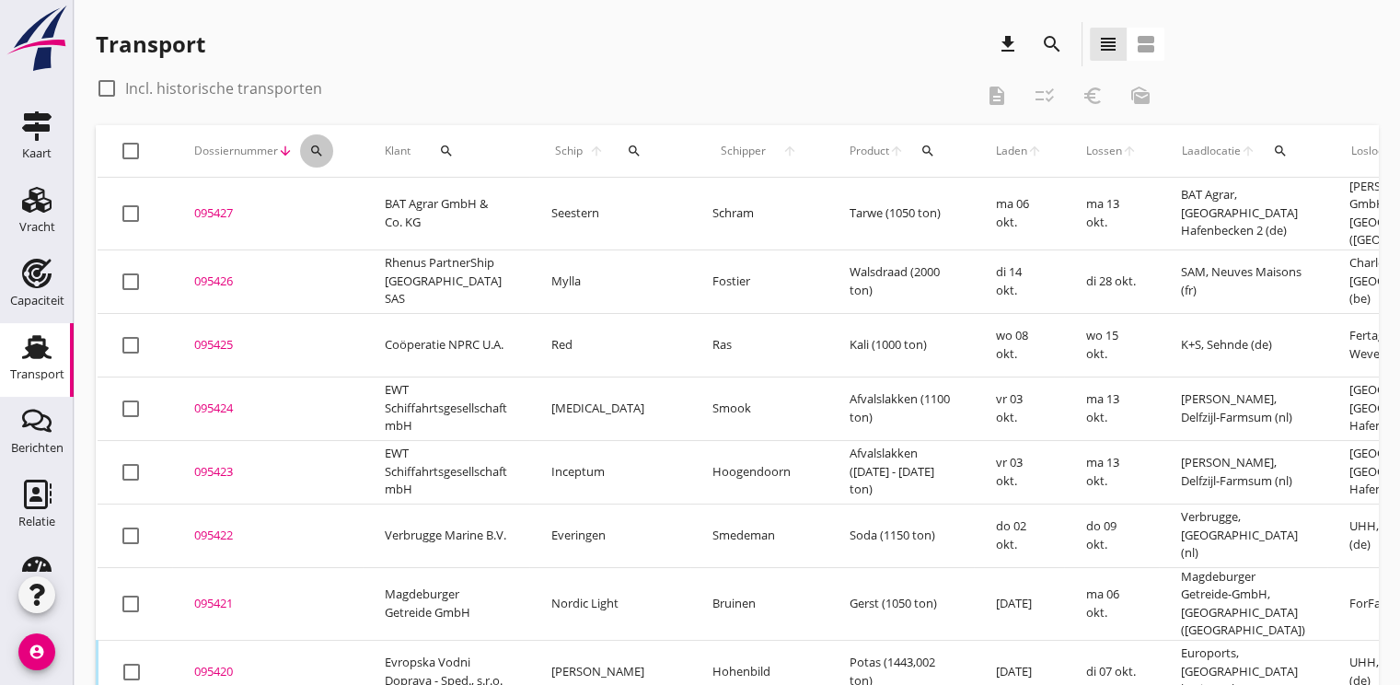
click at [323, 158] on button "search" at bounding box center [316, 150] width 33 height 33
click at [333, 206] on input "Zoeken op dossiernummer..." at bounding box center [401, 204] width 191 height 29
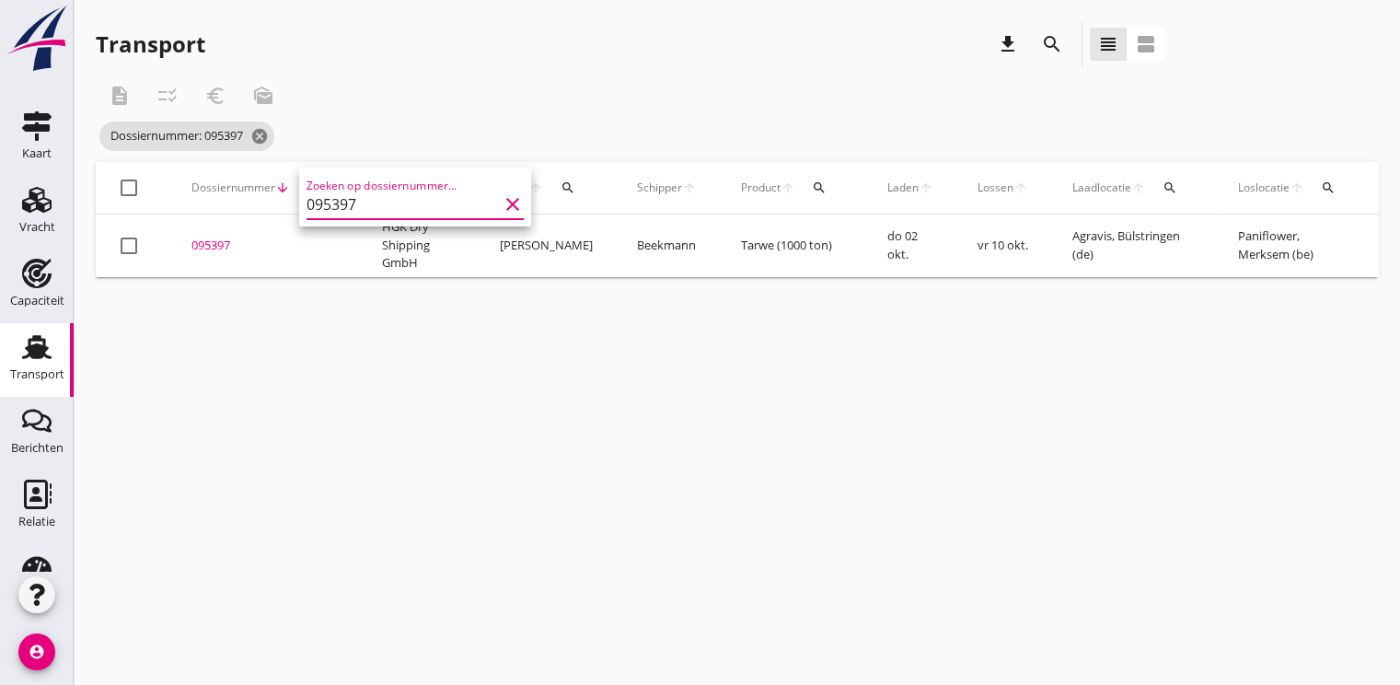
scroll to position [0, 427]
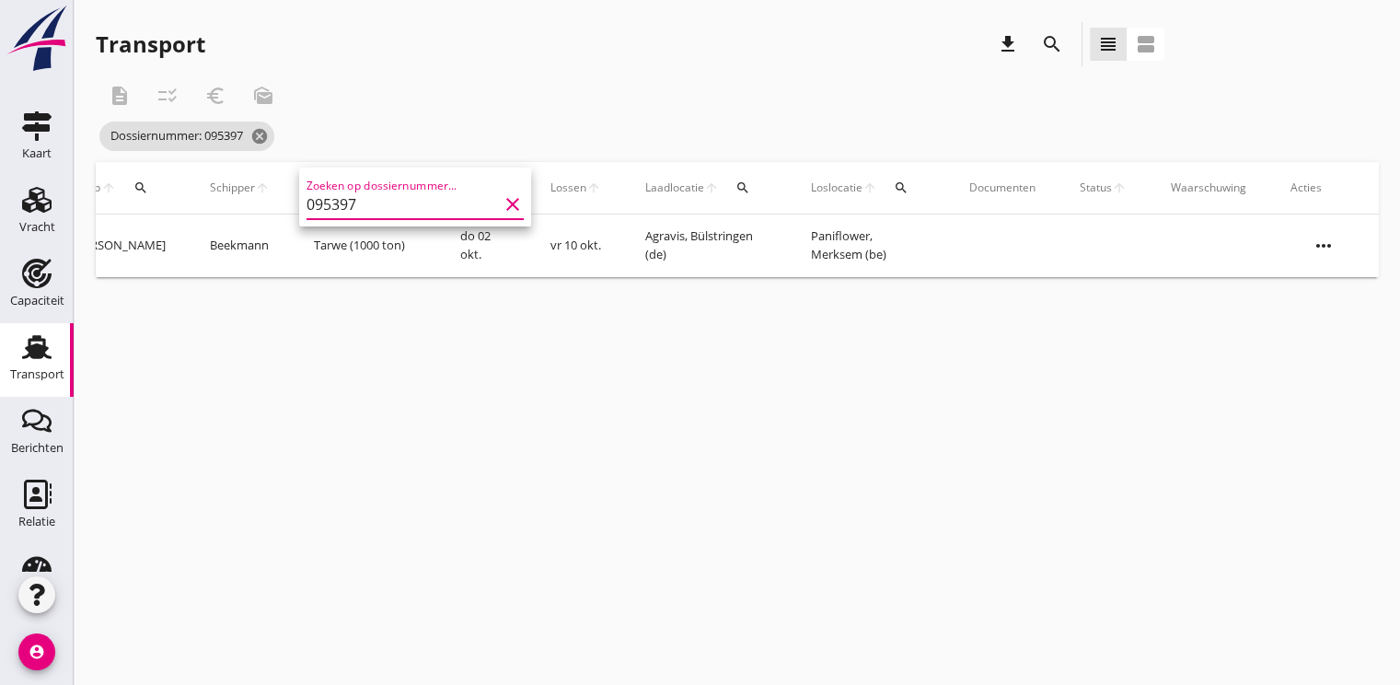
type input "095397"
click at [1329, 230] on icon "more_horiz" at bounding box center [1324, 246] width 52 height 52
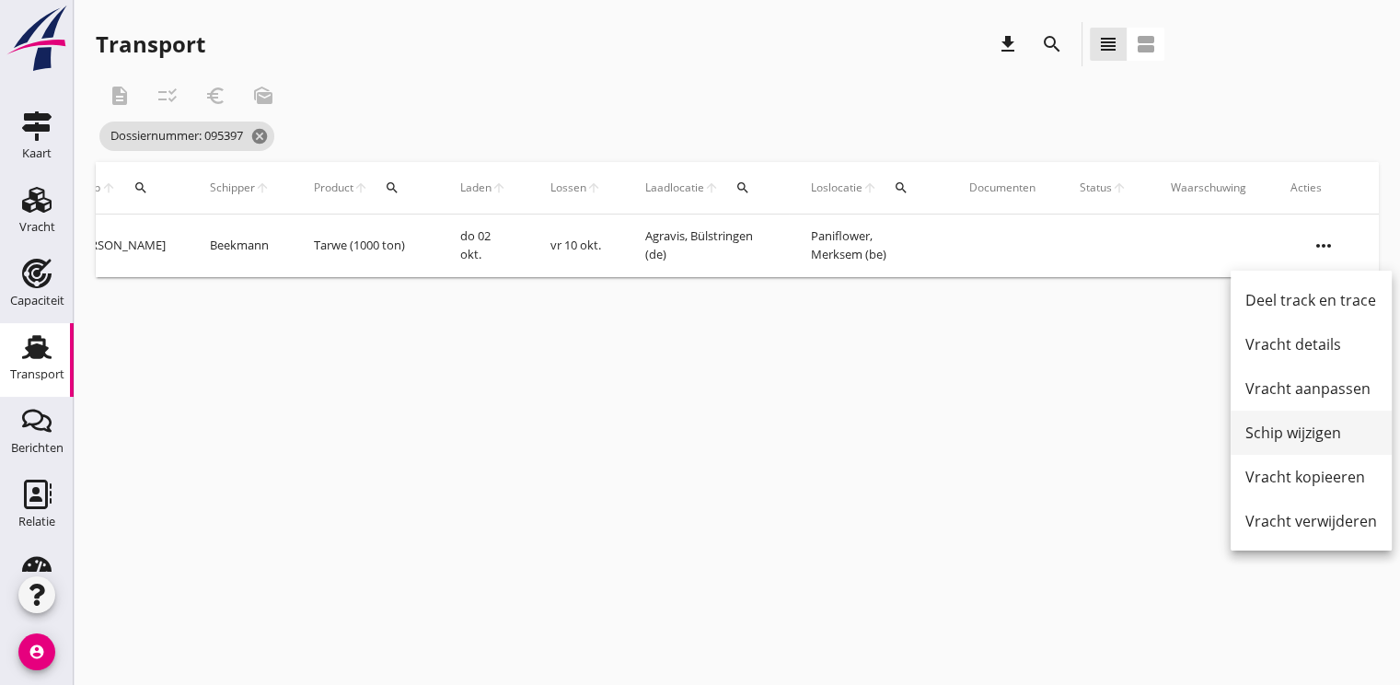
click at [1302, 425] on div "Schip wijzigen" at bounding box center [1311, 432] width 132 height 22
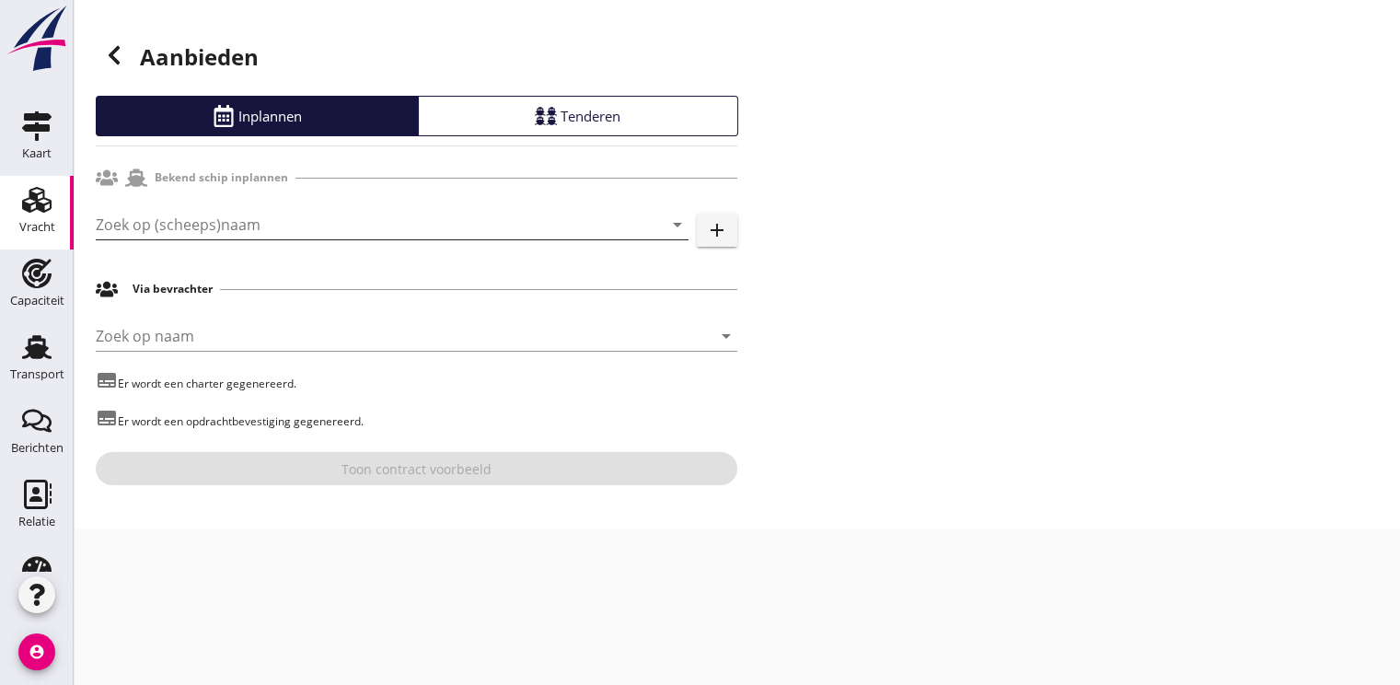
click at [267, 220] on input "Zoek op (scheeps)naam" at bounding box center [366, 224] width 541 height 29
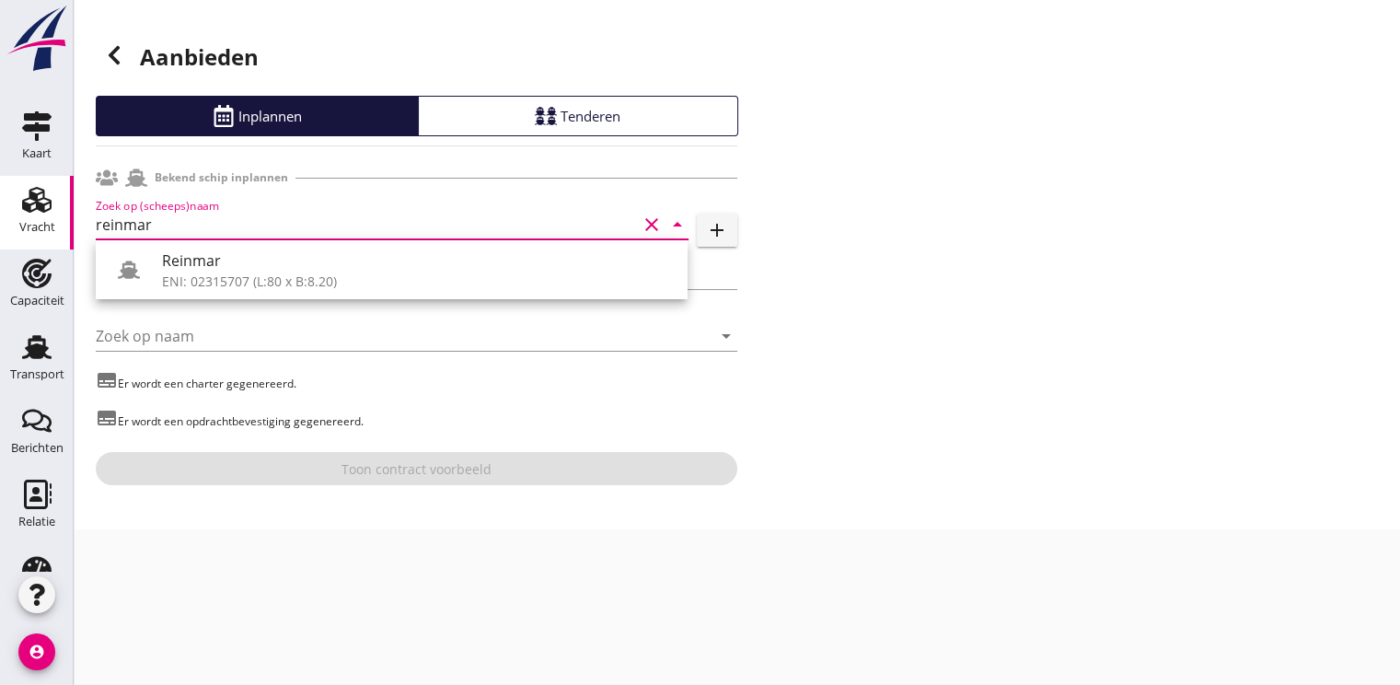
click at [230, 269] on div "Reinmar" at bounding box center [417, 260] width 511 height 22
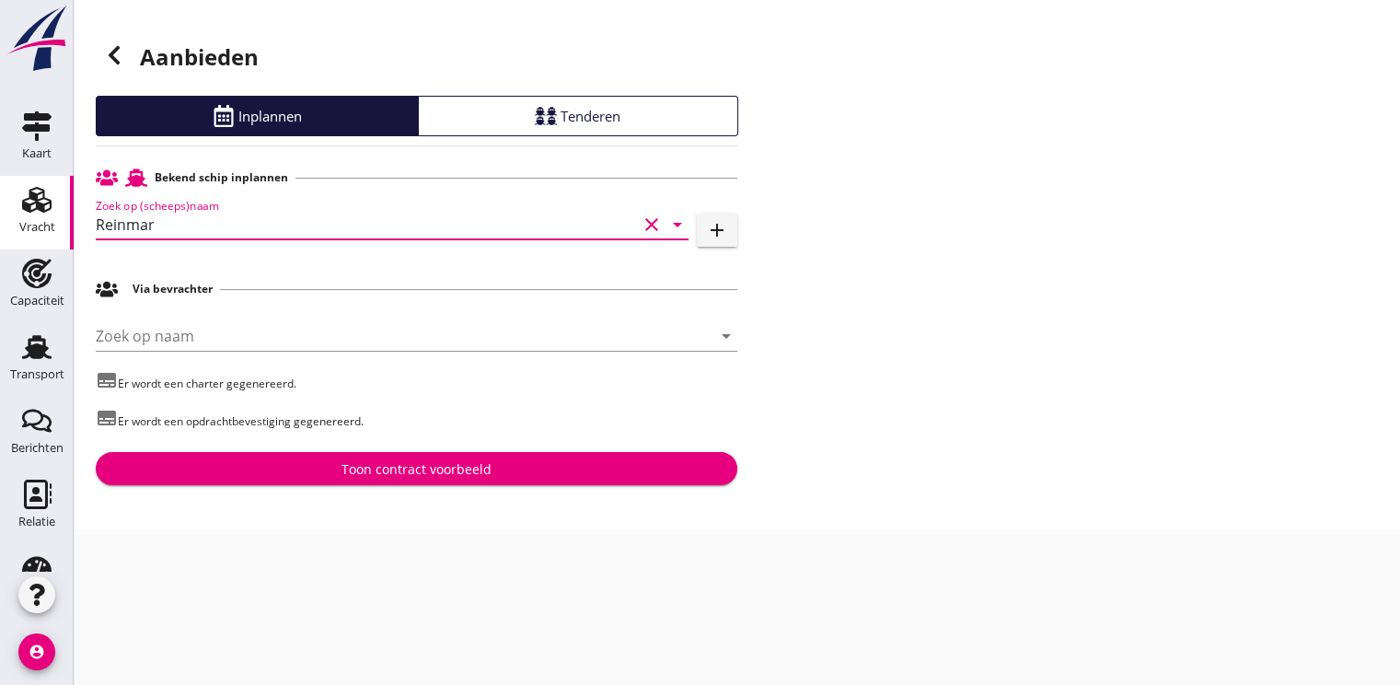
type input "Reinmar"
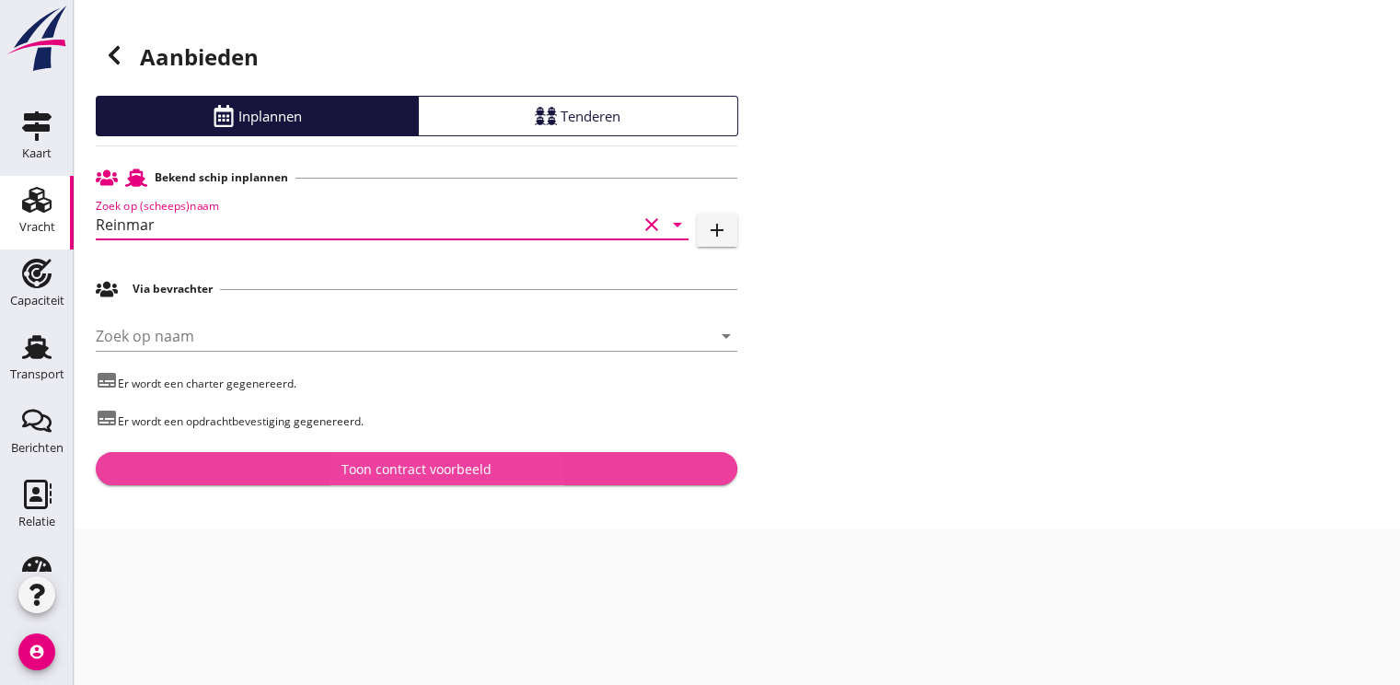
click at [429, 470] on div "Toon contract voorbeeld" at bounding box center [416, 468] width 150 height 19
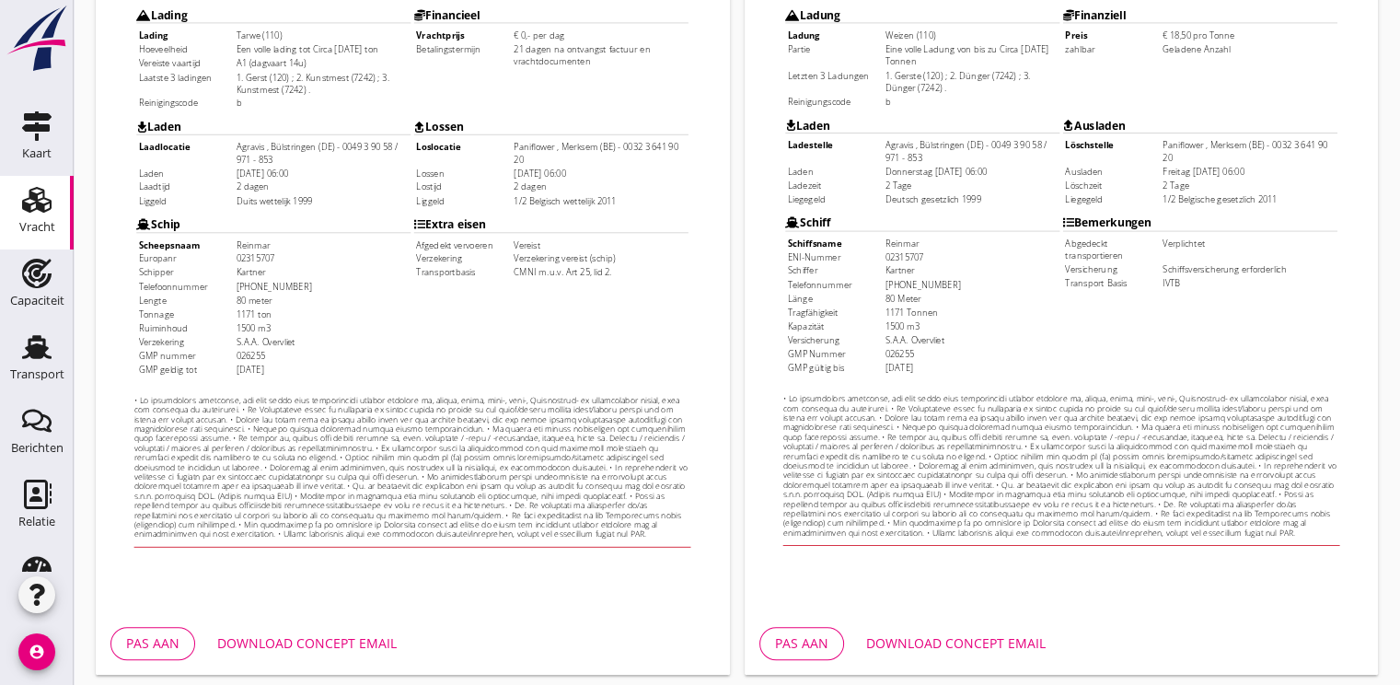
scroll to position [540, 0]
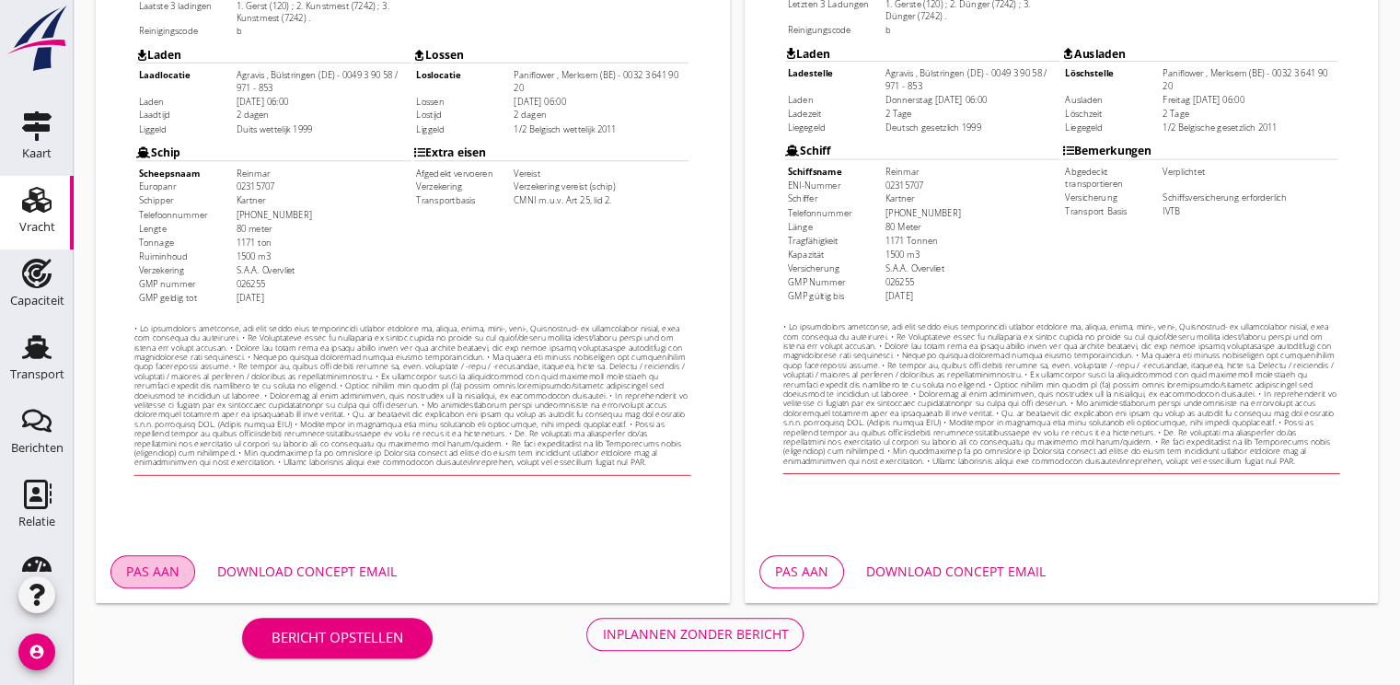
click at [174, 579] on div "Pas aan" at bounding box center [152, 570] width 53 height 19
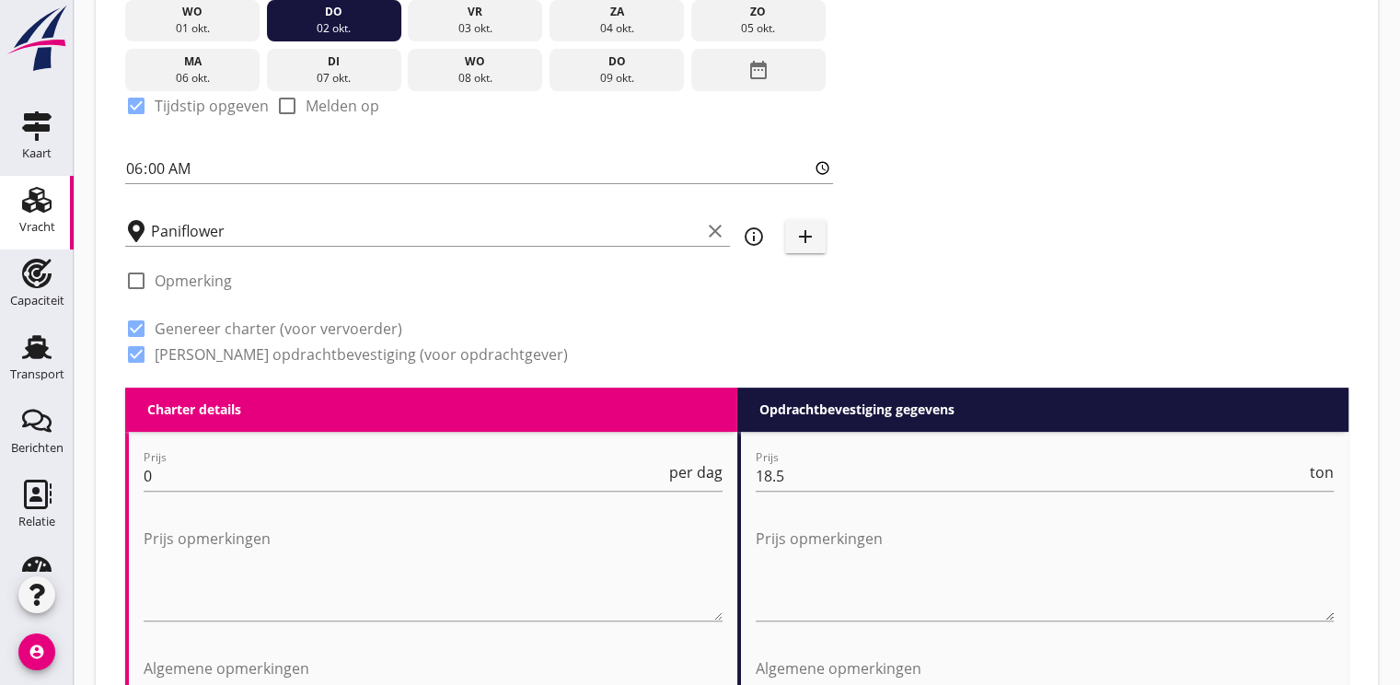
scroll to position [552, 0]
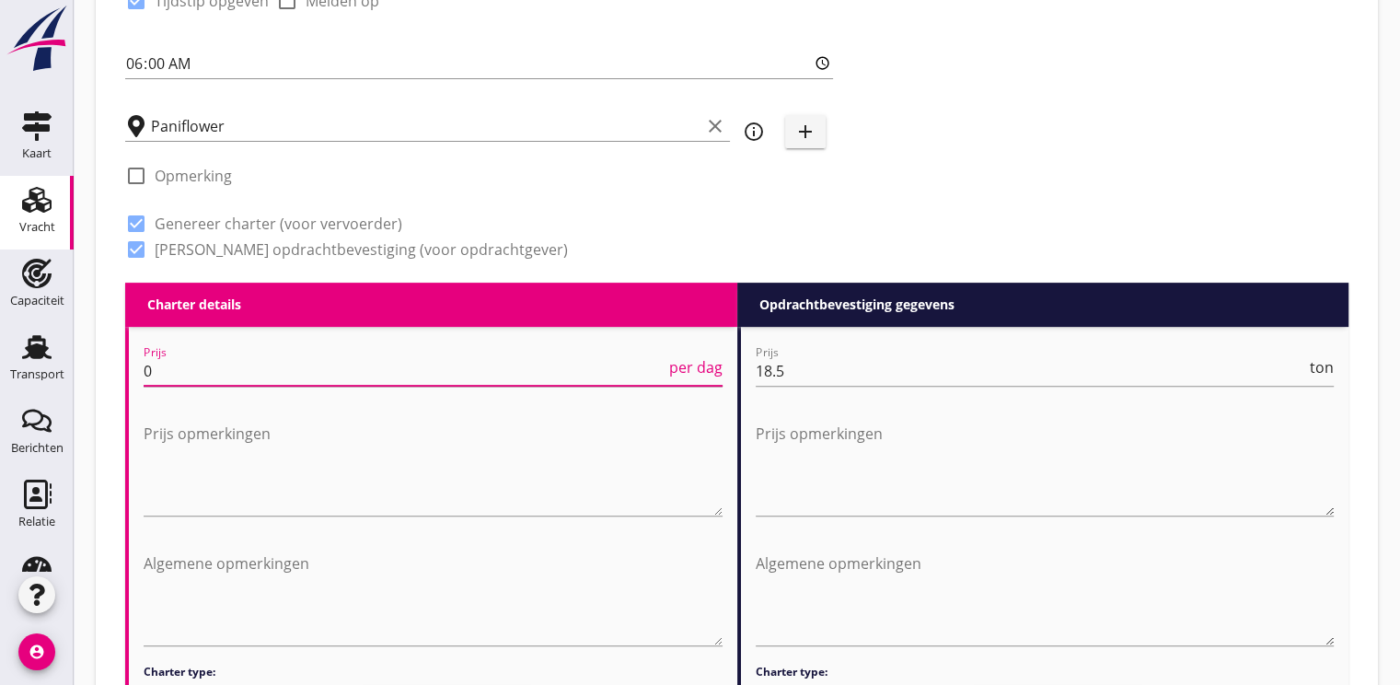
click at [254, 356] on input "0" at bounding box center [405, 370] width 522 height 29
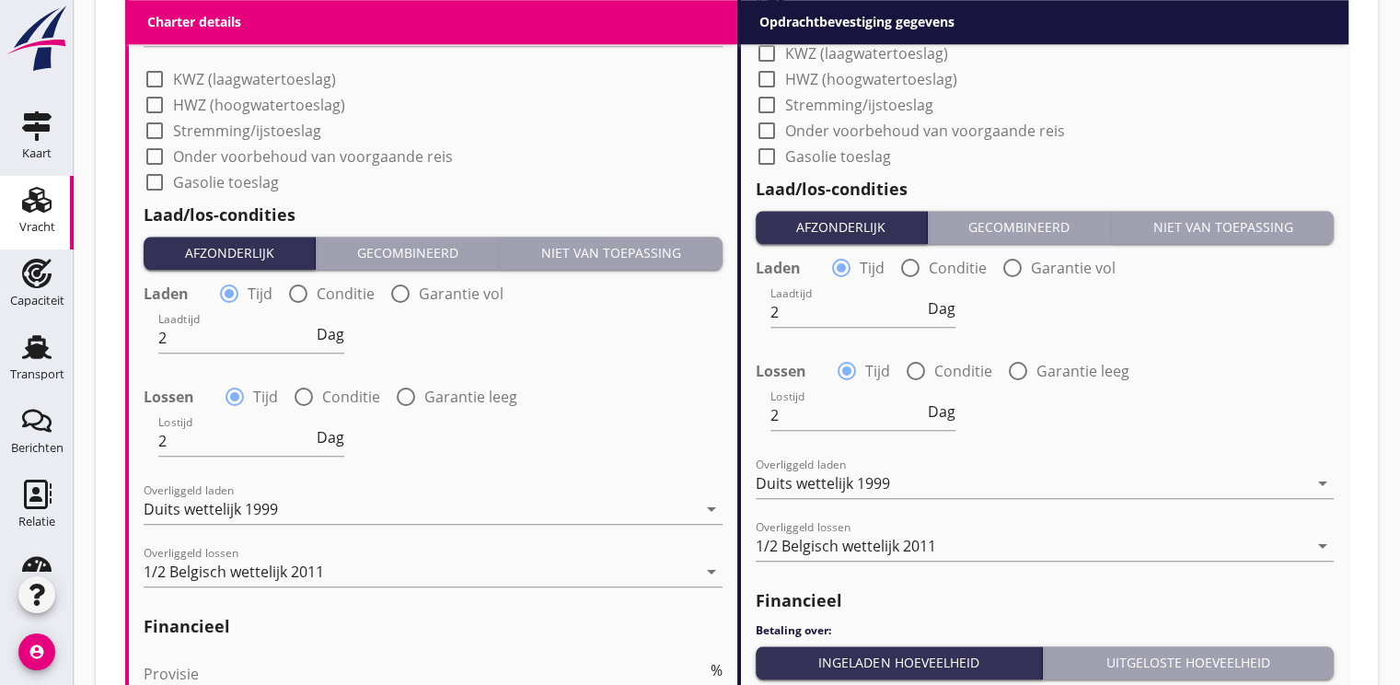
scroll to position [2176, 0]
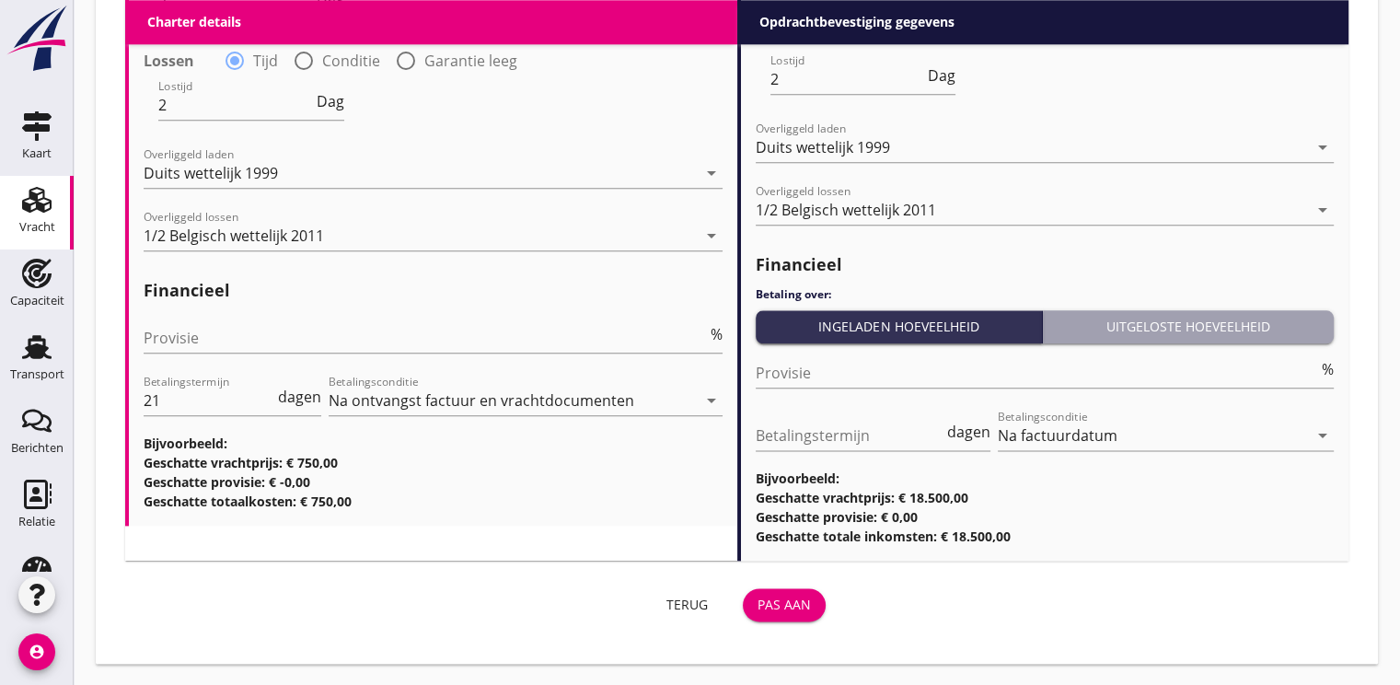
type input "750"
click at [775, 593] on button "Pas aan" at bounding box center [784, 604] width 83 height 33
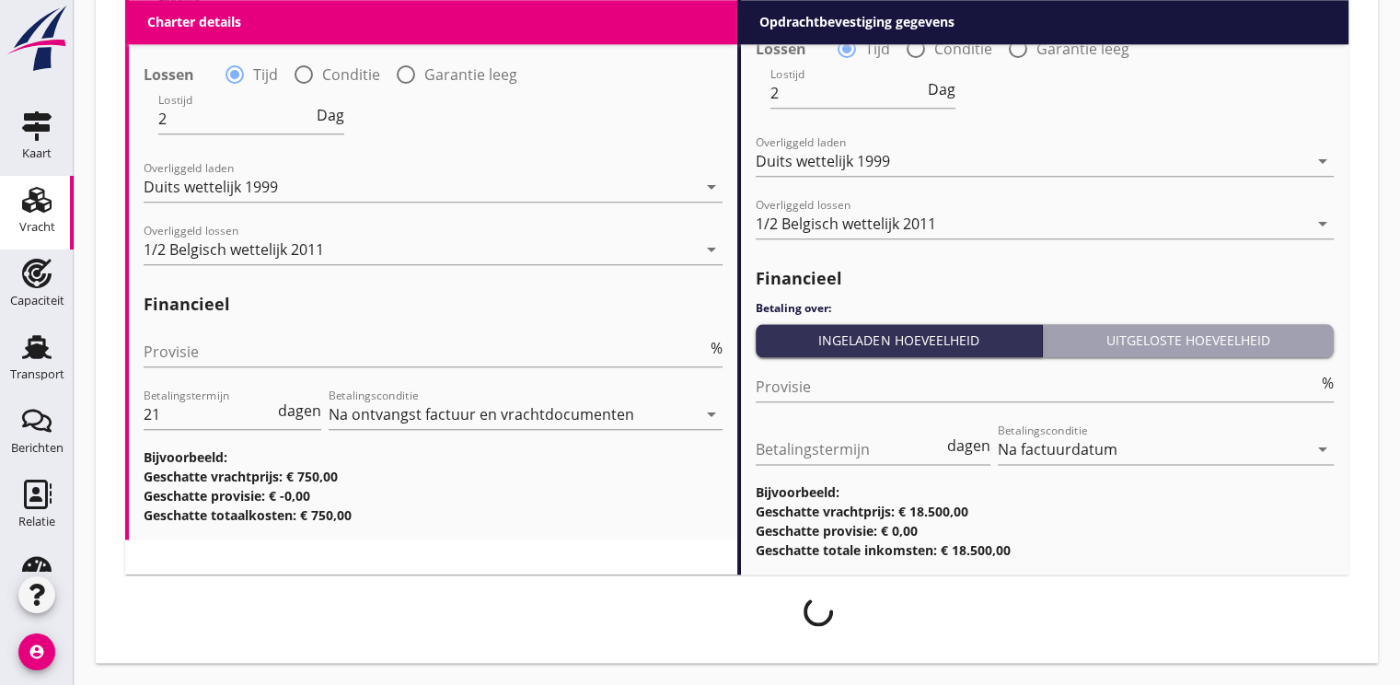
scroll to position [2162, 0]
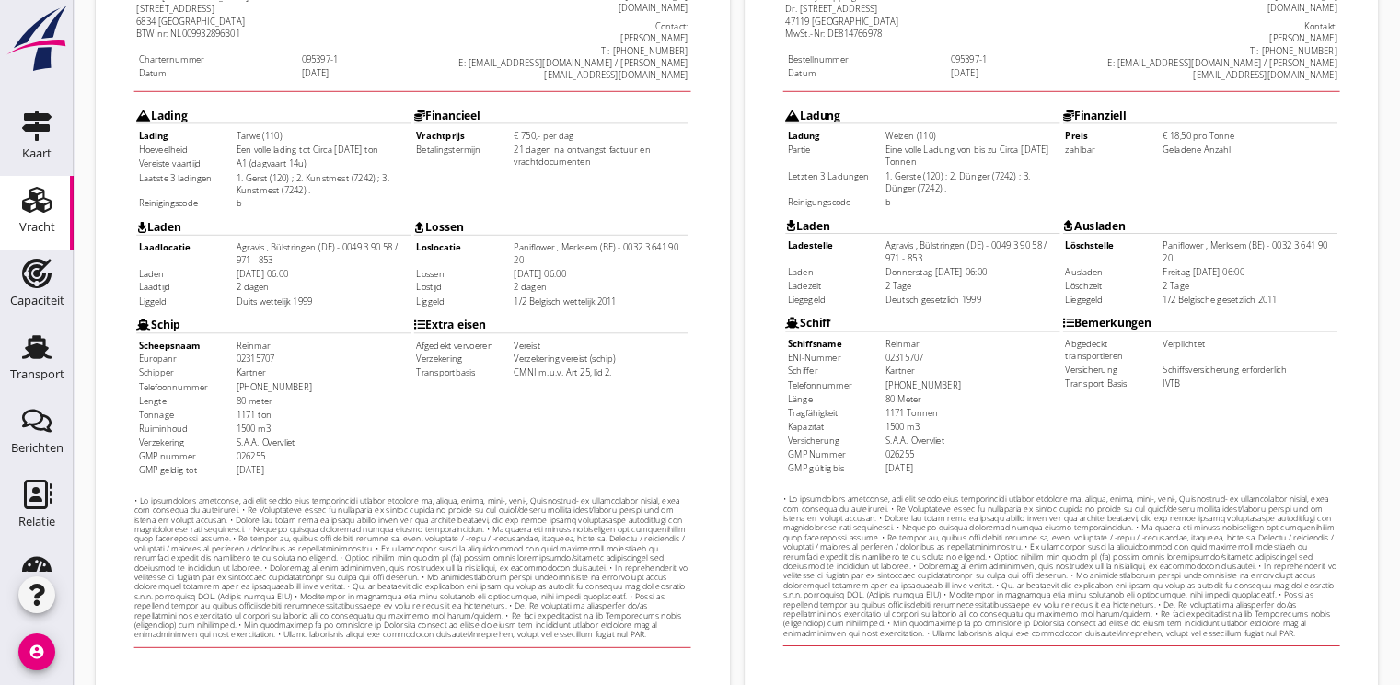
scroll to position [540, 0]
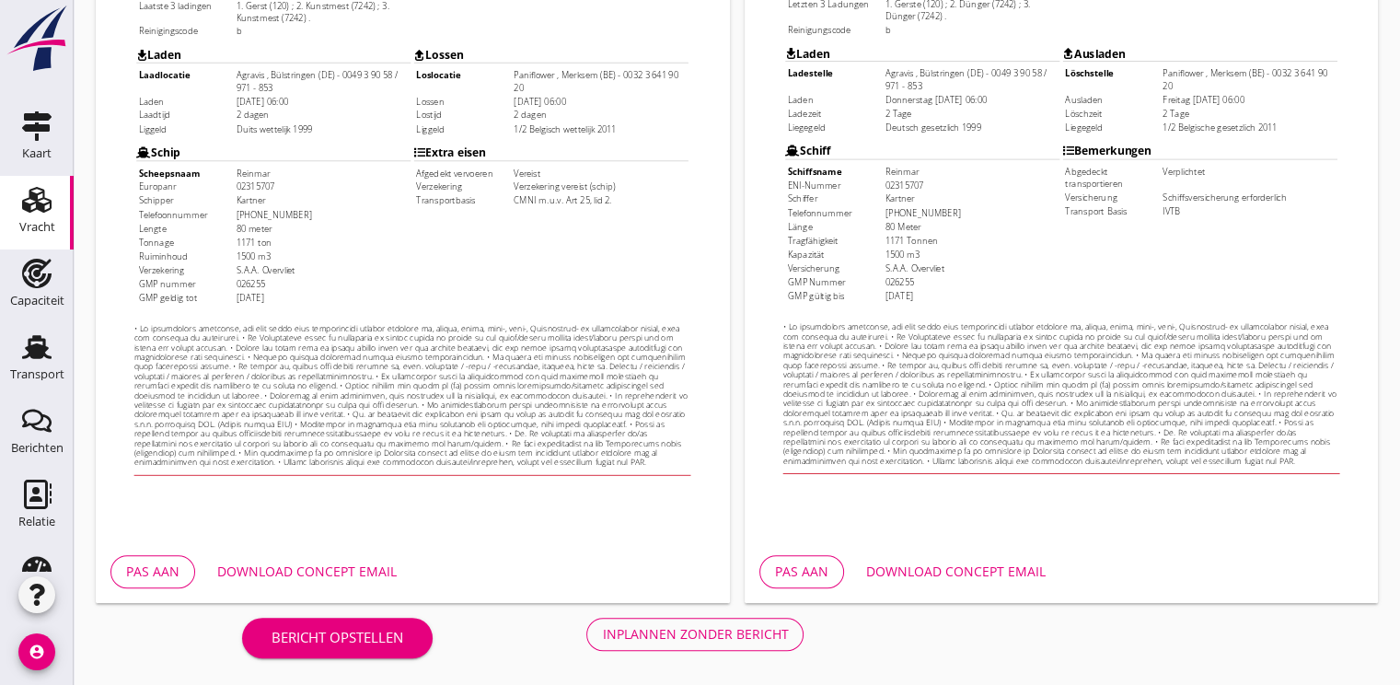
click at [714, 634] on div "Inplannen zonder bericht" at bounding box center [695, 633] width 186 height 19
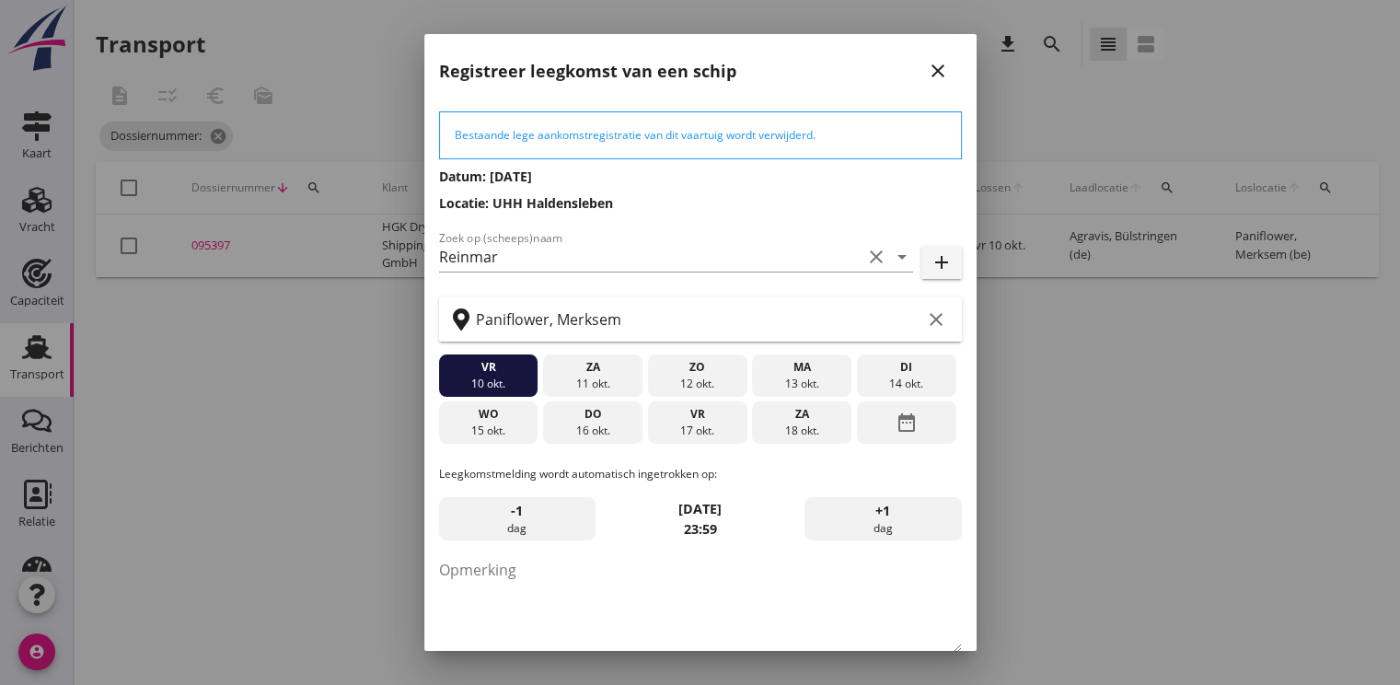
click at [883, 188] on div "Bestaande lege aankomstregistratie van dit vaartuig wordt verwijderd. Datum: [D…" at bounding box center [700, 161] width 523 height 101
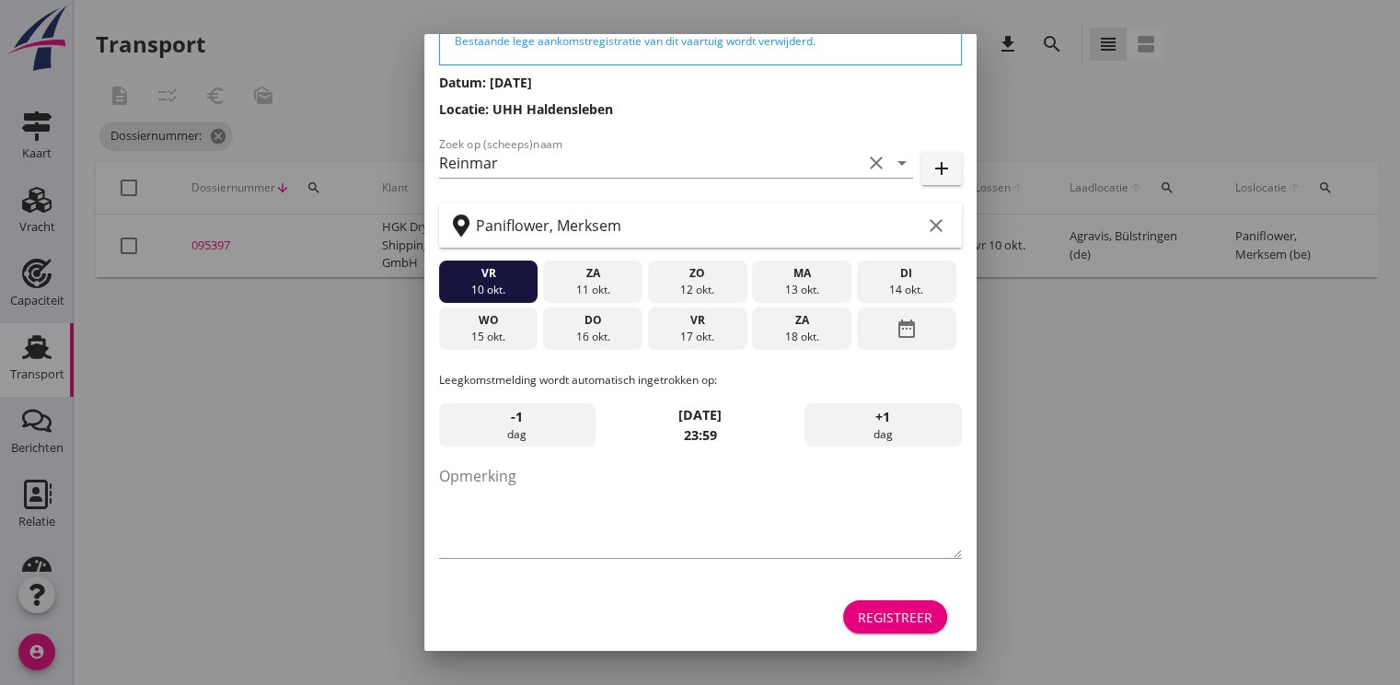
scroll to position [96, 0]
click at [873, 611] on div "Registreer" at bounding box center [895, 615] width 75 height 19
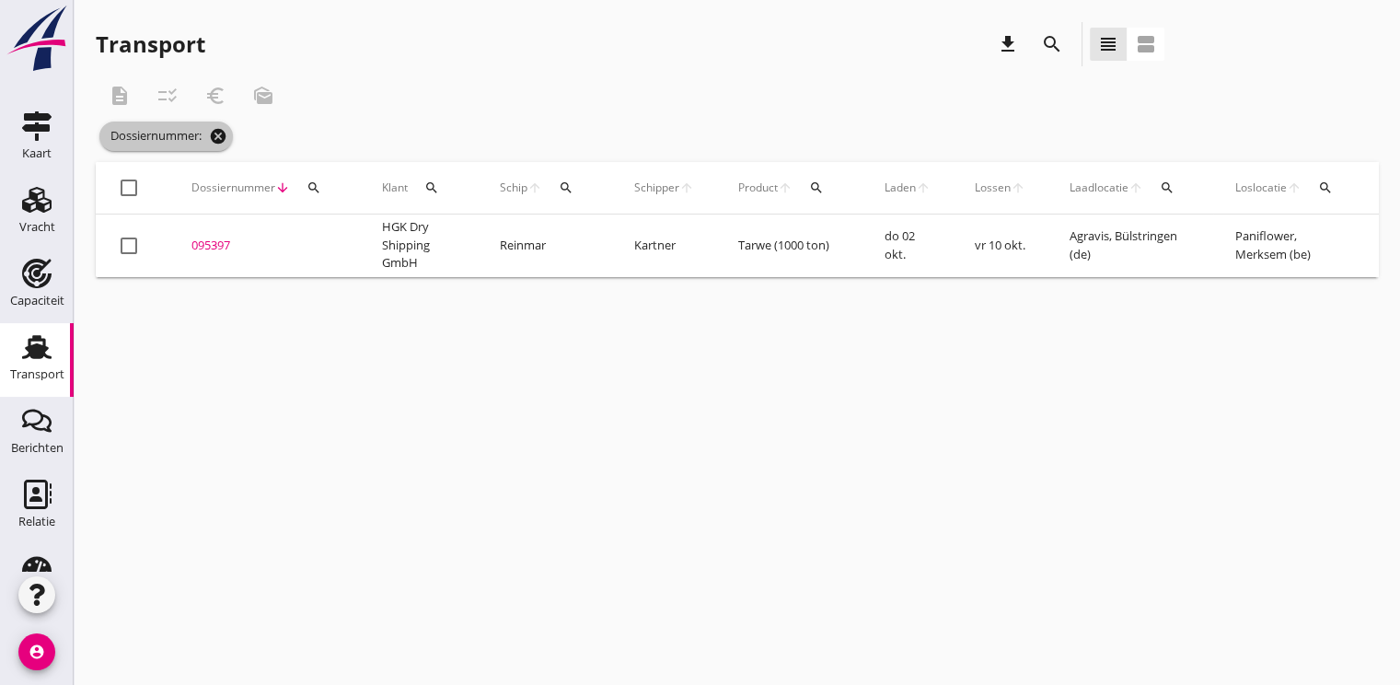
click at [225, 137] on icon "cancel" at bounding box center [218, 136] width 18 height 18
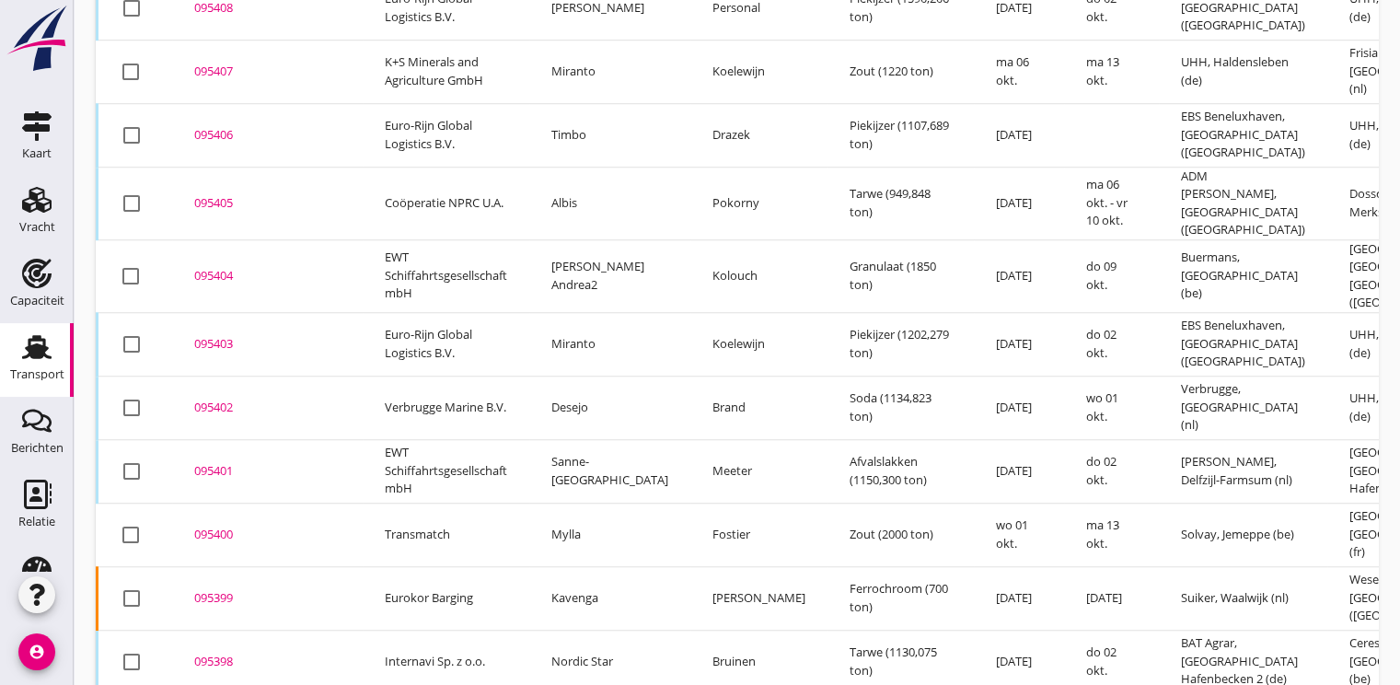
scroll to position [1484, 0]
